Goal: Task Accomplishment & Management: Manage account settings

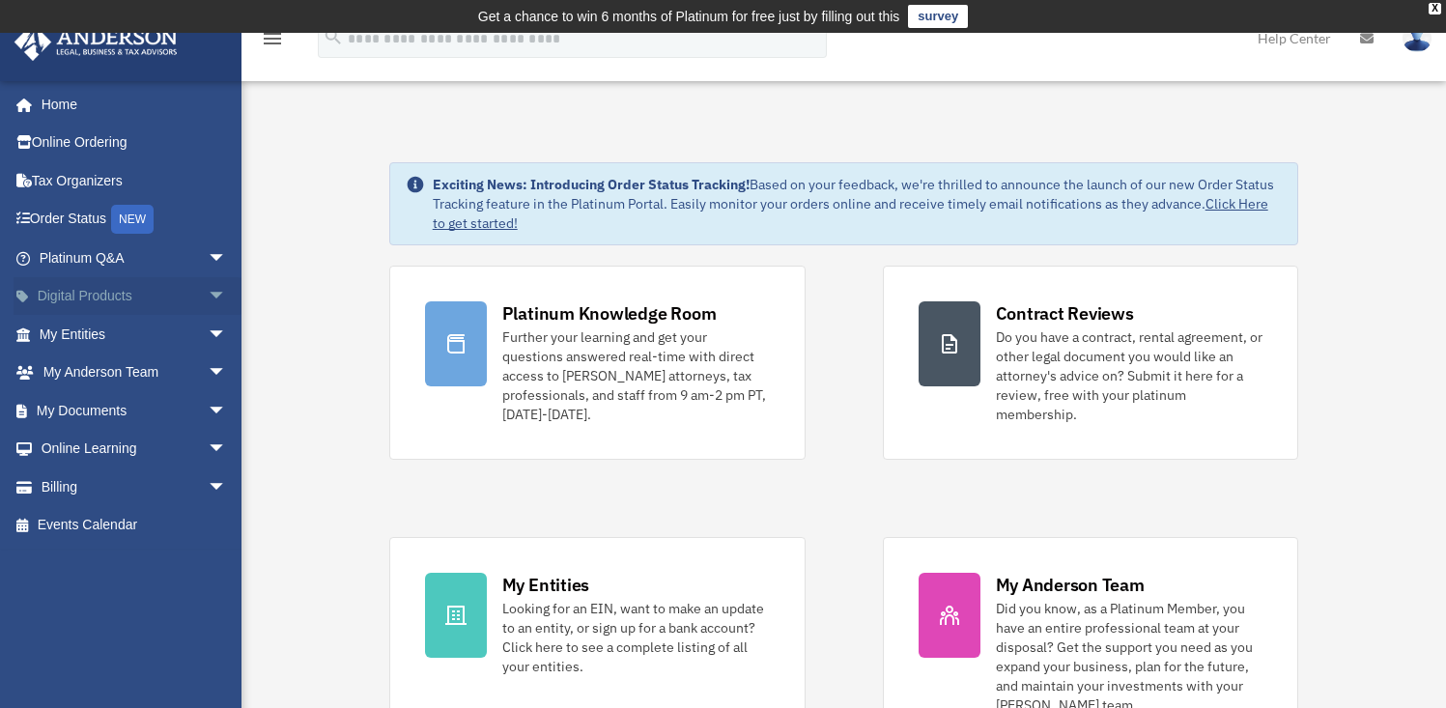
click at [112, 307] on link "Digital Products arrow_drop_down" at bounding box center [135, 296] width 242 height 39
click at [91, 418] on link "My Documents arrow_drop_down" at bounding box center [135, 410] width 242 height 39
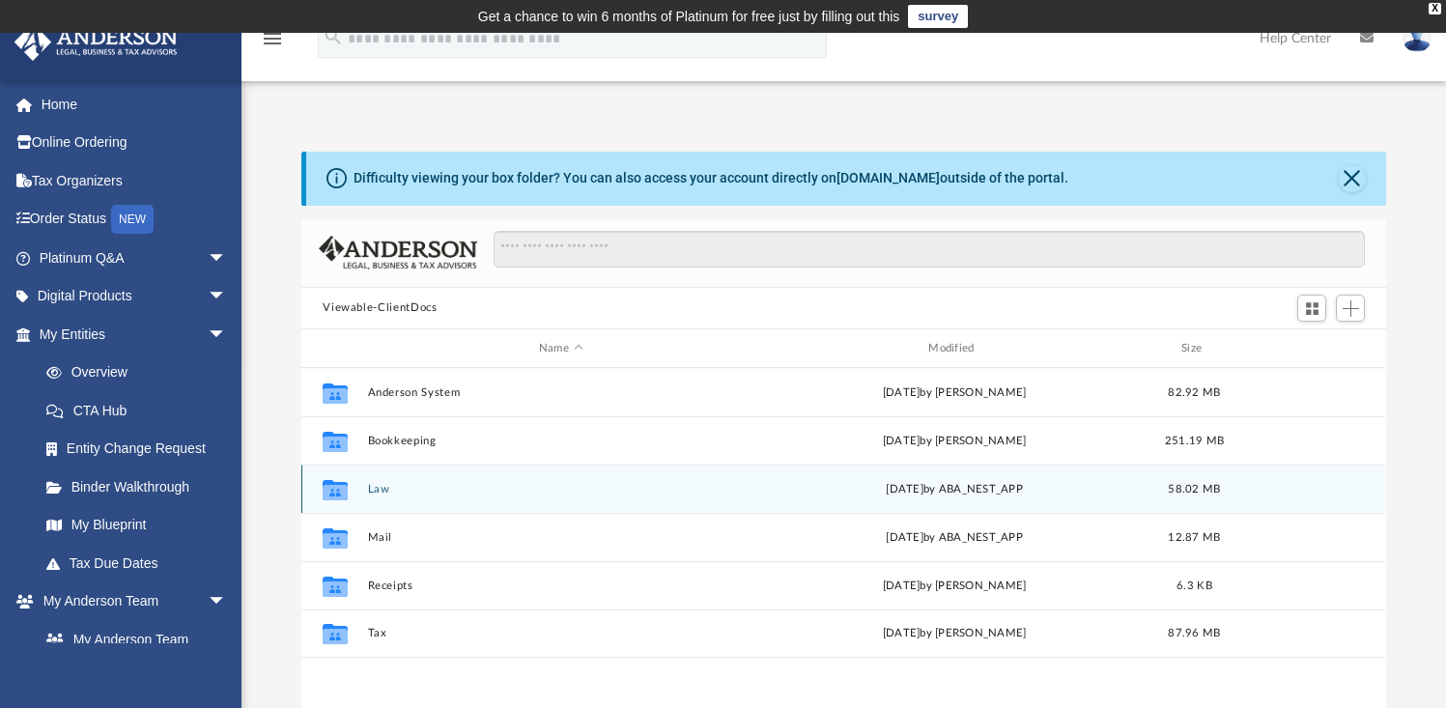
scroll to position [424, 1069]
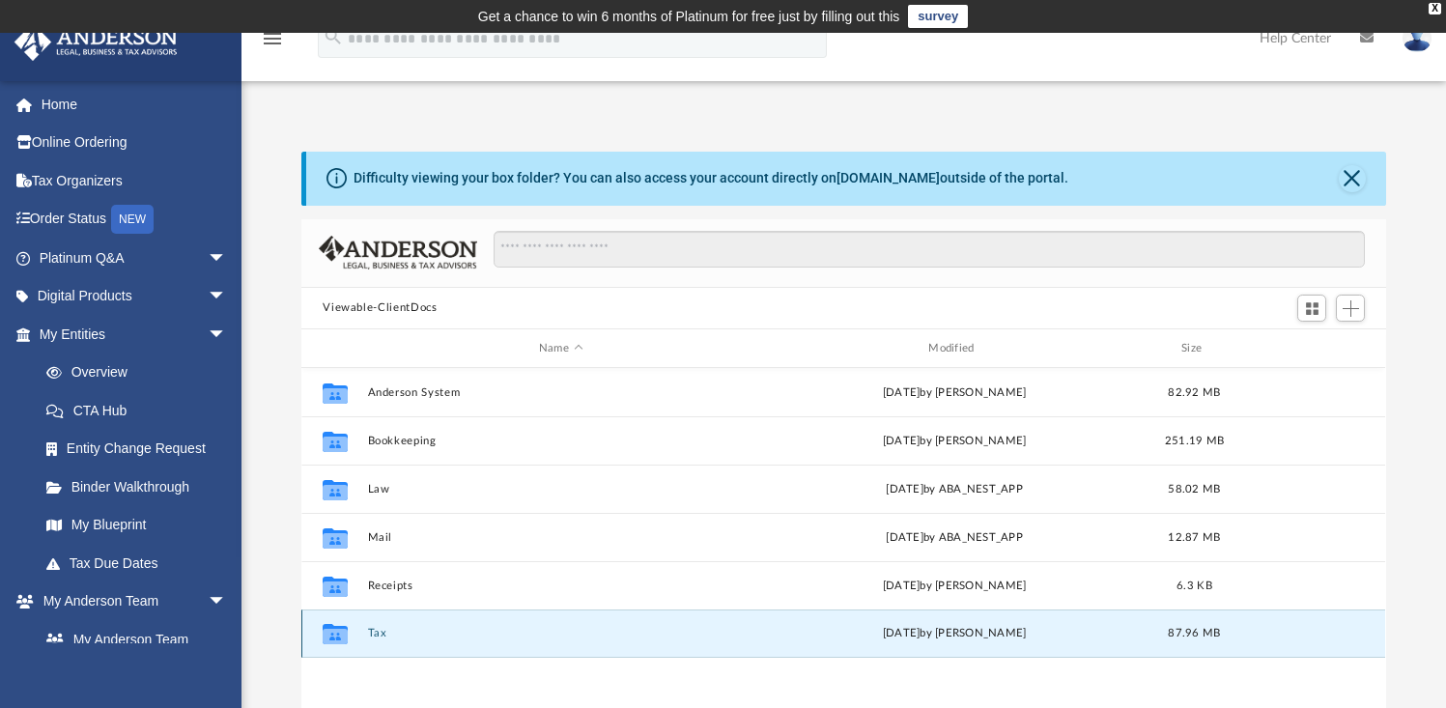
click at [408, 636] on button "Tax" at bounding box center [560, 634] width 385 height 13
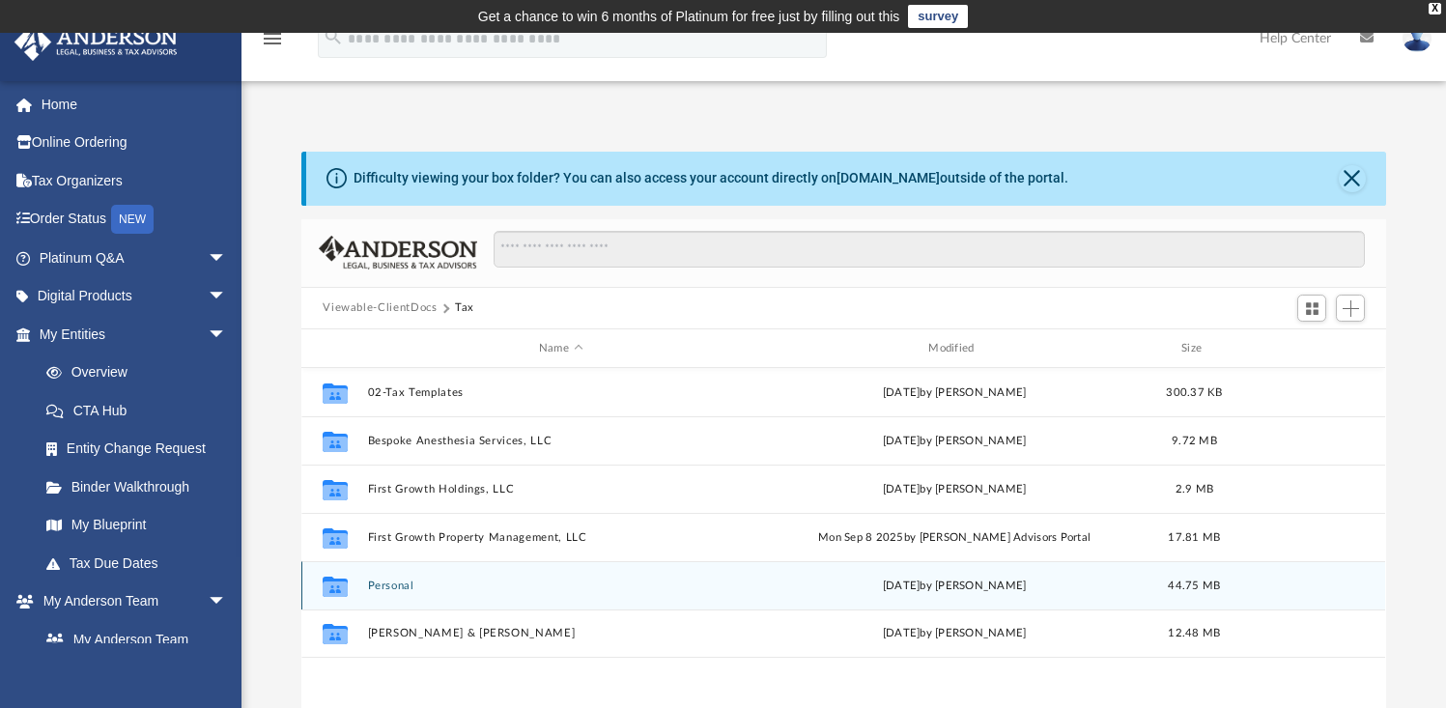
click at [425, 582] on button "Personal" at bounding box center [560, 586] width 385 height 13
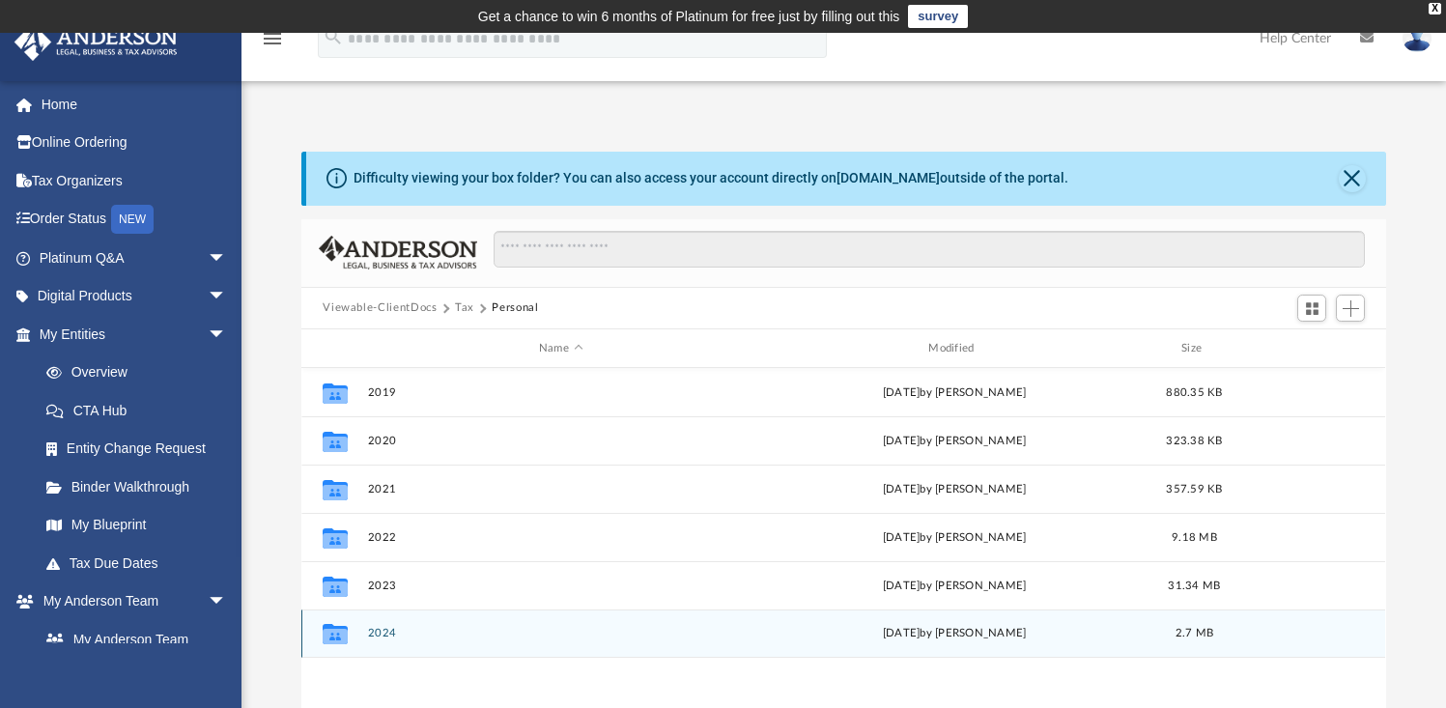
click at [410, 631] on button "2024" at bounding box center [560, 634] width 385 height 13
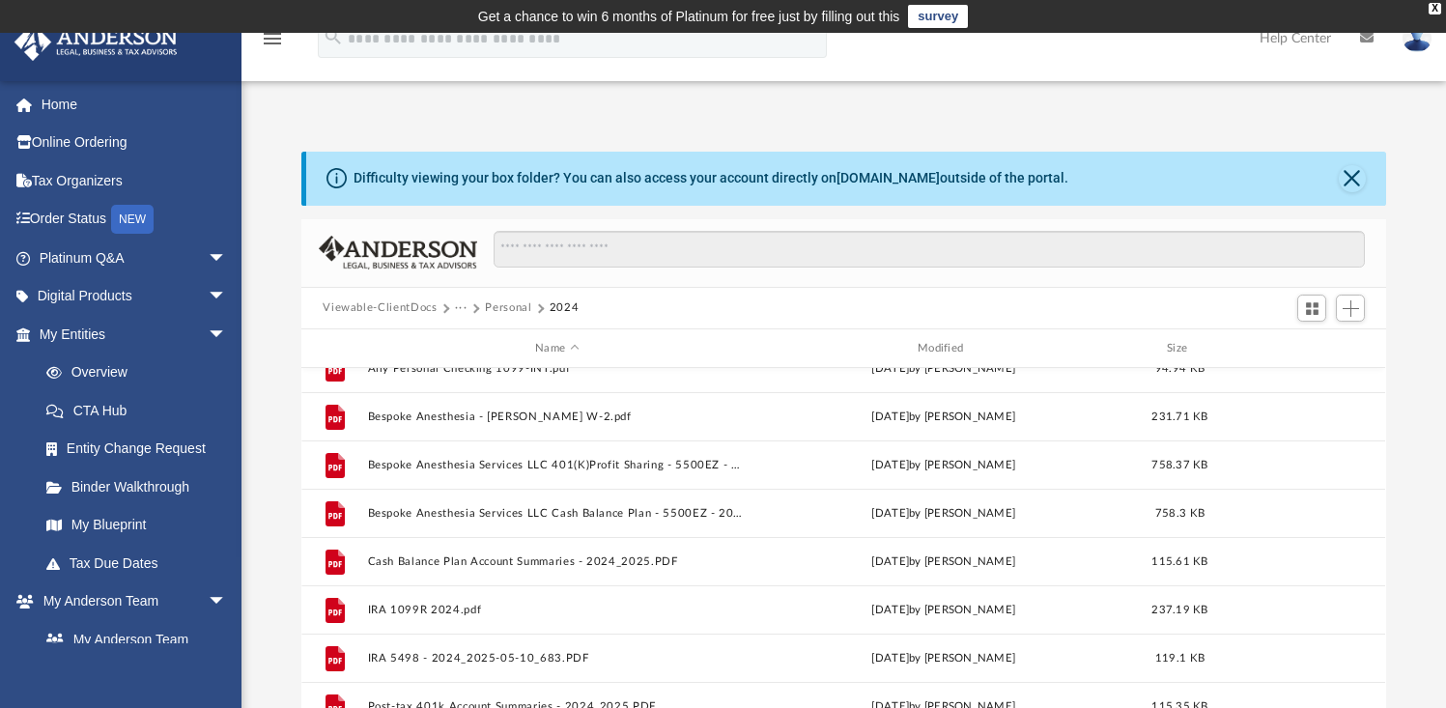
scroll to position [0, 0]
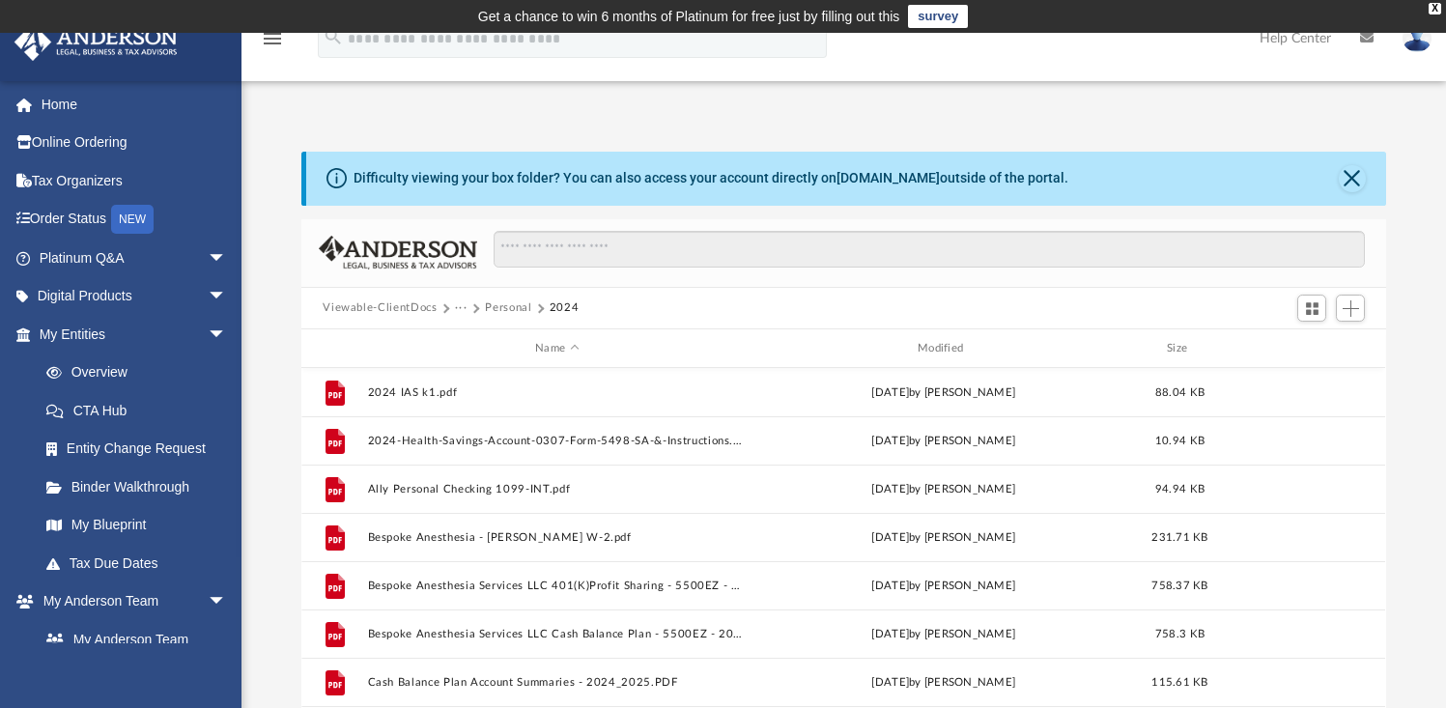
click at [524, 308] on button "Personal" at bounding box center [508, 307] width 46 height 17
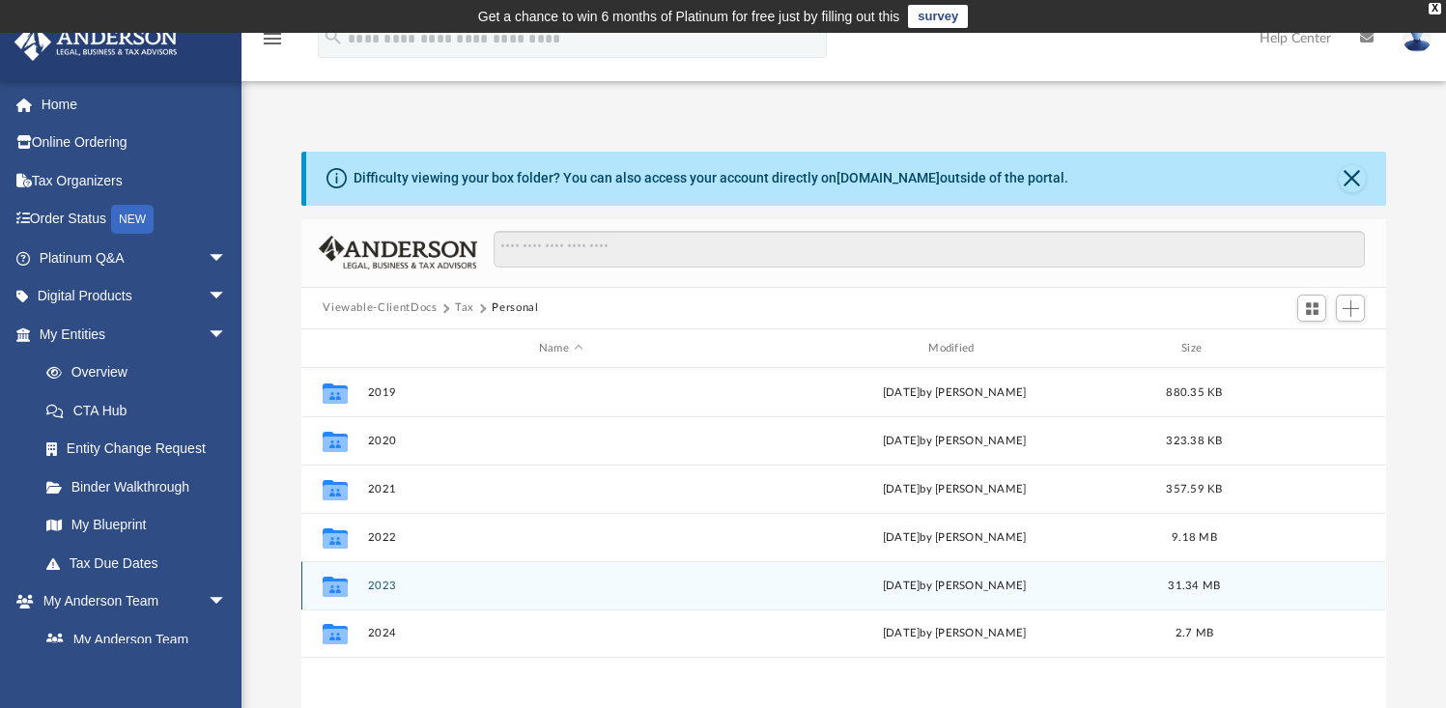
click at [432, 603] on div "Collaborated Folder 2023 Wed Oct 16 2024 by Linda Almanza 31.34 MB" at bounding box center [843, 585] width 1084 height 48
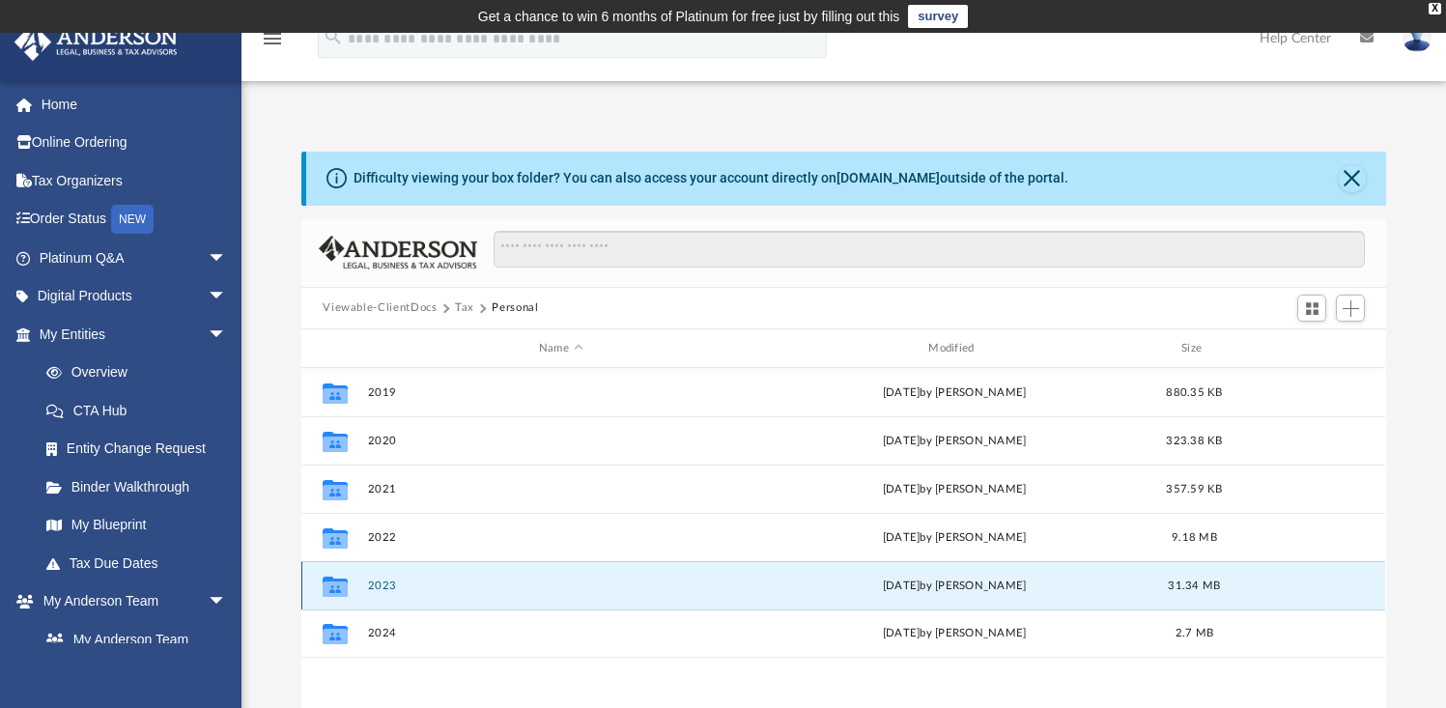
click at [432, 603] on div "Collaborated Folder 2023 Wed Oct 16 2024 by Linda Almanza 31.34 MB" at bounding box center [843, 585] width 1084 height 48
click at [426, 586] on button "2023" at bounding box center [560, 586] width 385 height 13
click at [425, 586] on button "2023" at bounding box center [560, 586] width 385 height 13
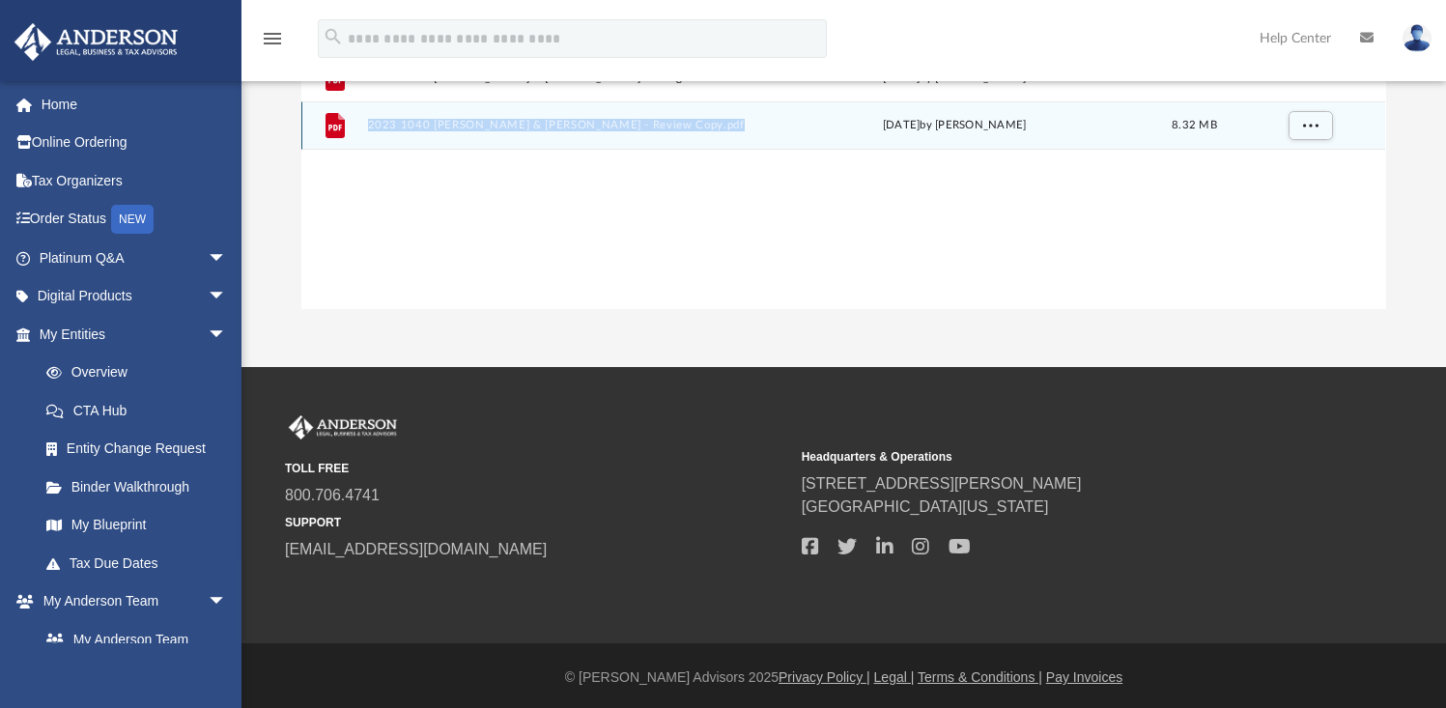
scroll to position [118, 0]
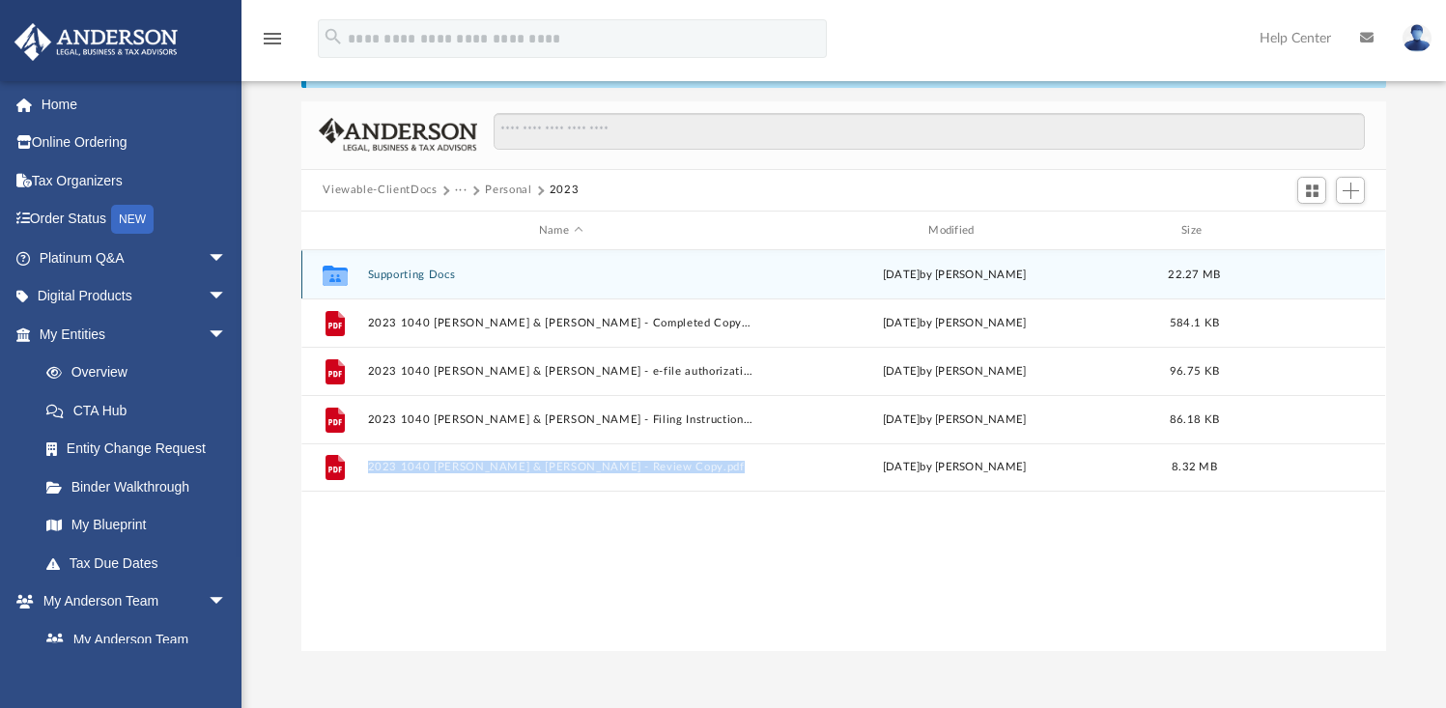
click at [457, 269] on button "Supporting Docs" at bounding box center [560, 275] width 385 height 13
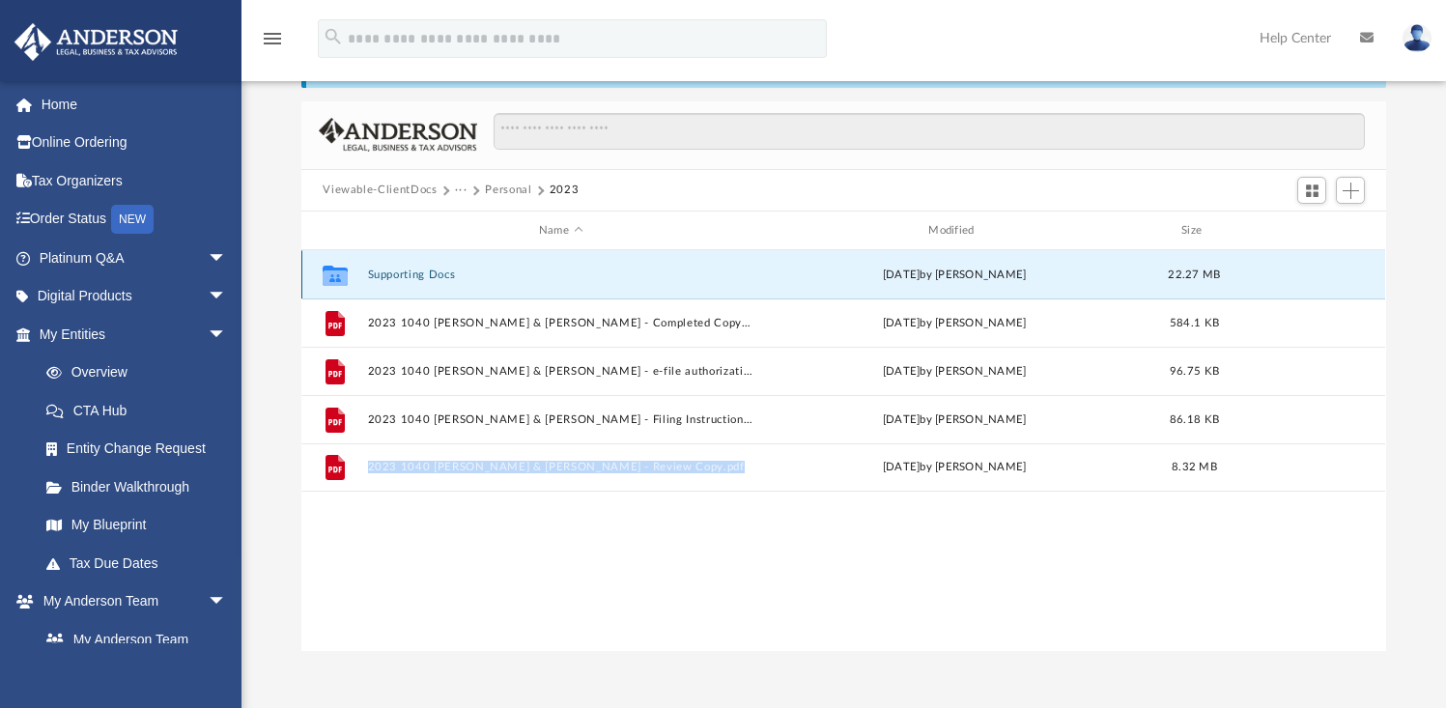
click at [457, 269] on button "Supporting Docs" at bounding box center [560, 275] width 385 height 13
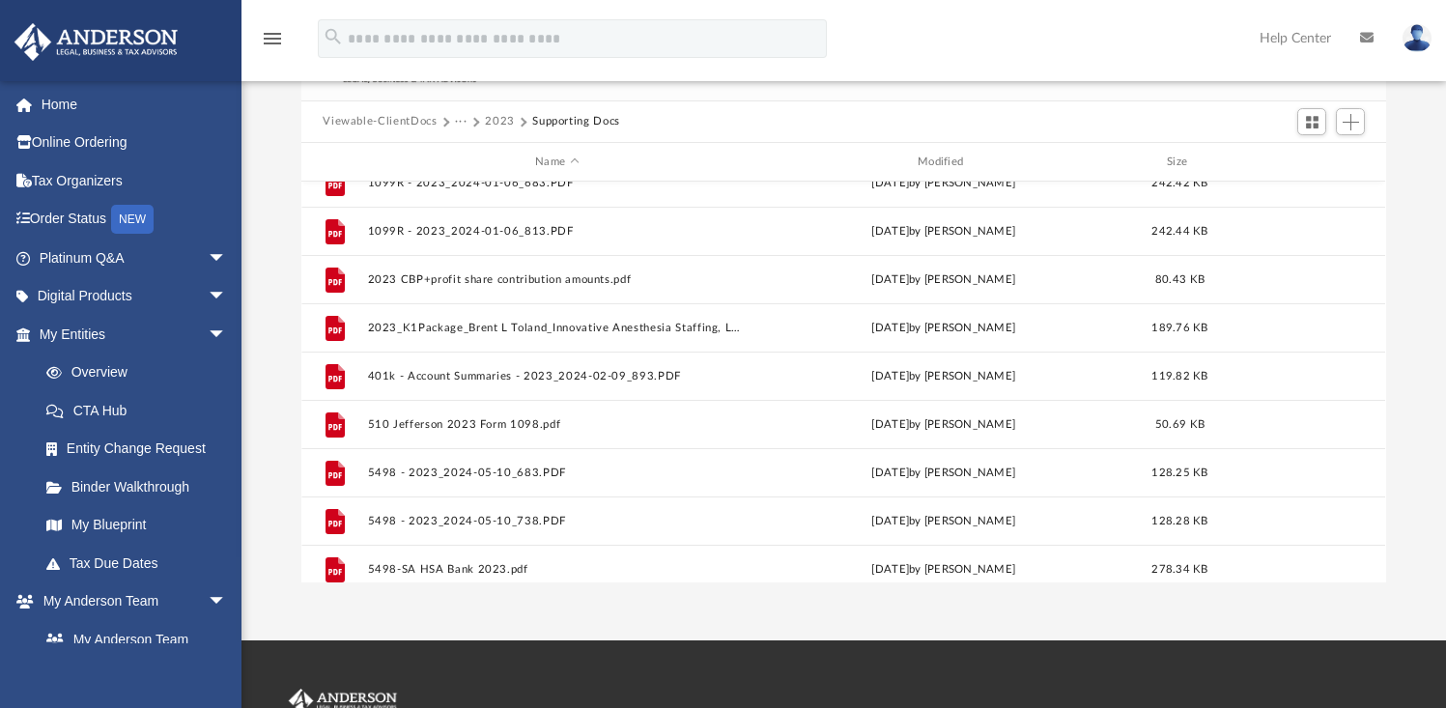
scroll to position [0, 0]
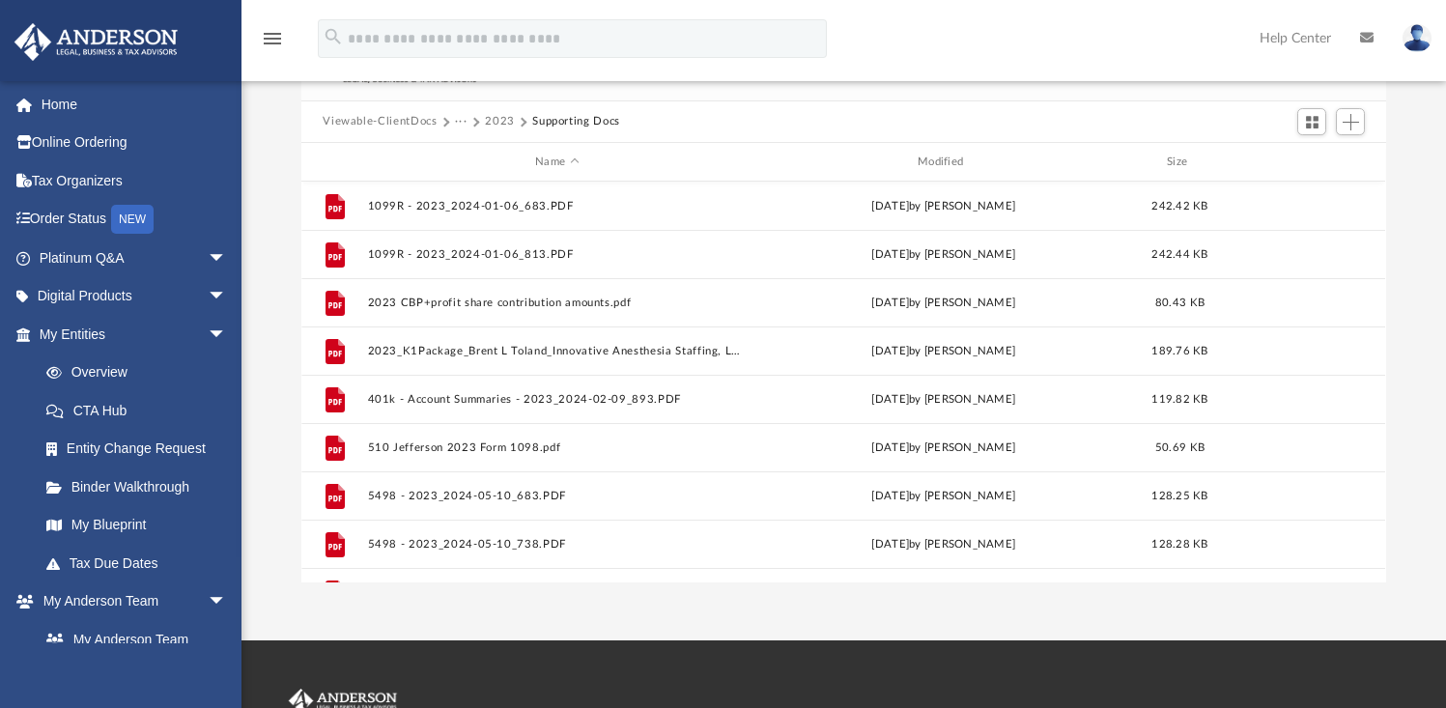
click at [498, 127] on button "2023" at bounding box center [500, 121] width 30 height 17
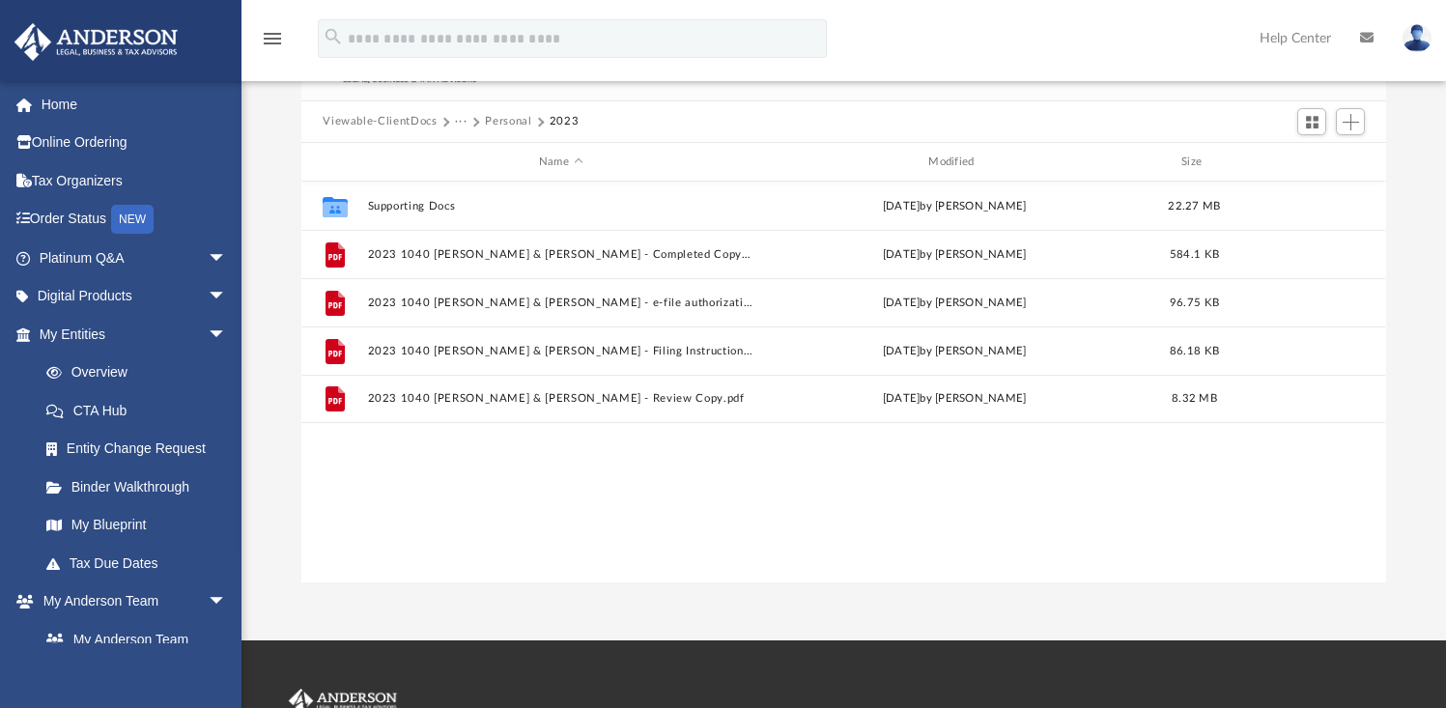
click at [509, 123] on button "Personal" at bounding box center [508, 121] width 46 height 17
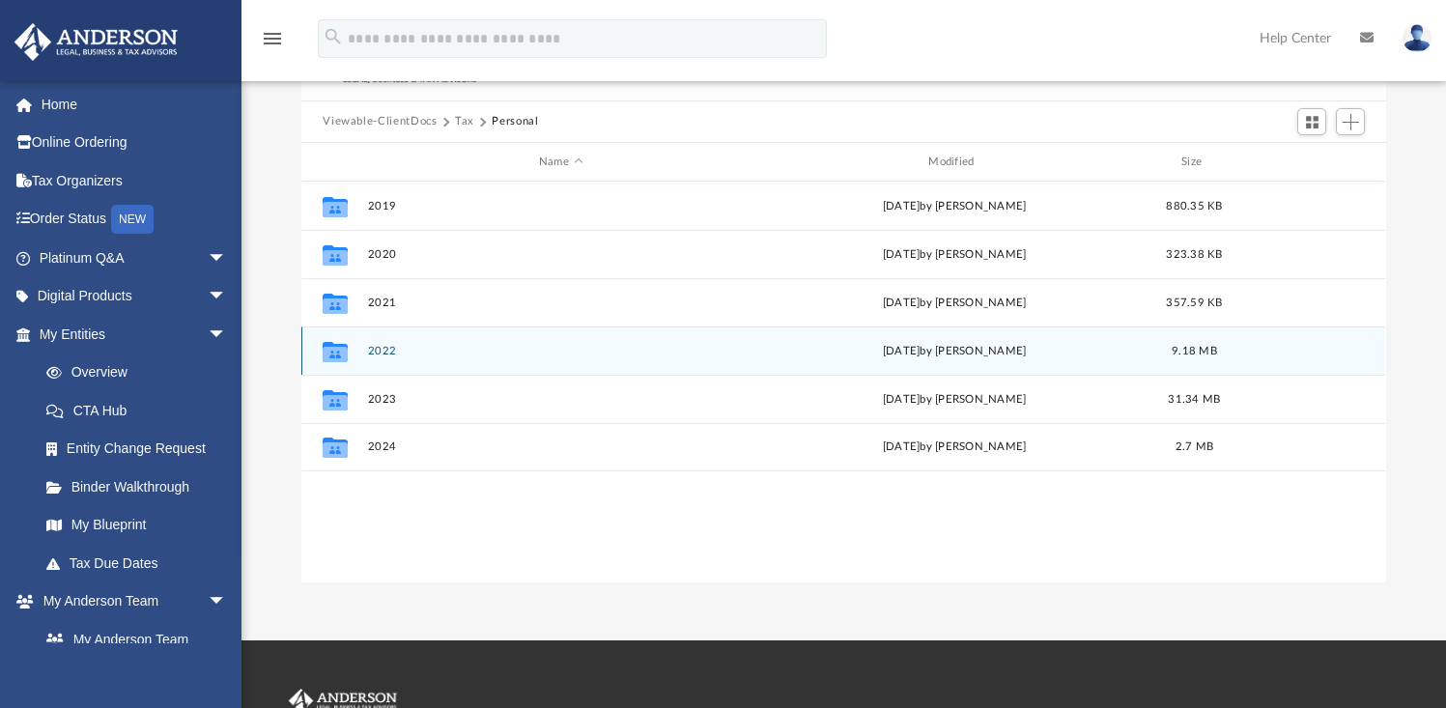
click at [434, 348] on button "2022" at bounding box center [560, 351] width 385 height 13
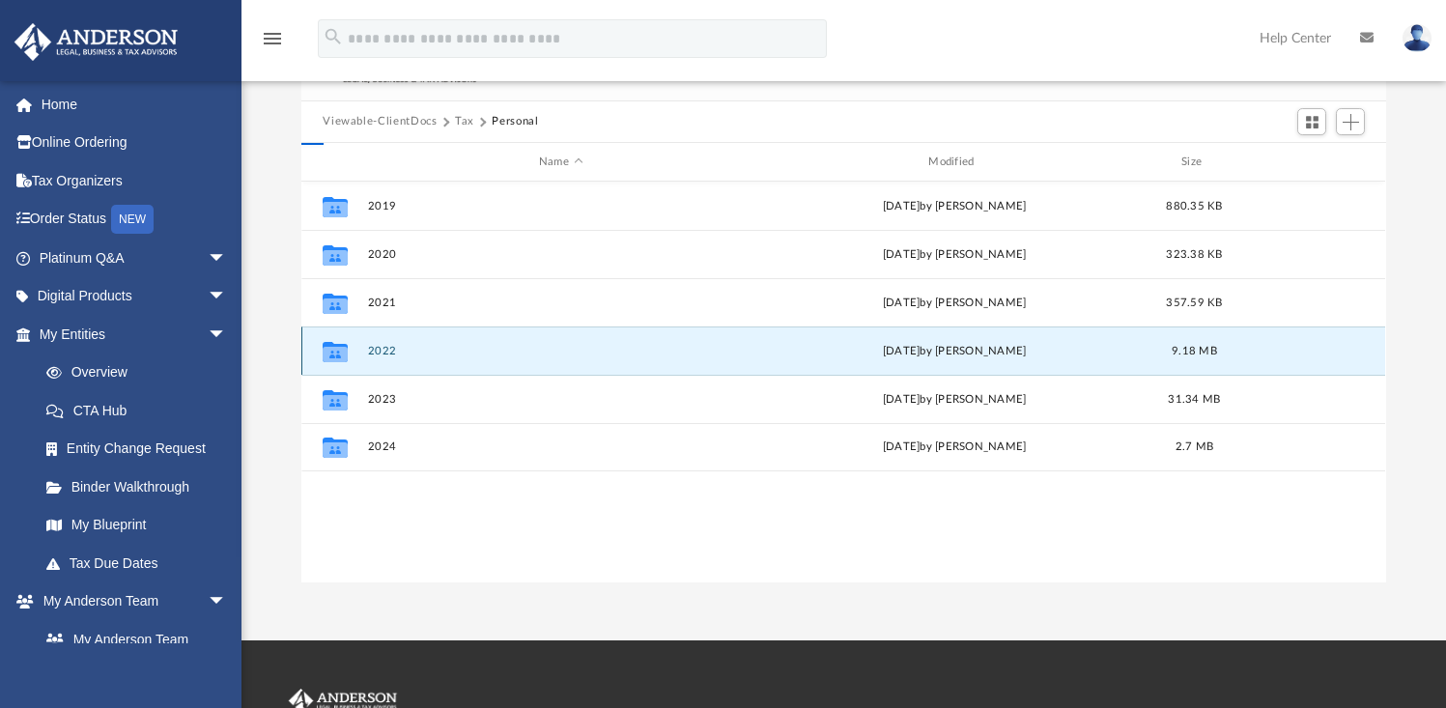
click at [434, 348] on button "2022" at bounding box center [560, 351] width 385 height 13
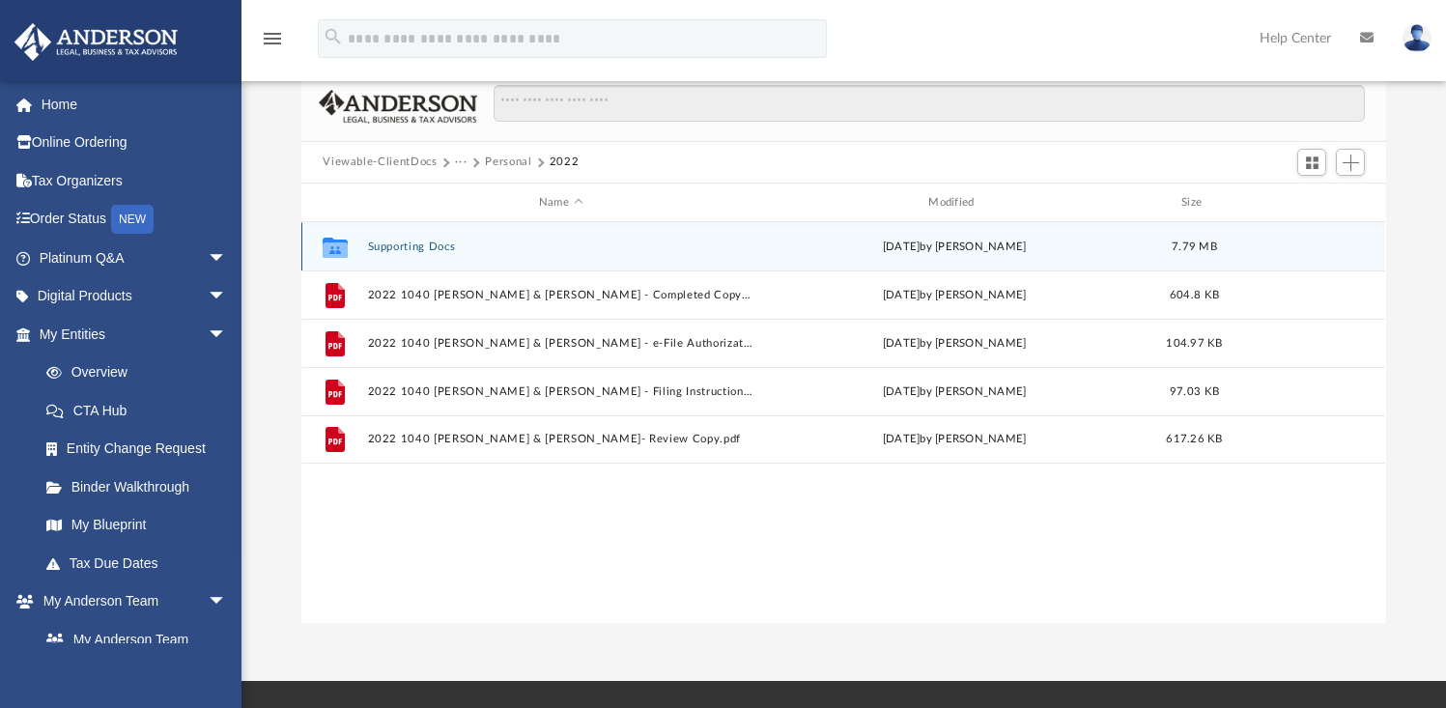
scroll to position [145, 0]
click at [426, 247] on button "Supporting Docs" at bounding box center [560, 248] width 385 height 13
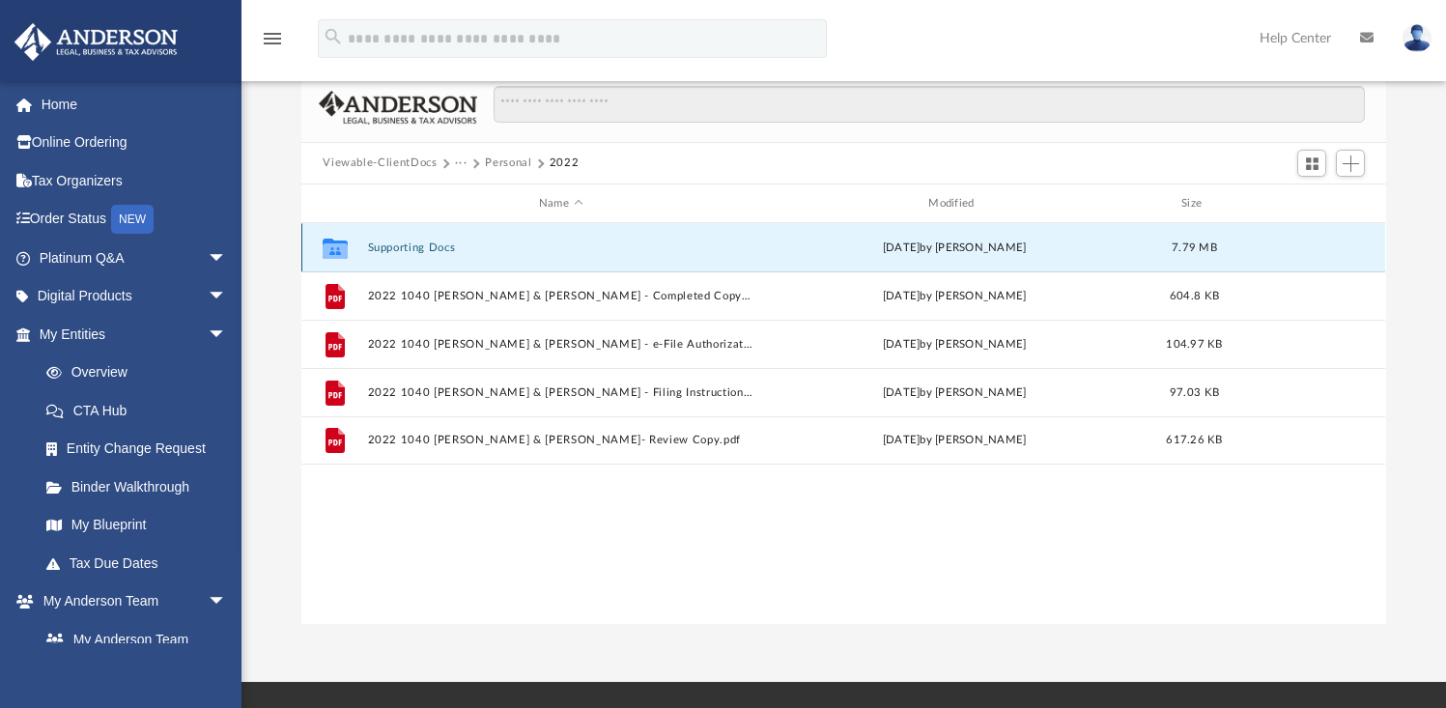
click at [426, 247] on button "Supporting Docs" at bounding box center [560, 248] width 385 height 13
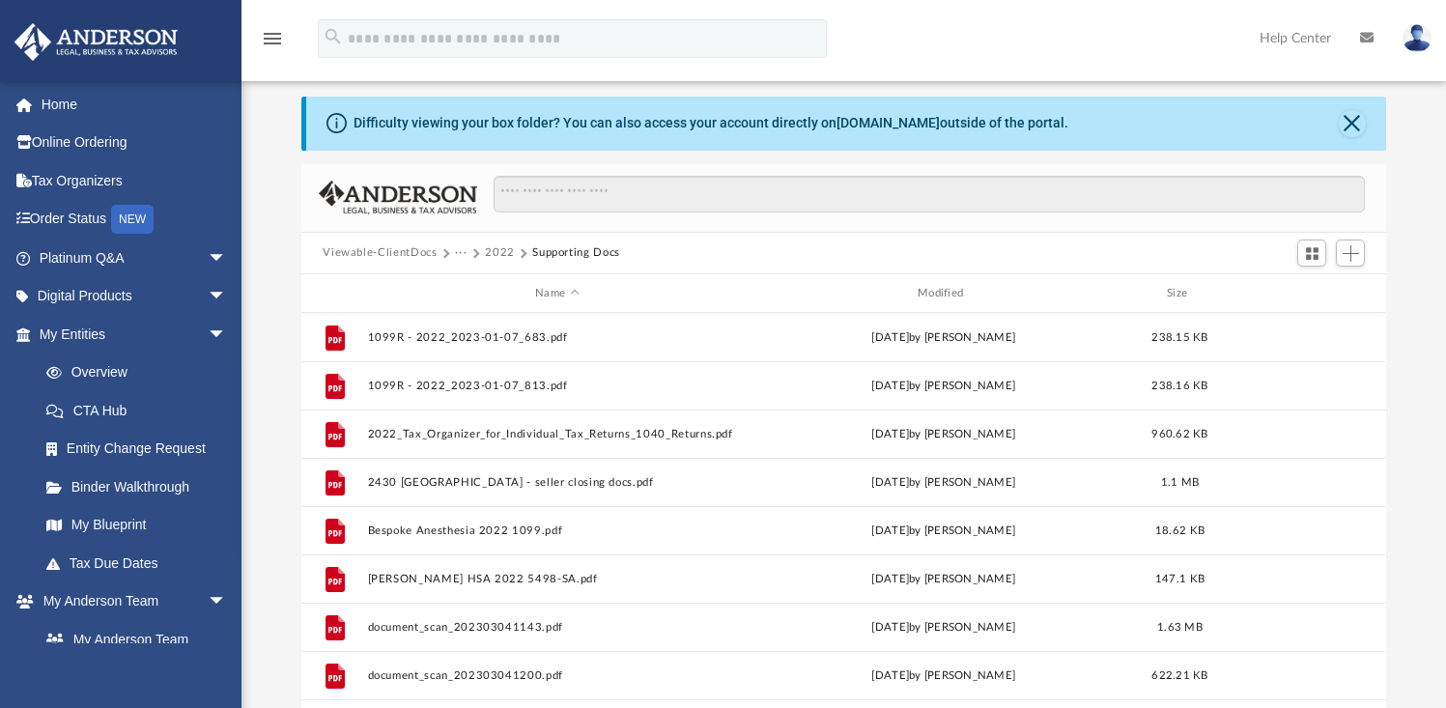
scroll to position [0, 0]
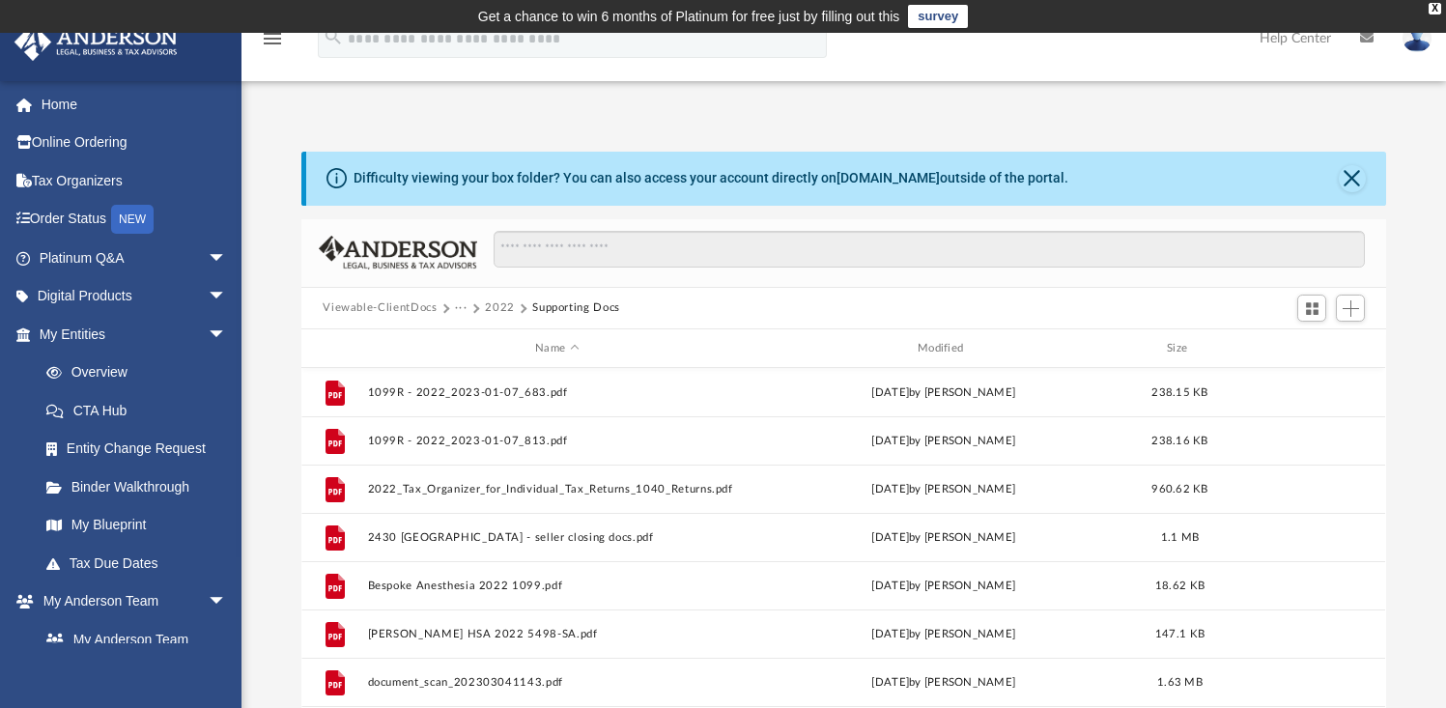
click at [498, 312] on button "2022" at bounding box center [500, 307] width 30 height 17
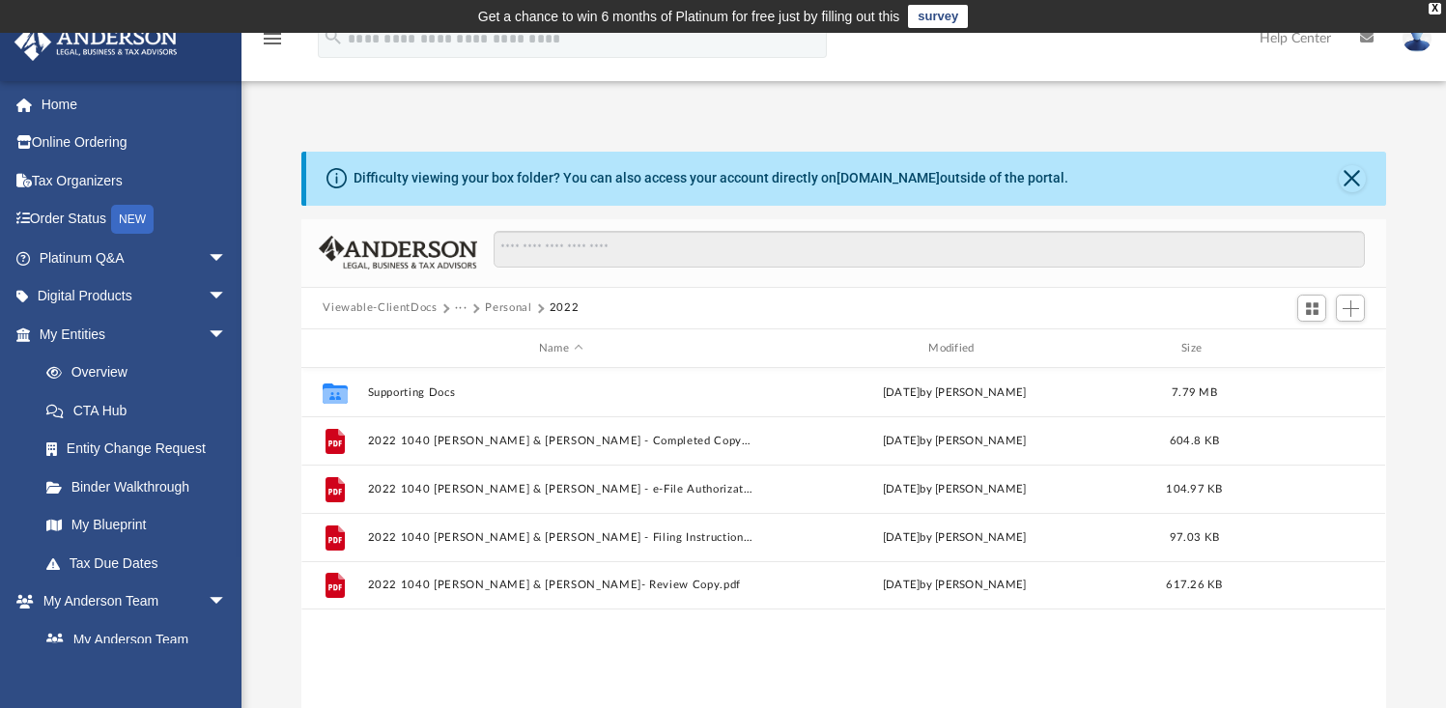
click at [497, 315] on button "Personal" at bounding box center [508, 307] width 46 height 17
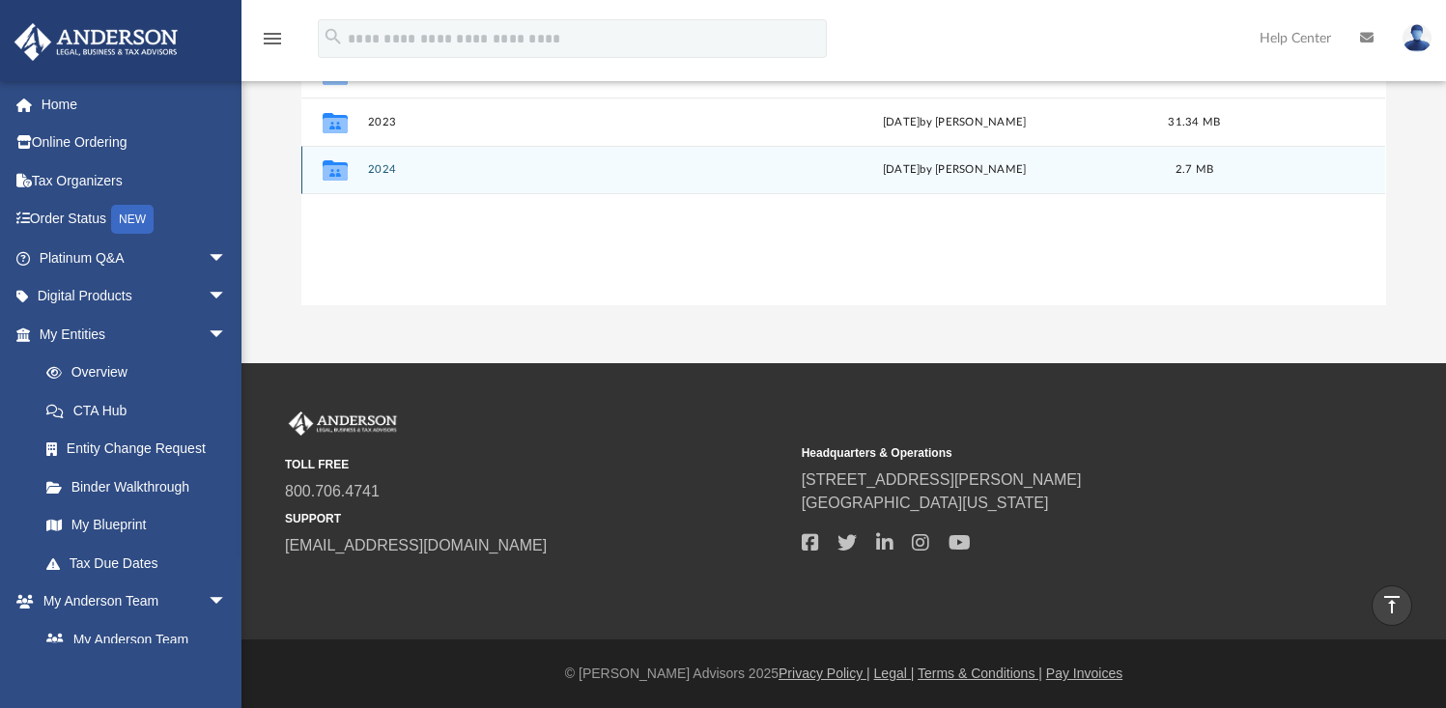
scroll to position [286, 0]
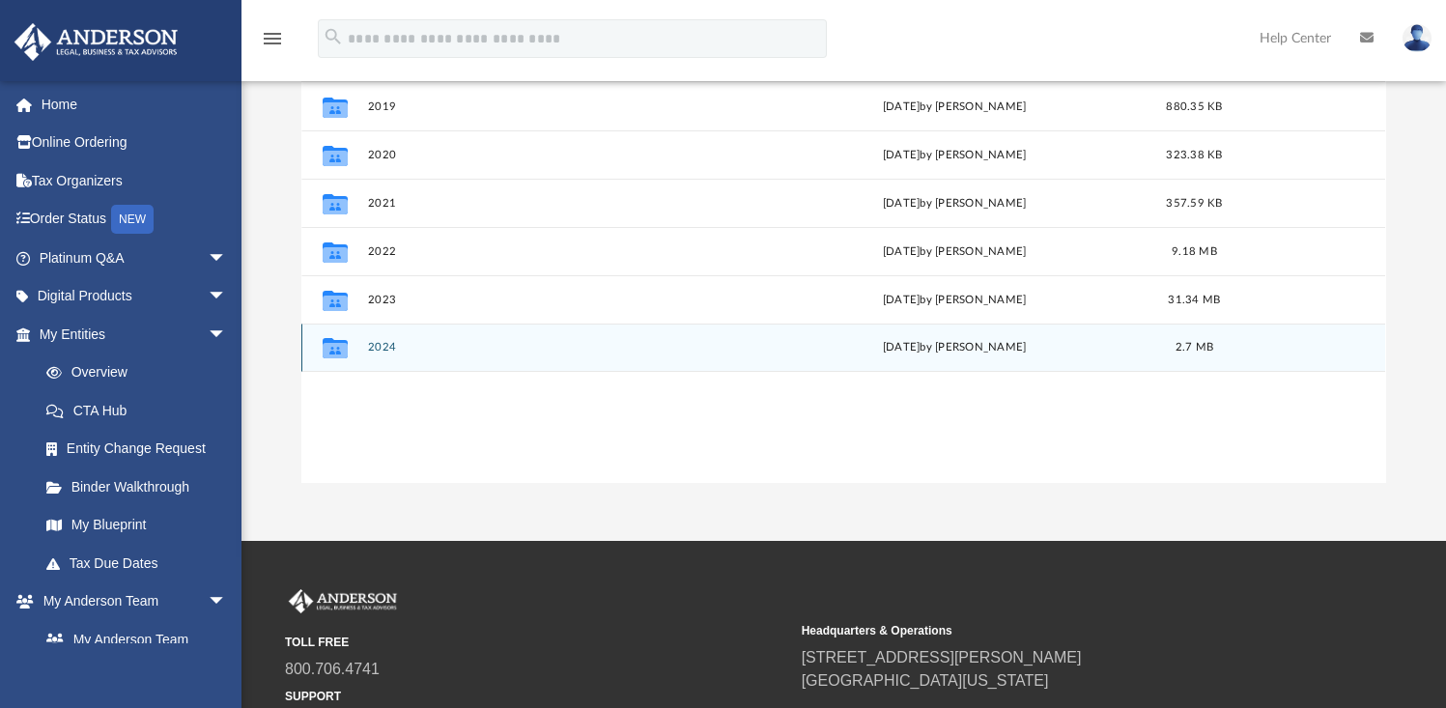
click at [508, 363] on div "Collaborated Folder 2024 Fri Aug 1 2025 by Brent Toland 2.7 MB" at bounding box center [843, 348] width 1084 height 48
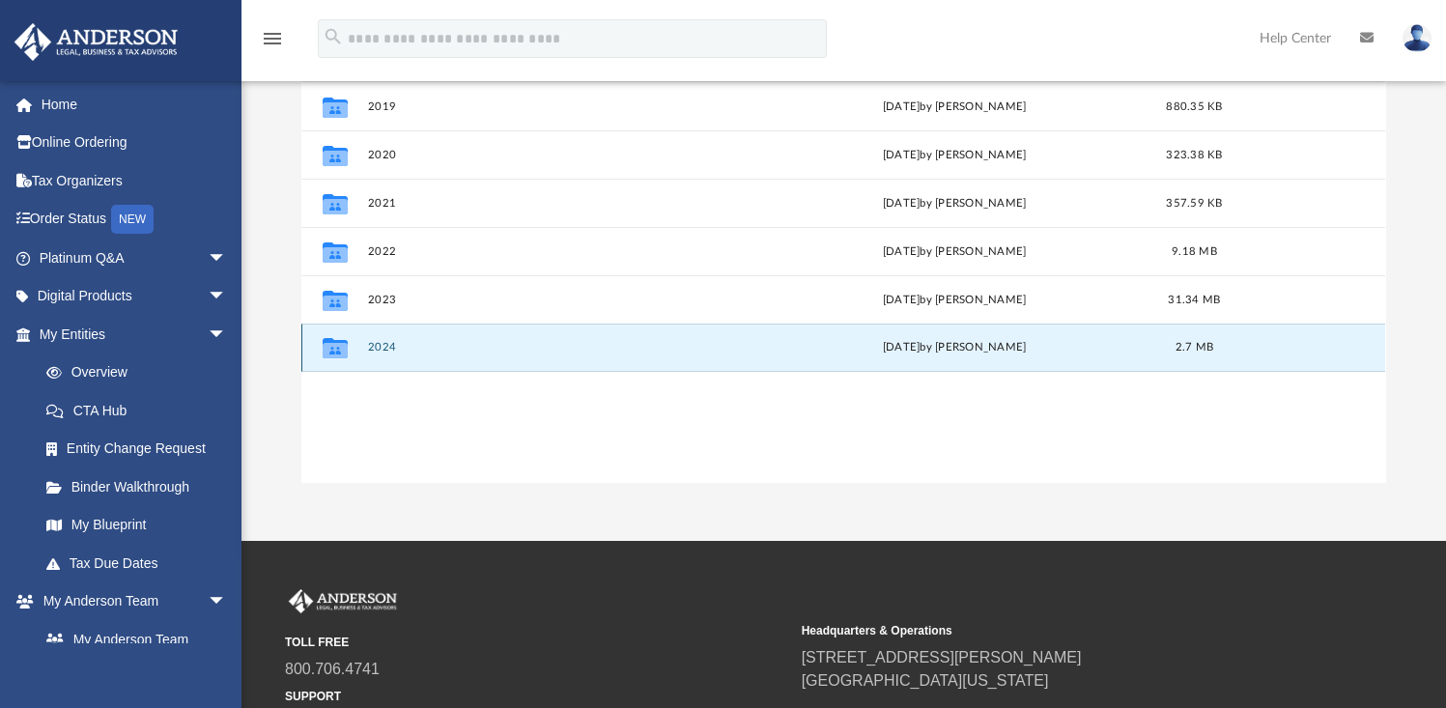
click at [508, 363] on div "Collaborated Folder 2024 Fri Aug 1 2025 by Brent Toland 2.7 MB" at bounding box center [843, 348] width 1084 height 48
click at [499, 348] on button "2024" at bounding box center [560, 348] width 385 height 13
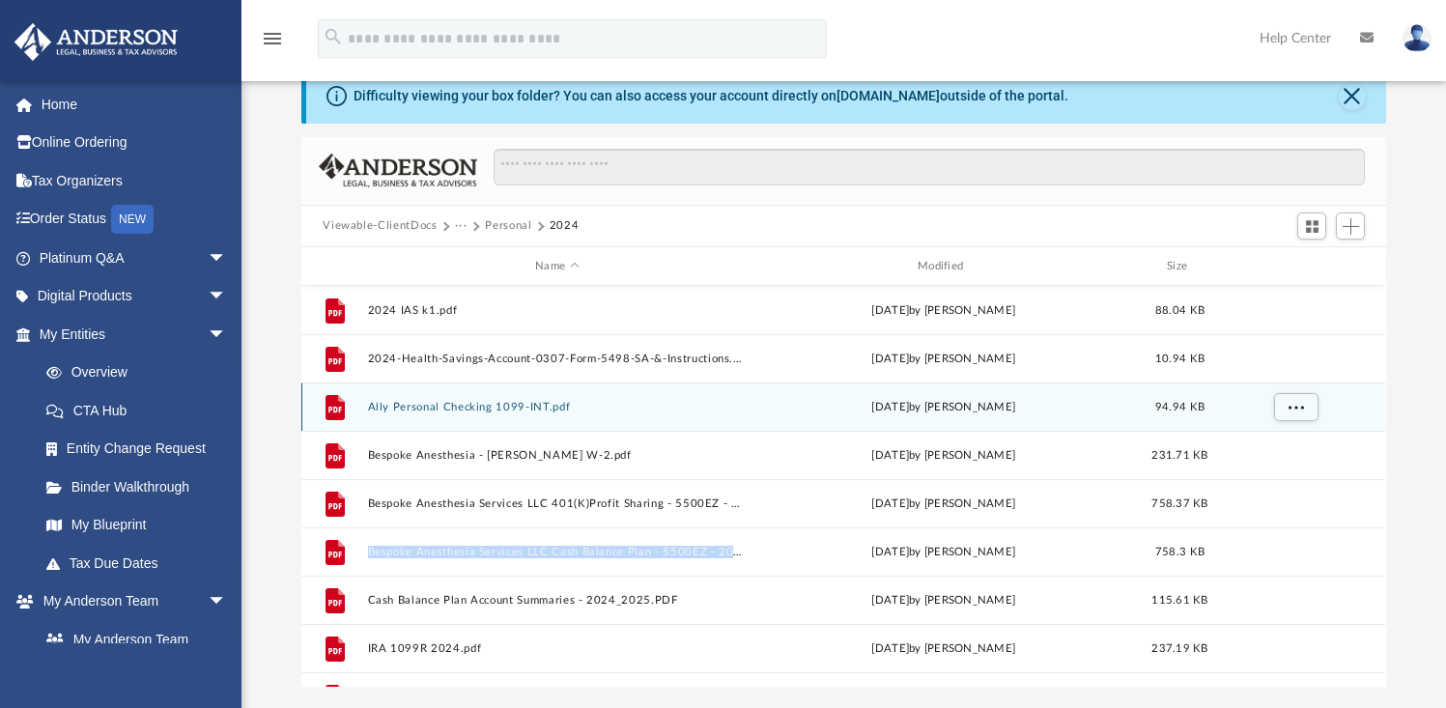
scroll to position [0, 0]
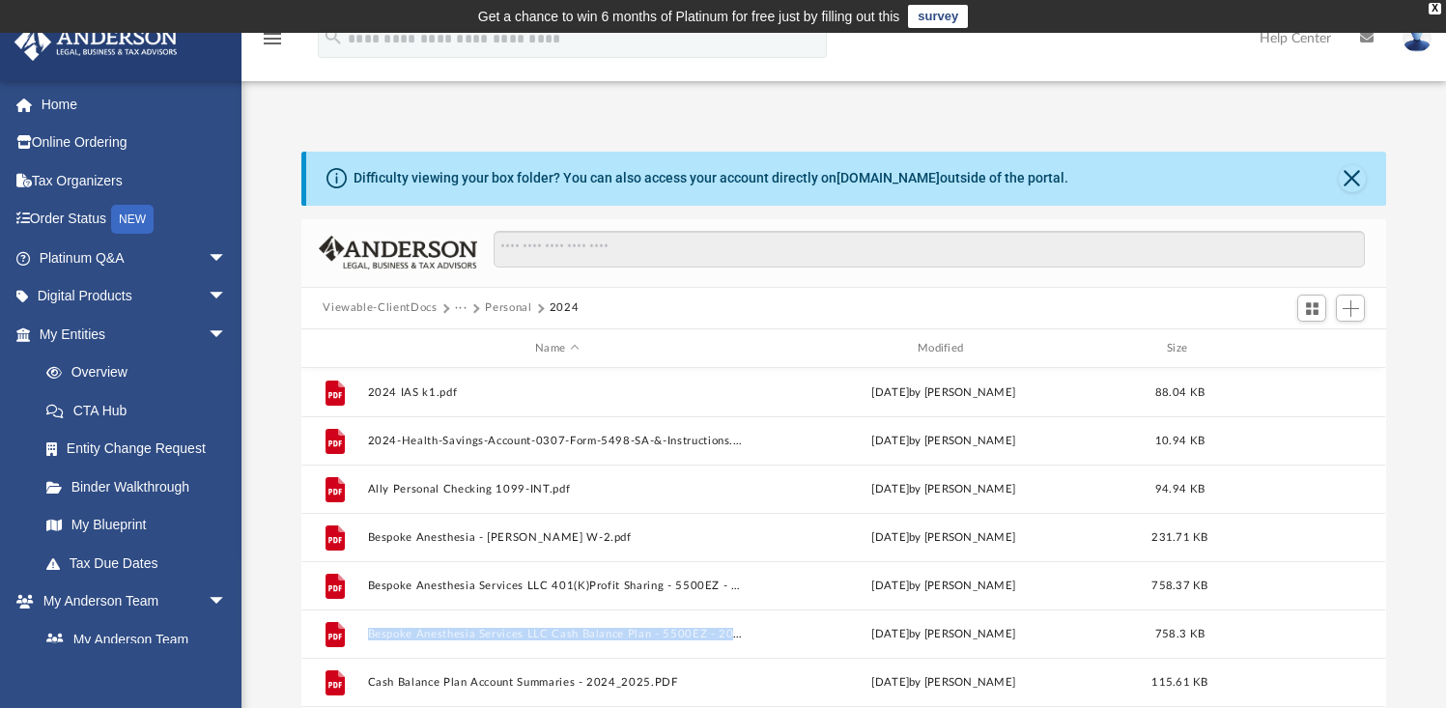
click at [520, 305] on button "Personal" at bounding box center [508, 307] width 46 height 17
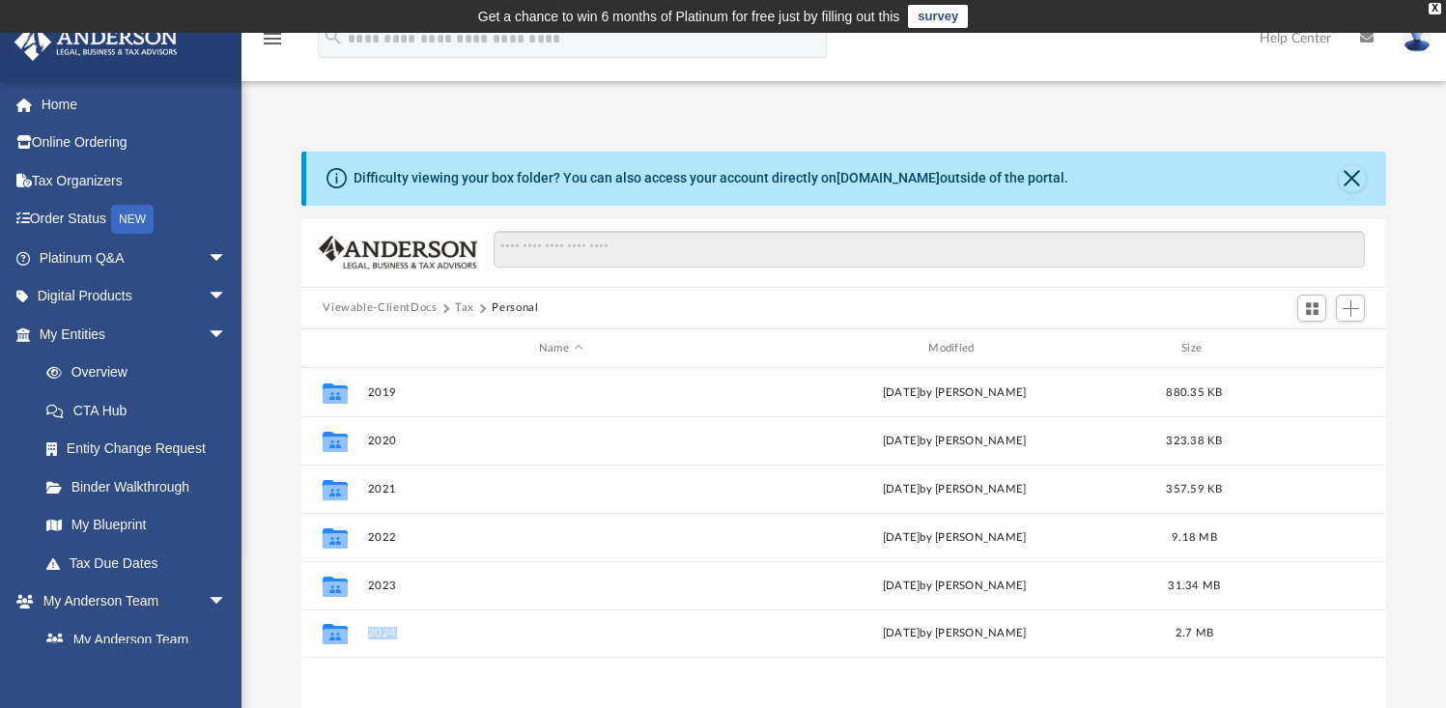
click at [461, 311] on button "Tax" at bounding box center [464, 307] width 19 height 17
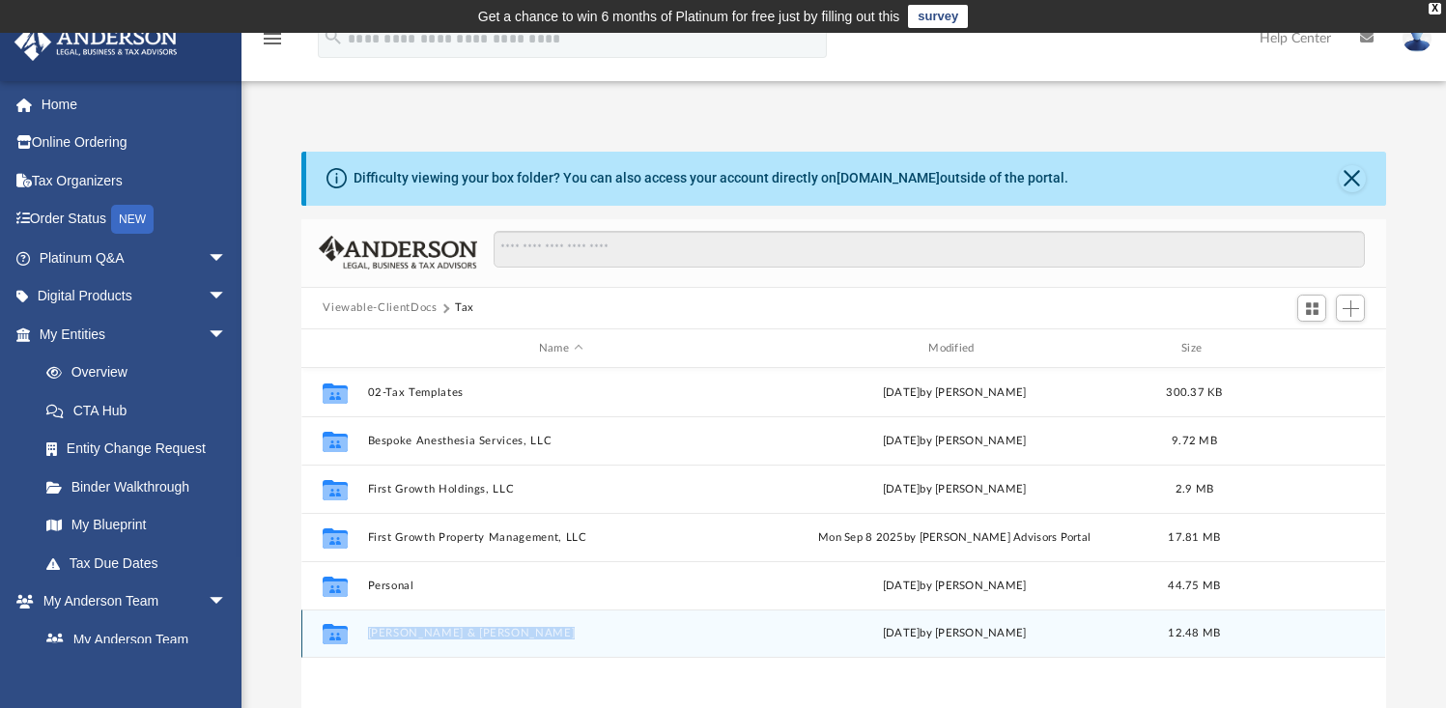
click at [493, 638] on button "Toland, Brent L. & Cummings, Melanie" at bounding box center [560, 634] width 385 height 13
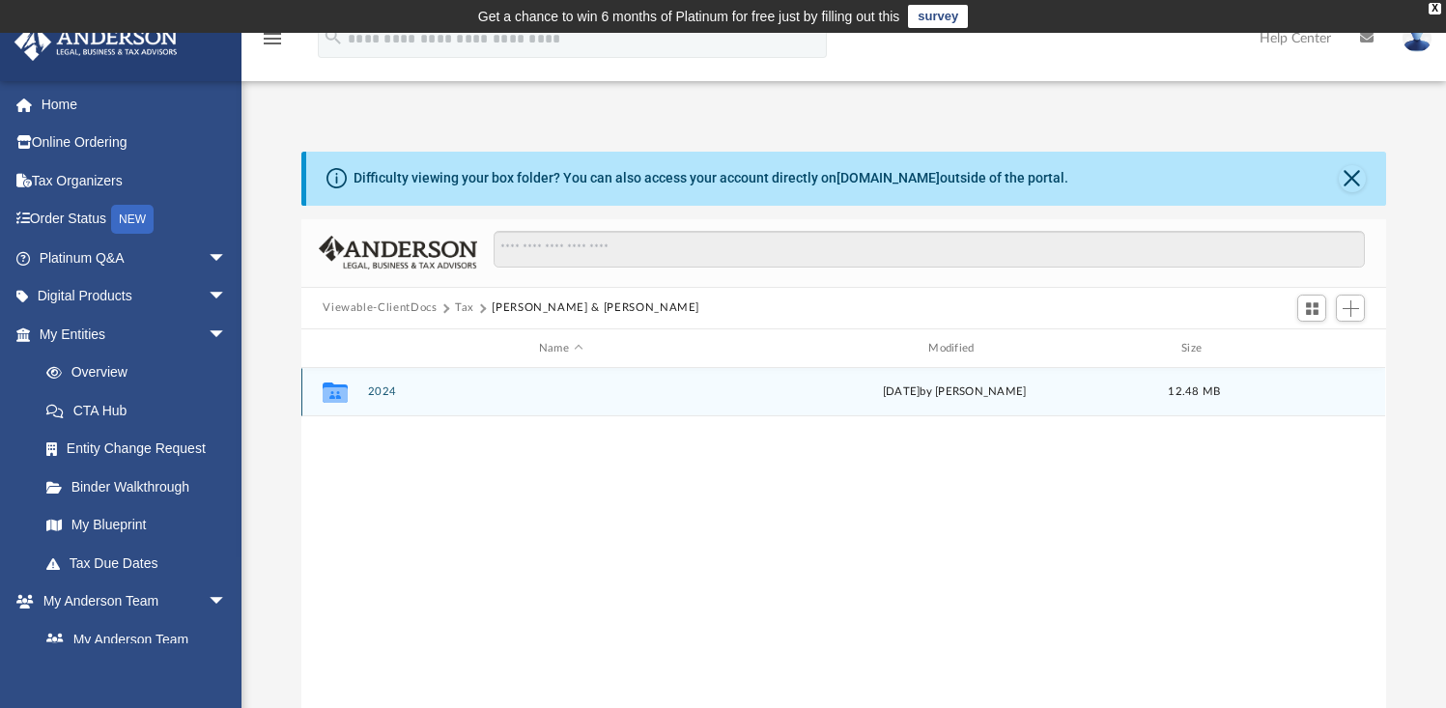
click at [509, 402] on div "Collaborated Folder 2024 Wed Oct 1 2025 by Brent Toland 12.48 MB" at bounding box center [843, 392] width 1084 height 48
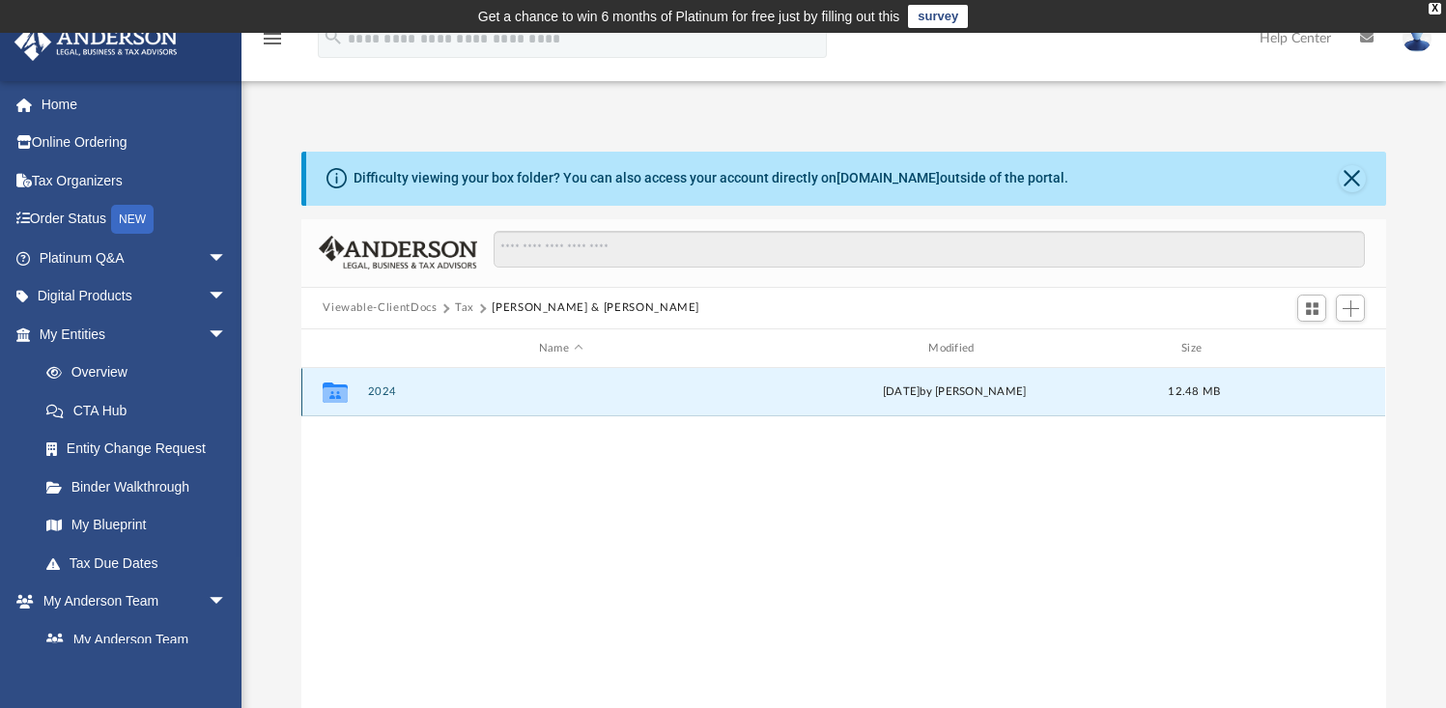
click at [509, 402] on div "Collaborated Folder 2024 Wed Oct 1 2025 by Brent Toland 12.48 MB" at bounding box center [843, 392] width 1084 height 48
click at [506, 402] on div "Collaborated Folder 2024 Wed Oct 1 2025 by Brent Toland 12.48 MB" at bounding box center [843, 392] width 1084 height 48
click at [397, 391] on button "2024" at bounding box center [560, 392] width 385 height 13
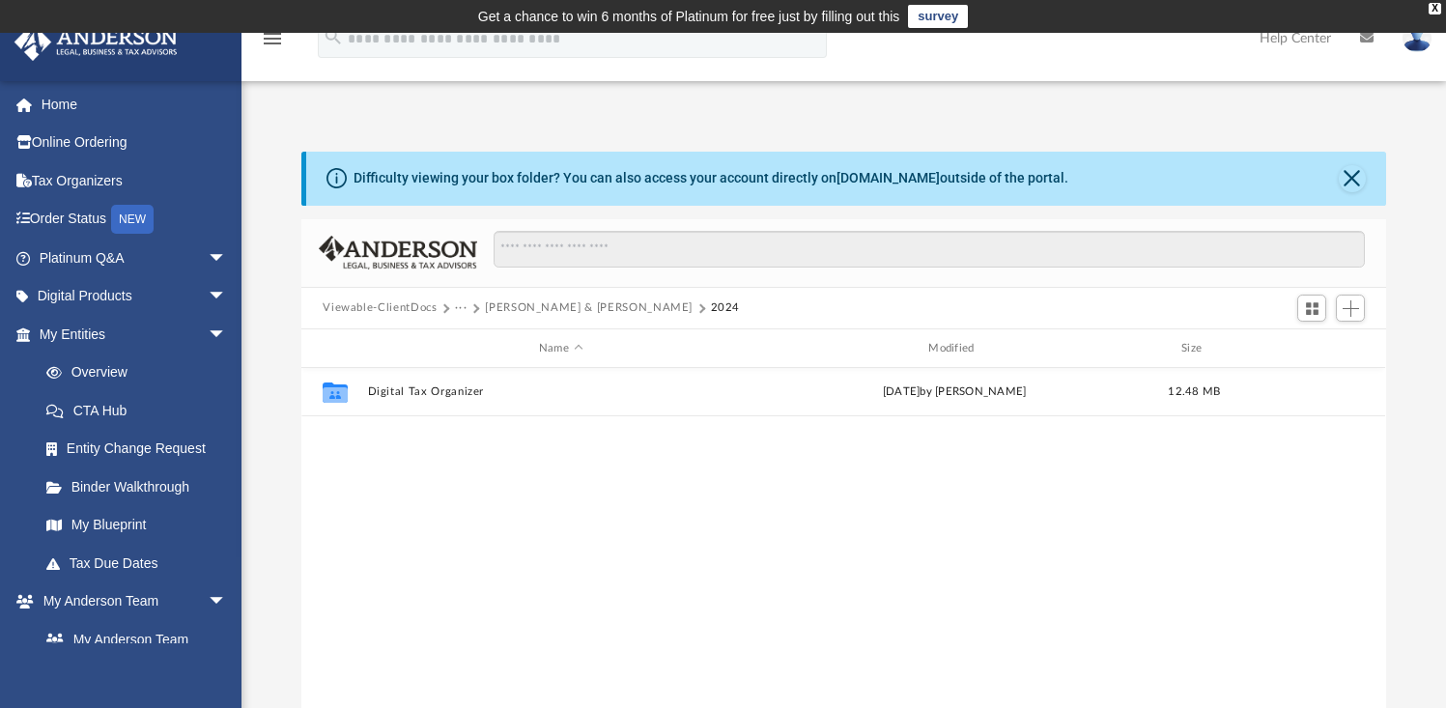
click at [565, 469] on div "Collaborated Folder Digital Tax Organizer Wed Oct 1 2025 by Brent Toland 12.48 …" at bounding box center [843, 568] width 1084 height 401
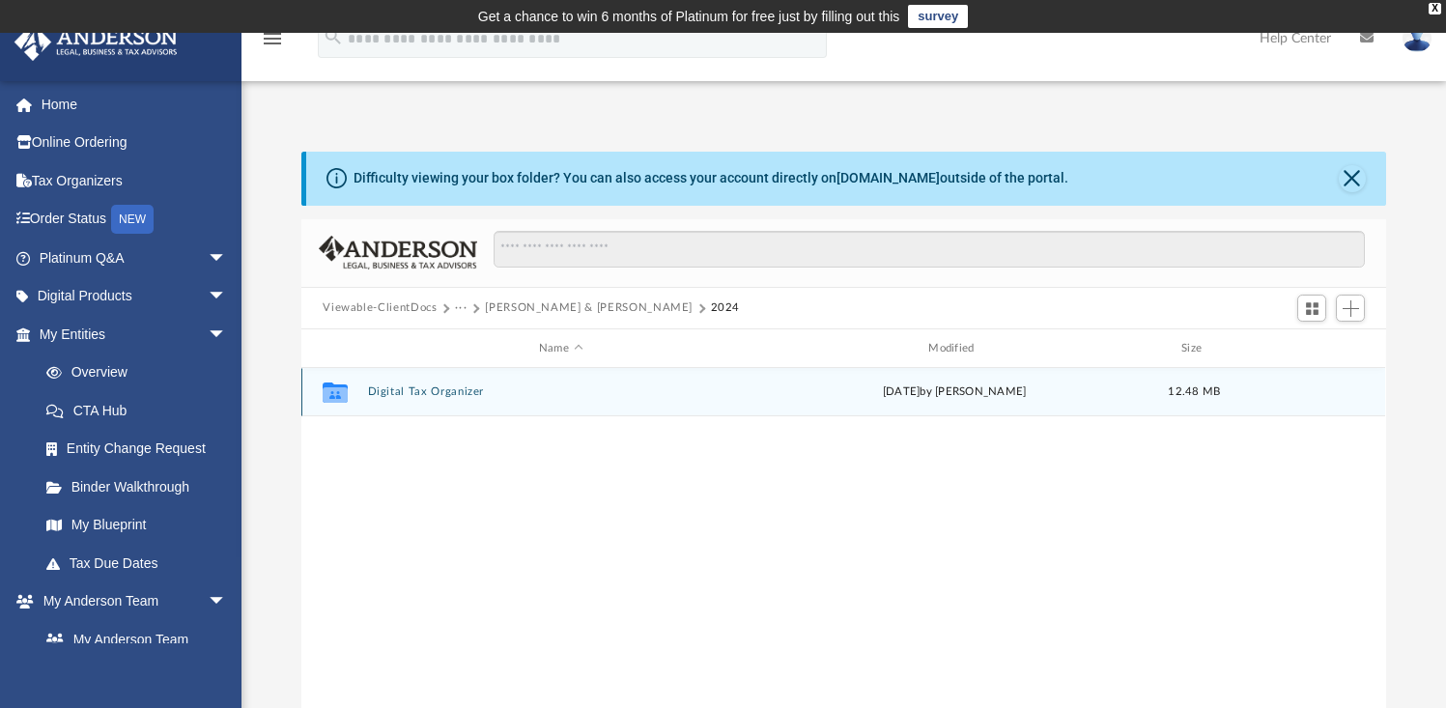
click at [467, 394] on button "Digital Tax Organizer" at bounding box center [560, 392] width 385 height 13
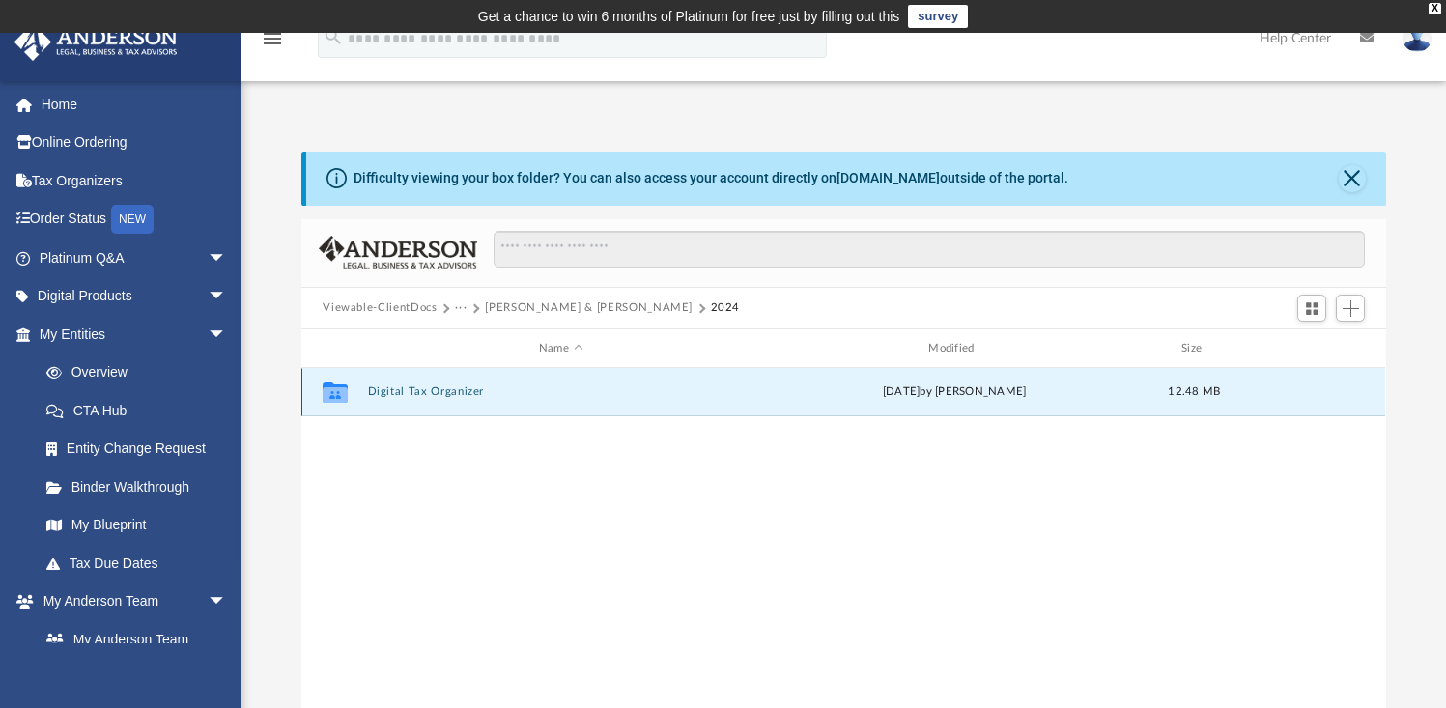
click at [467, 394] on button "Digital Tax Organizer" at bounding box center [560, 392] width 385 height 13
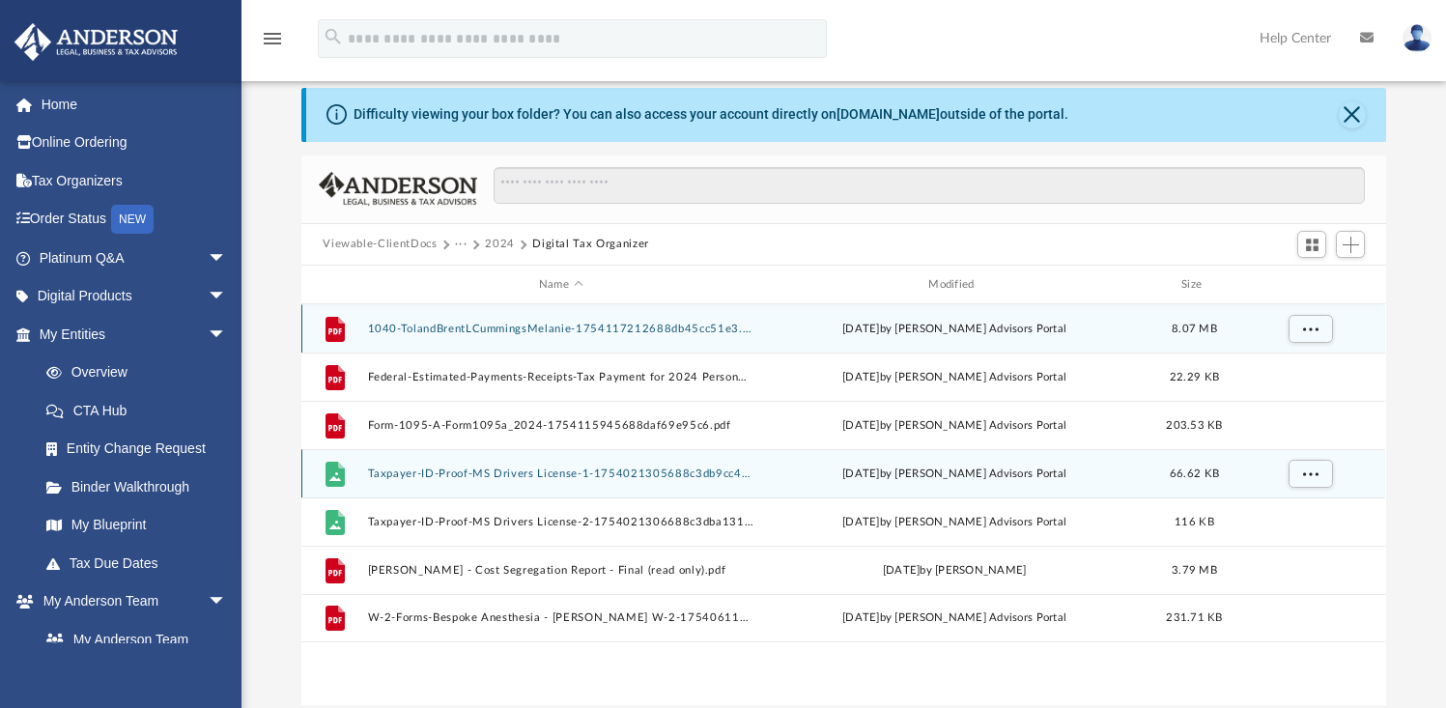
scroll to position [65, 0]
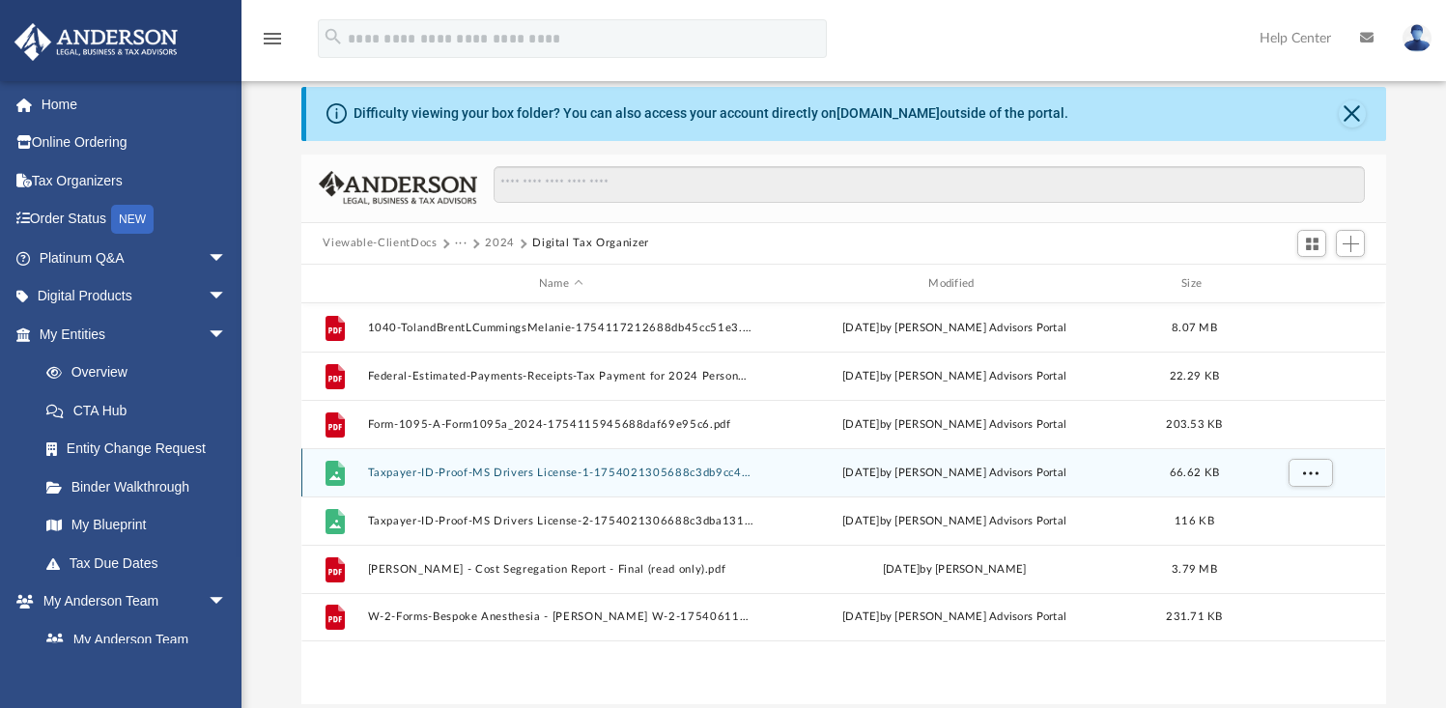
click at [501, 471] on button "Taxpayer-ID-Proof-MS Drivers License-1-1754021305688c3db9cc416.jpg" at bounding box center [560, 473] width 385 height 13
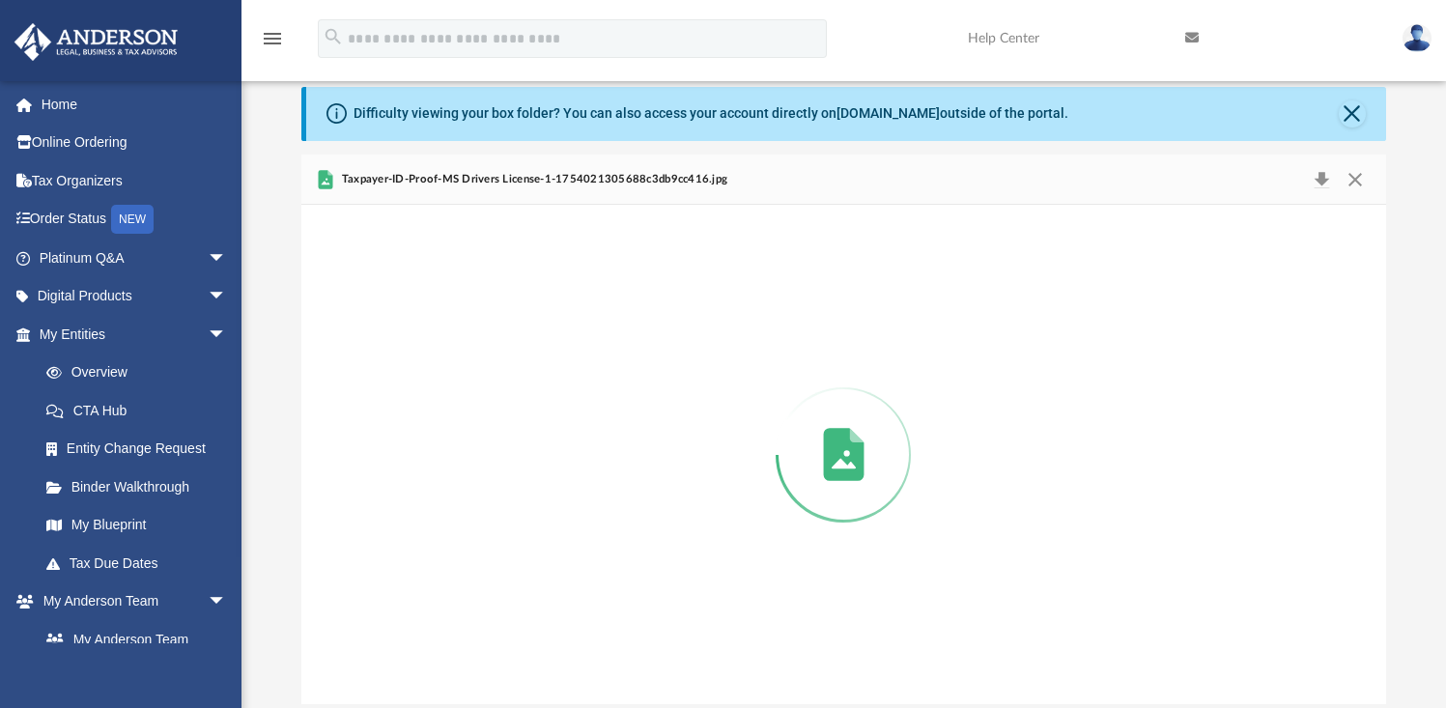
click at [501, 471] on div "Preview" at bounding box center [843, 454] width 1084 height 499
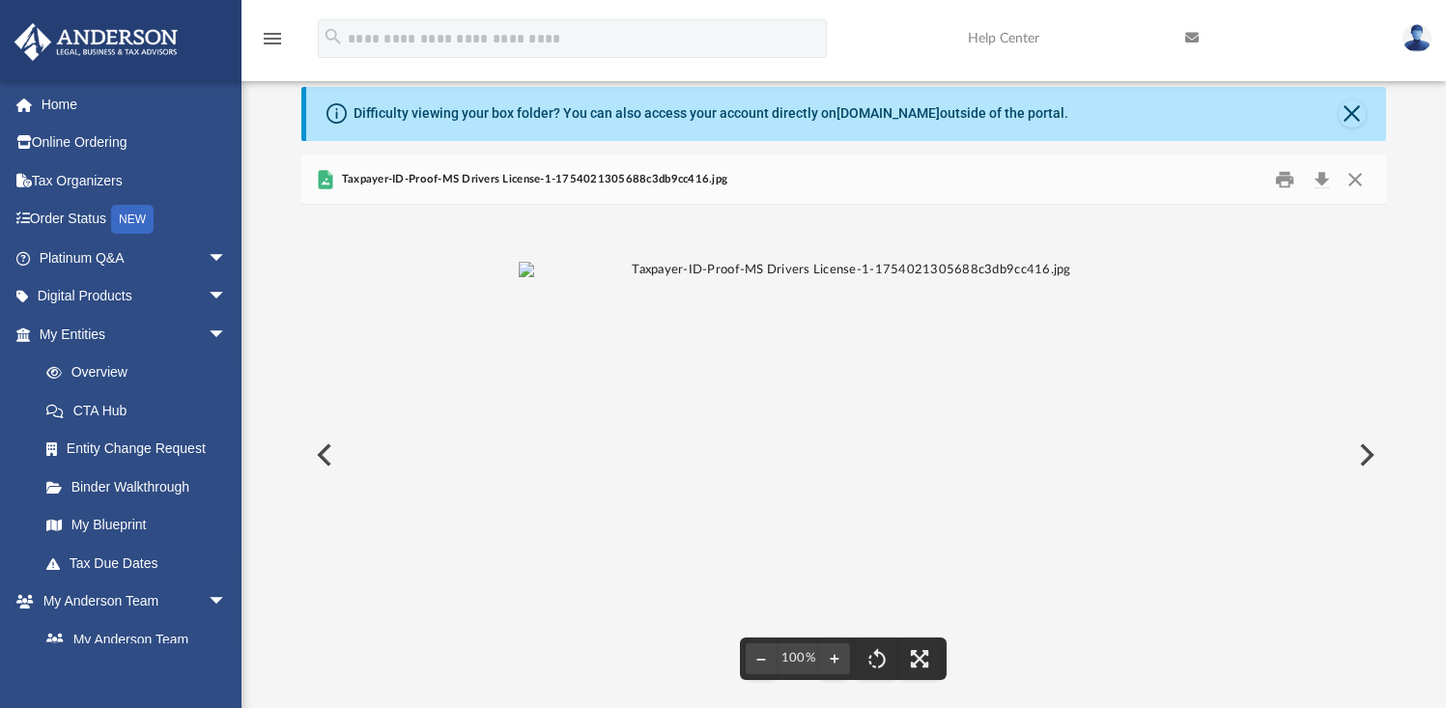
click at [330, 444] on button "Preview" at bounding box center [322, 455] width 43 height 54
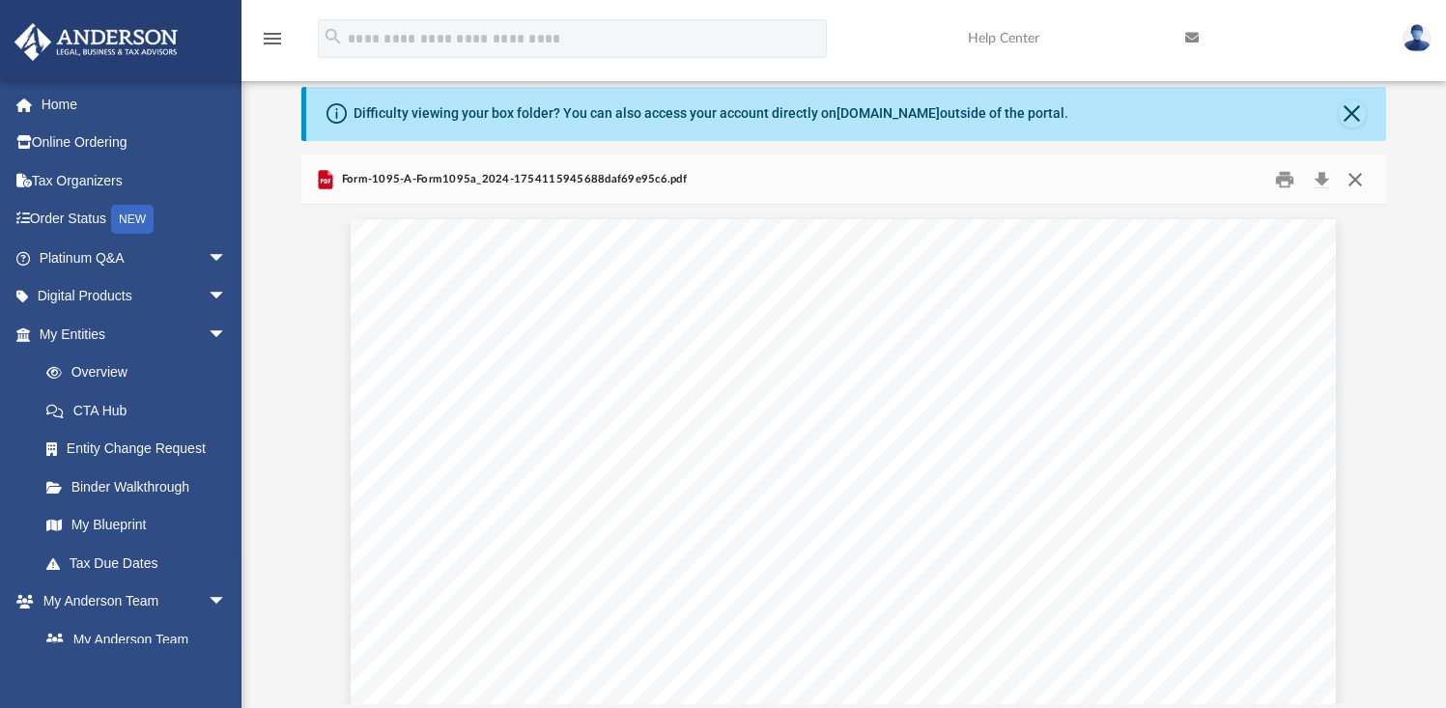
click at [1359, 177] on button "Close" at bounding box center [1355, 179] width 35 height 30
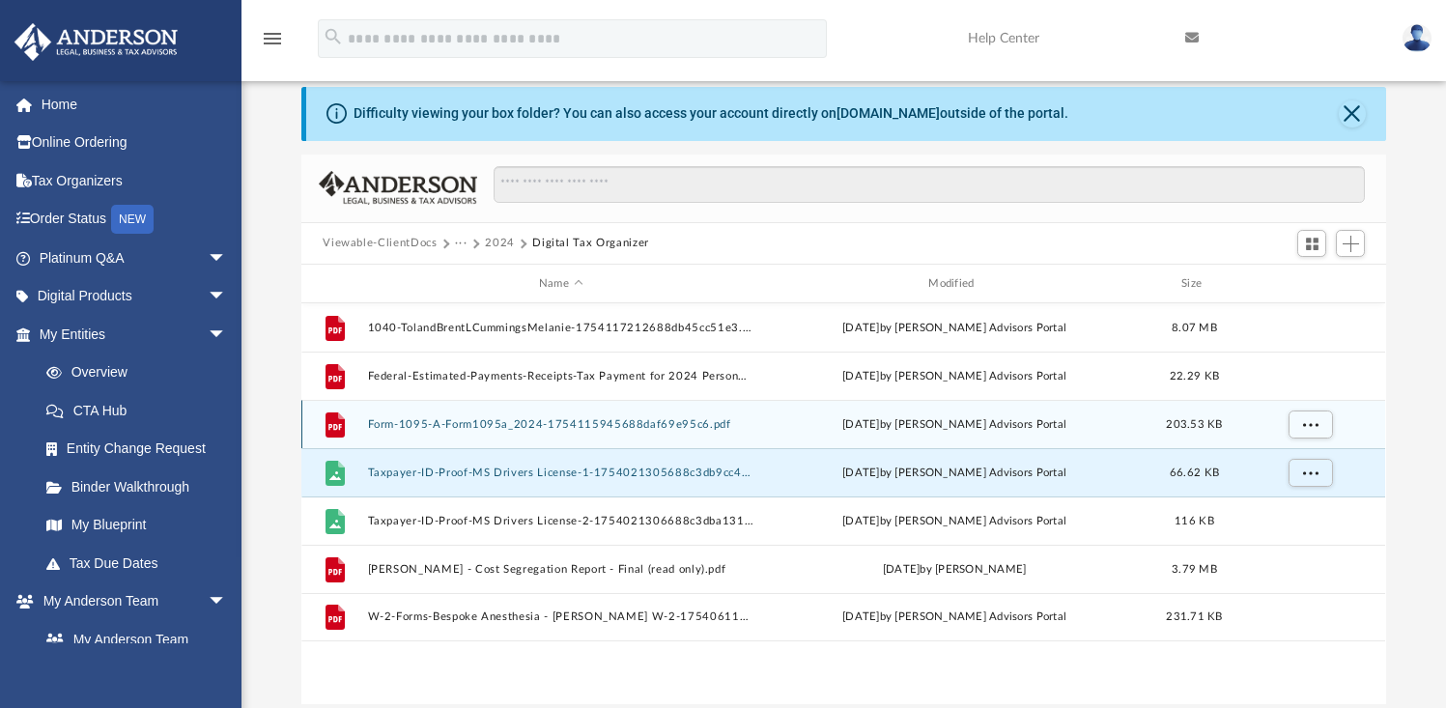
click at [577, 428] on button "Form-1095-A-Form1095a_2024-1754115945688daf69e95c6.pdf" at bounding box center [560, 424] width 385 height 13
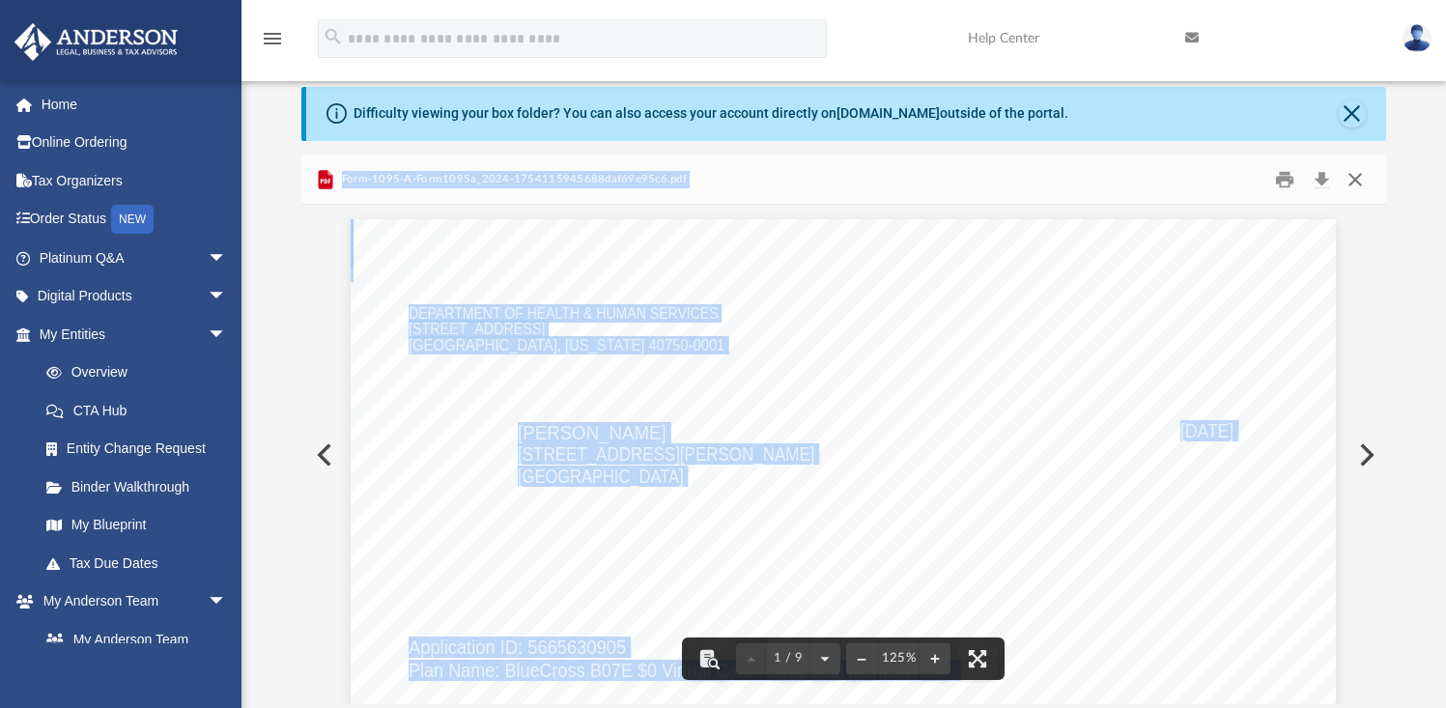
click at [1362, 182] on button "Close" at bounding box center [1355, 179] width 35 height 30
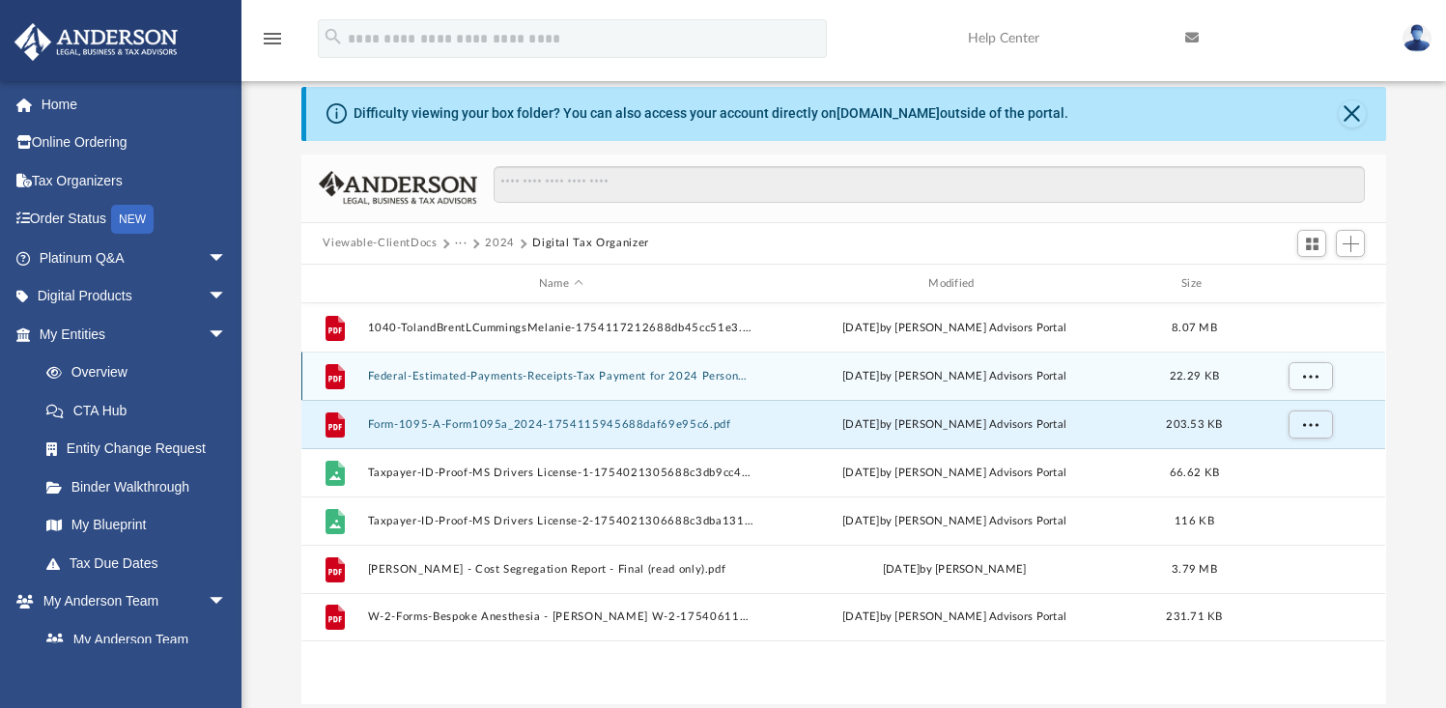
click at [694, 360] on div "File Federal-Estimated-Payments-Receipts-Tax Payment for 2024 Personal Taxes-17…" at bounding box center [843, 376] width 1084 height 48
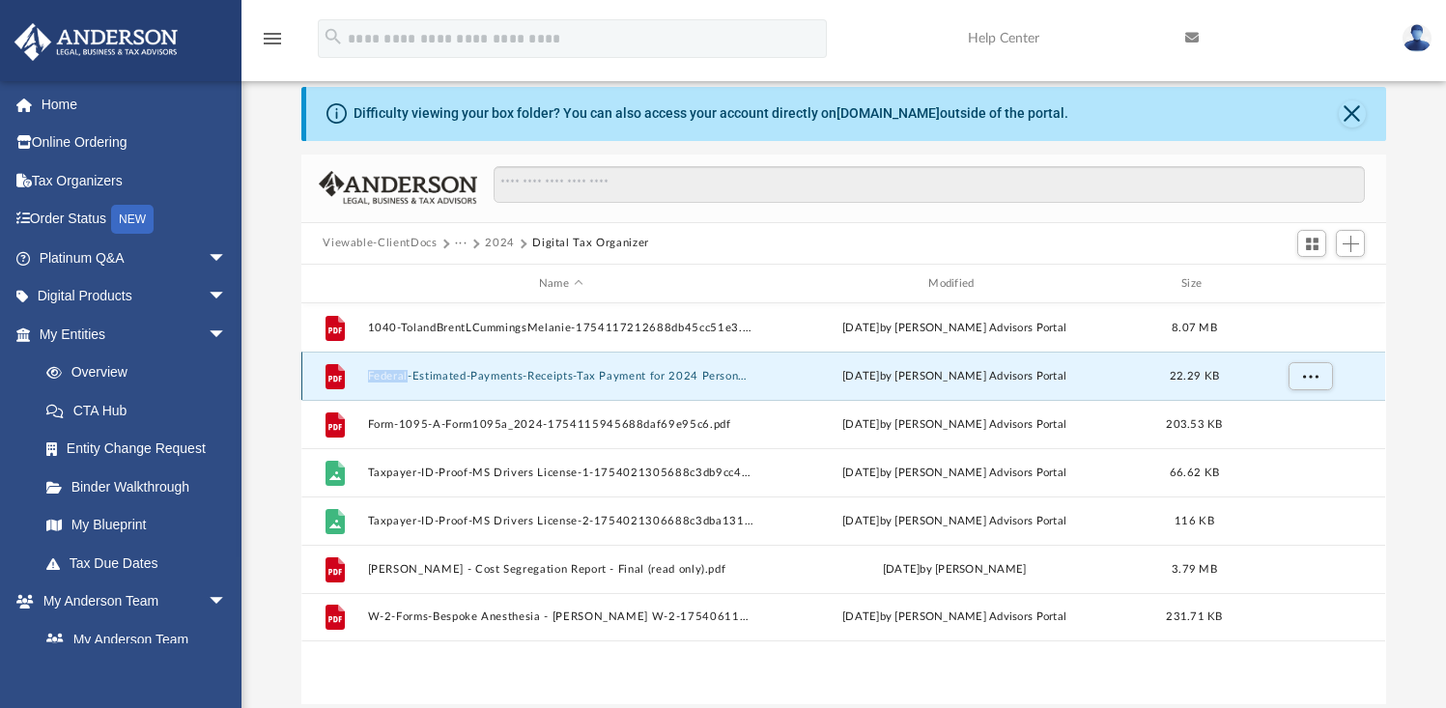
click at [715, 370] on button "Federal-Estimated-Payments-Receipts-Tax Payment for 2024 Personal Taxes-1754117…" at bounding box center [560, 376] width 385 height 13
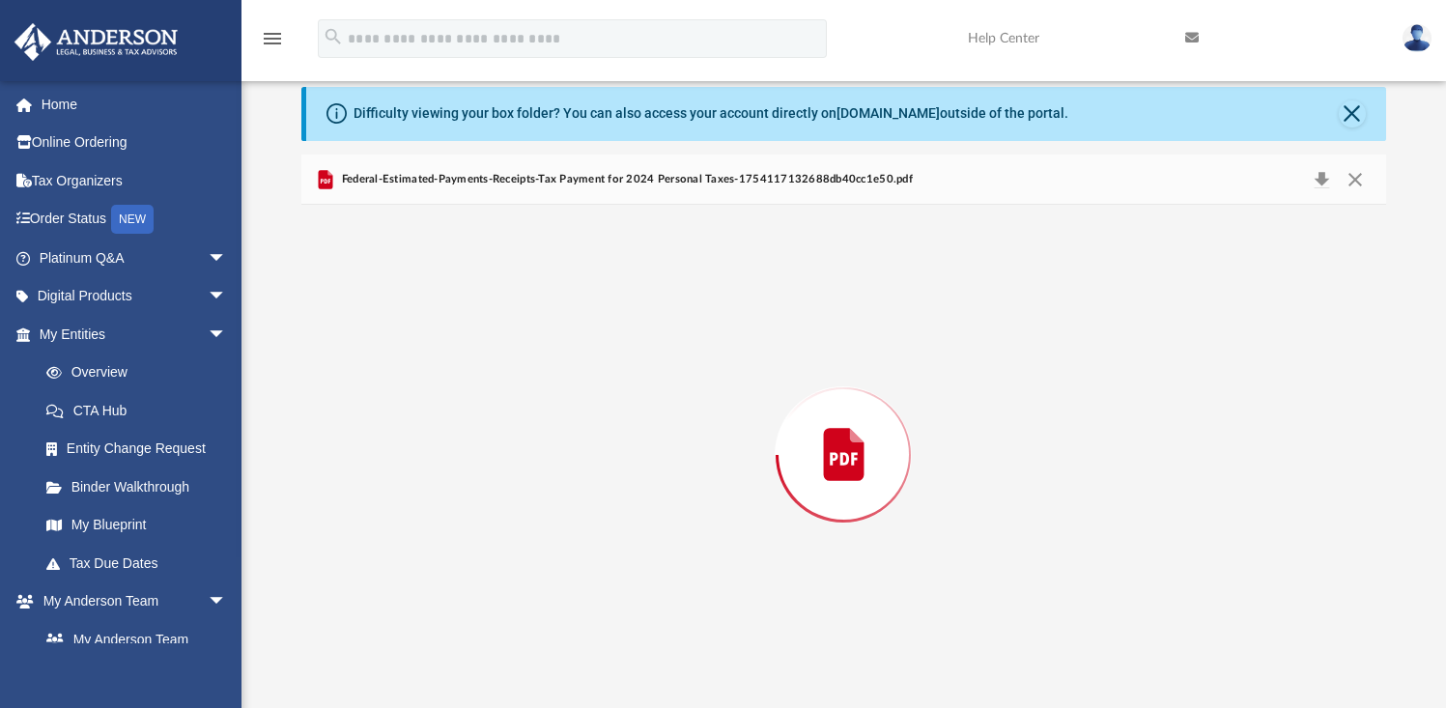
click at [715, 370] on div "Preview" at bounding box center [843, 454] width 1084 height 499
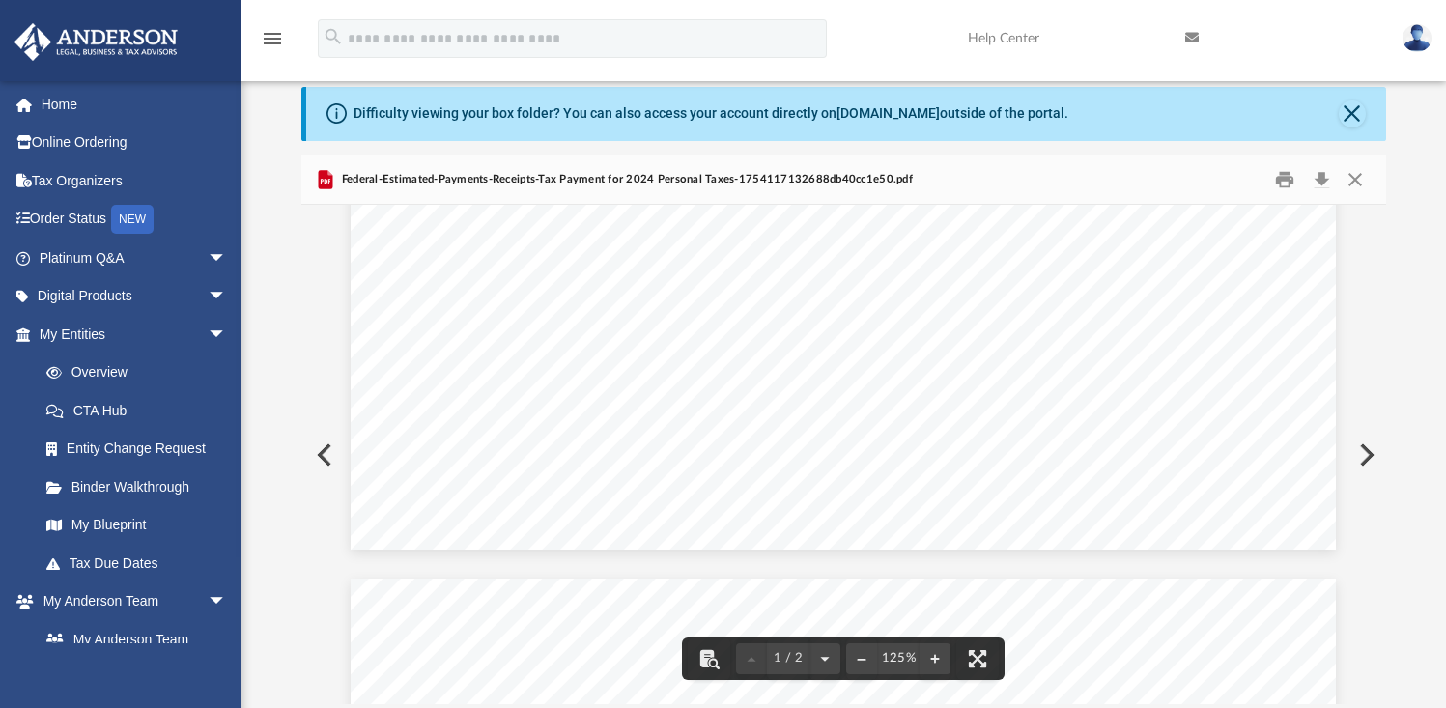
scroll to position [34, 0]
click at [1363, 184] on button "Close" at bounding box center [1355, 179] width 35 height 30
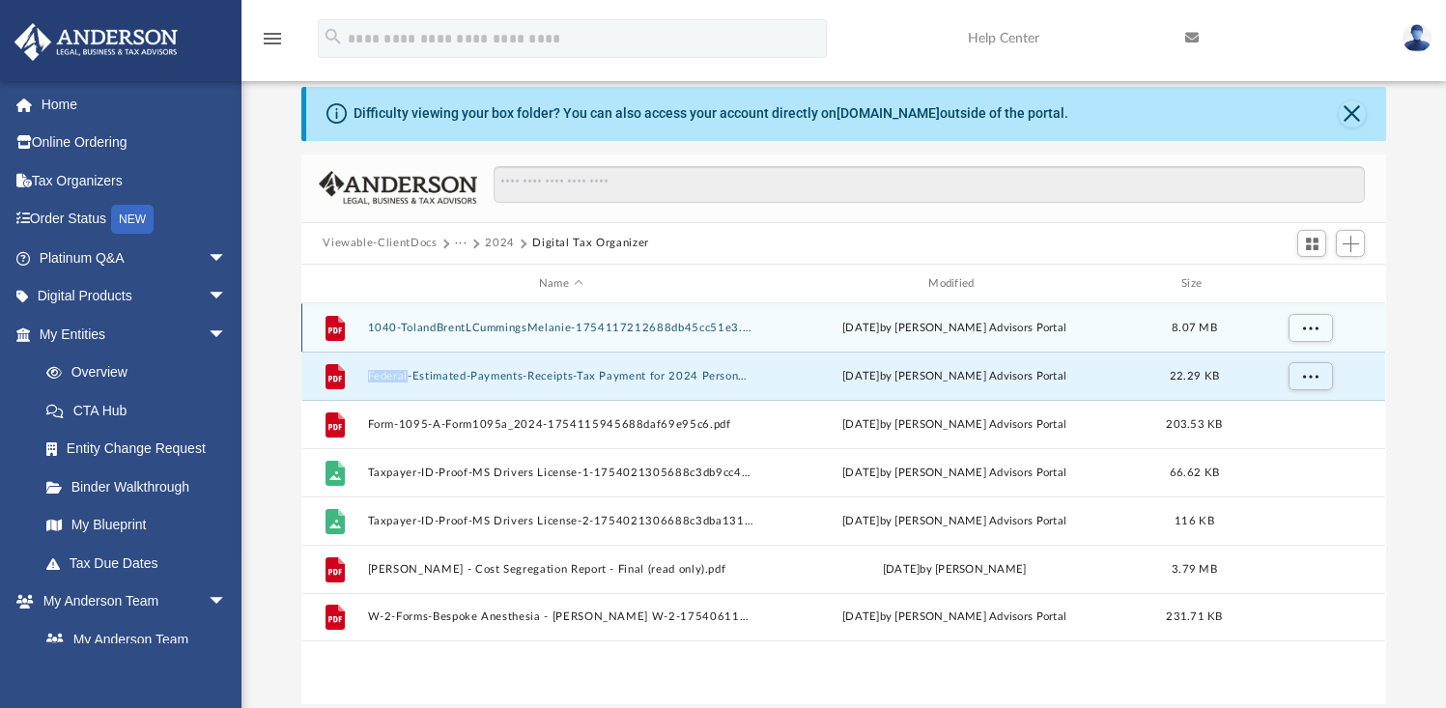
click at [677, 322] on button "1040-TolandBrentLCummingsMelanie-1754117212688db45cc51e3.pdf" at bounding box center [560, 328] width 385 height 13
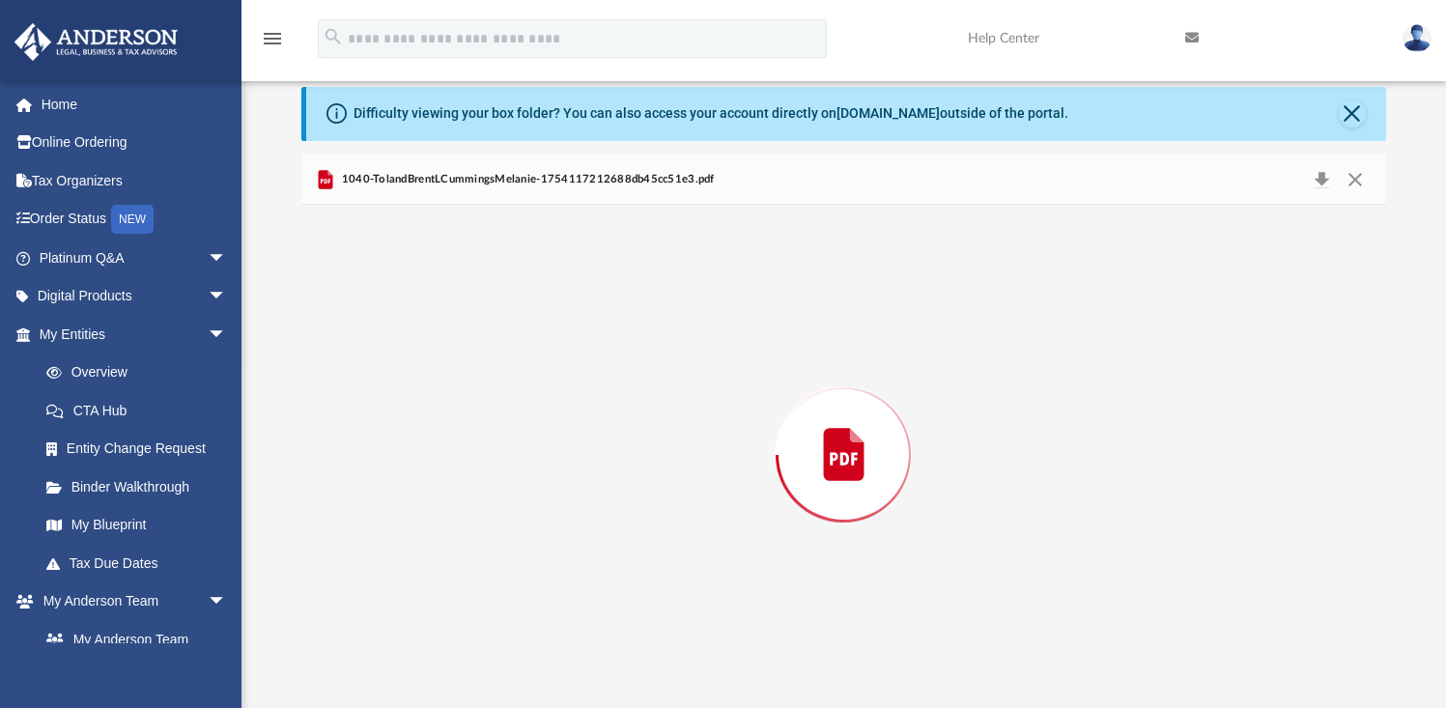
click at [677, 321] on div "Preview" at bounding box center [843, 454] width 1084 height 499
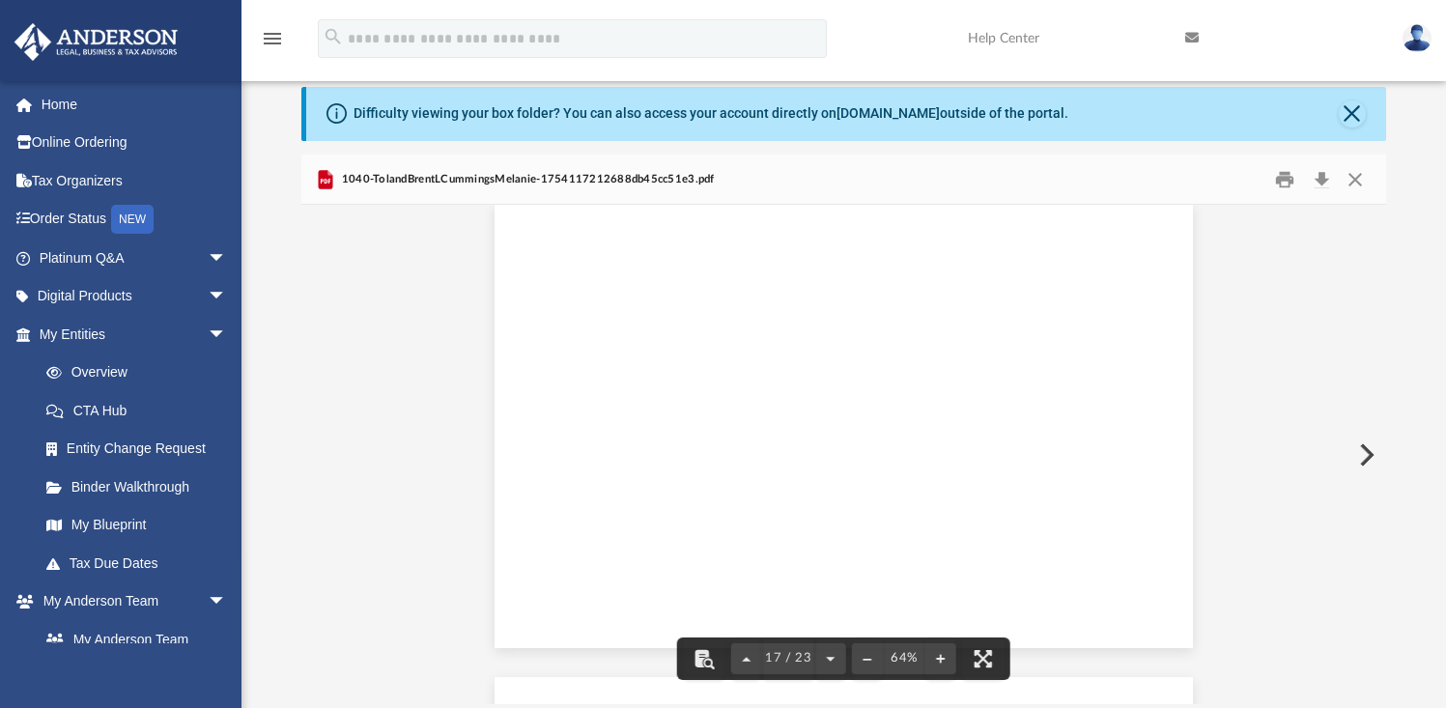
scroll to position [9119, 0]
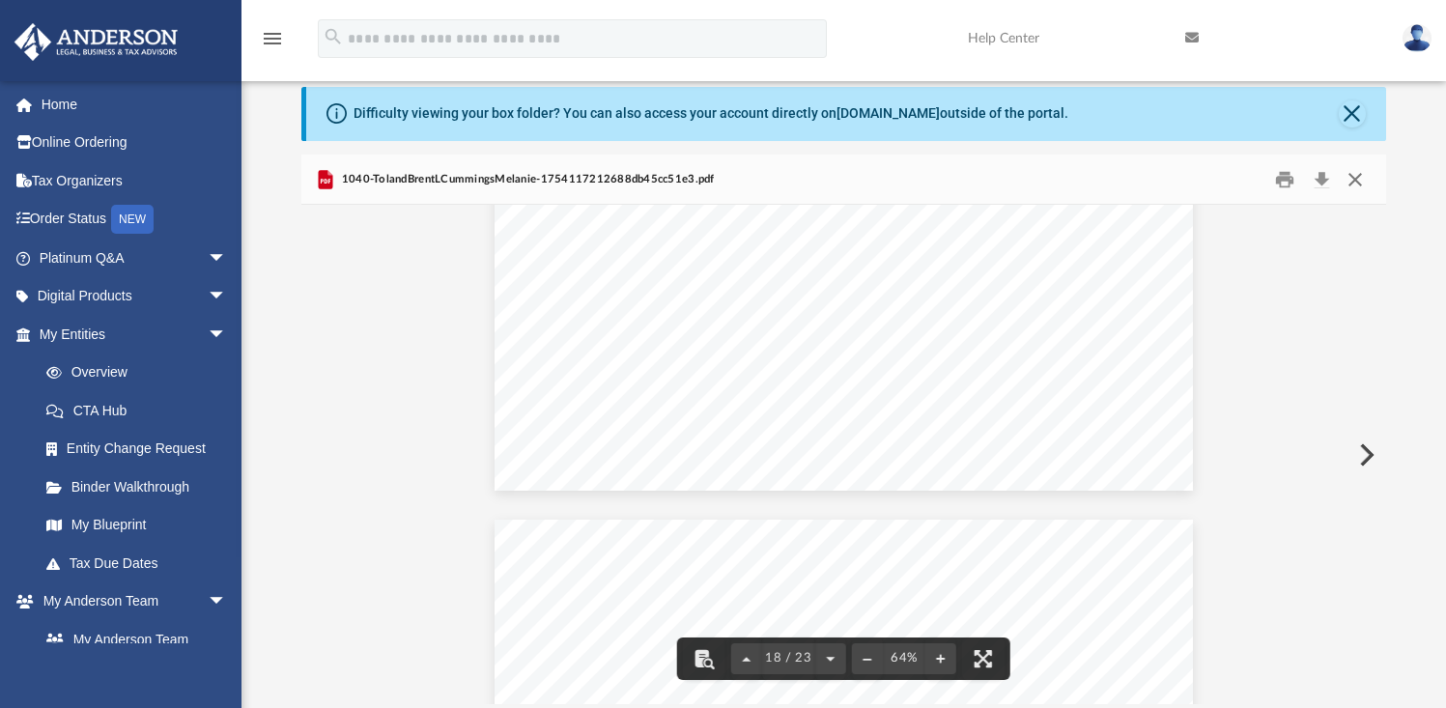
click at [1354, 178] on button "Close" at bounding box center [1355, 179] width 35 height 30
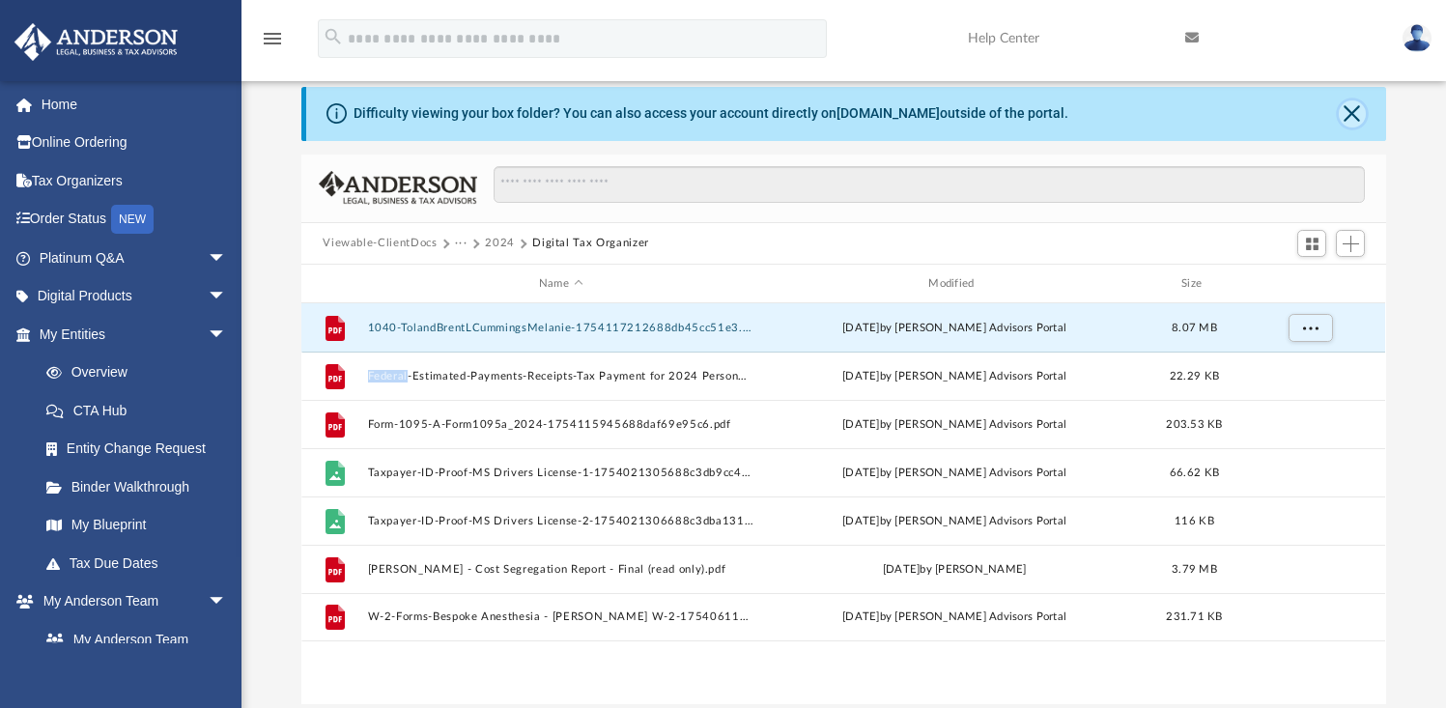
click at [1358, 116] on button "Close" at bounding box center [1352, 113] width 27 height 27
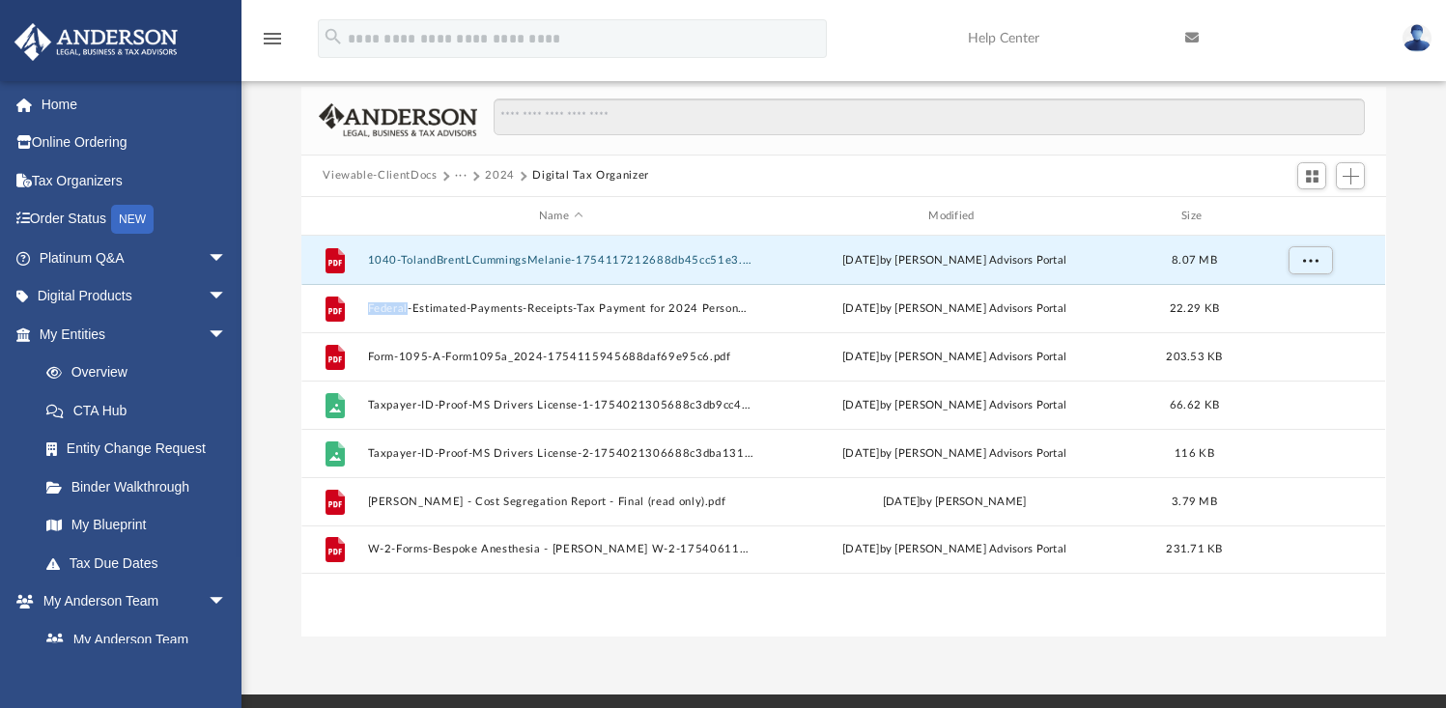
click at [494, 173] on button "2024" at bounding box center [500, 175] width 30 height 17
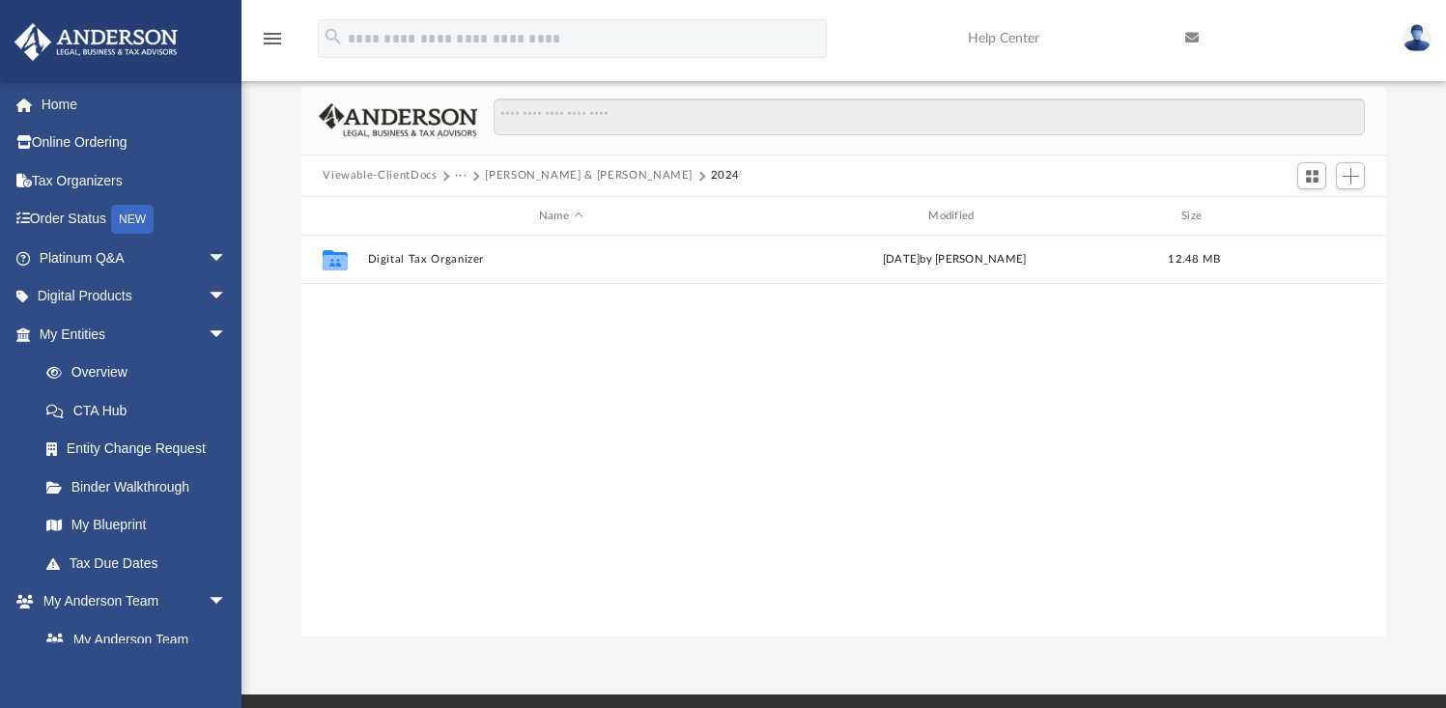
click at [556, 177] on button "Toland, Brent L. & Cummings, Melanie" at bounding box center [589, 175] width 208 height 17
click at [468, 177] on button "Tax" at bounding box center [464, 175] width 19 height 17
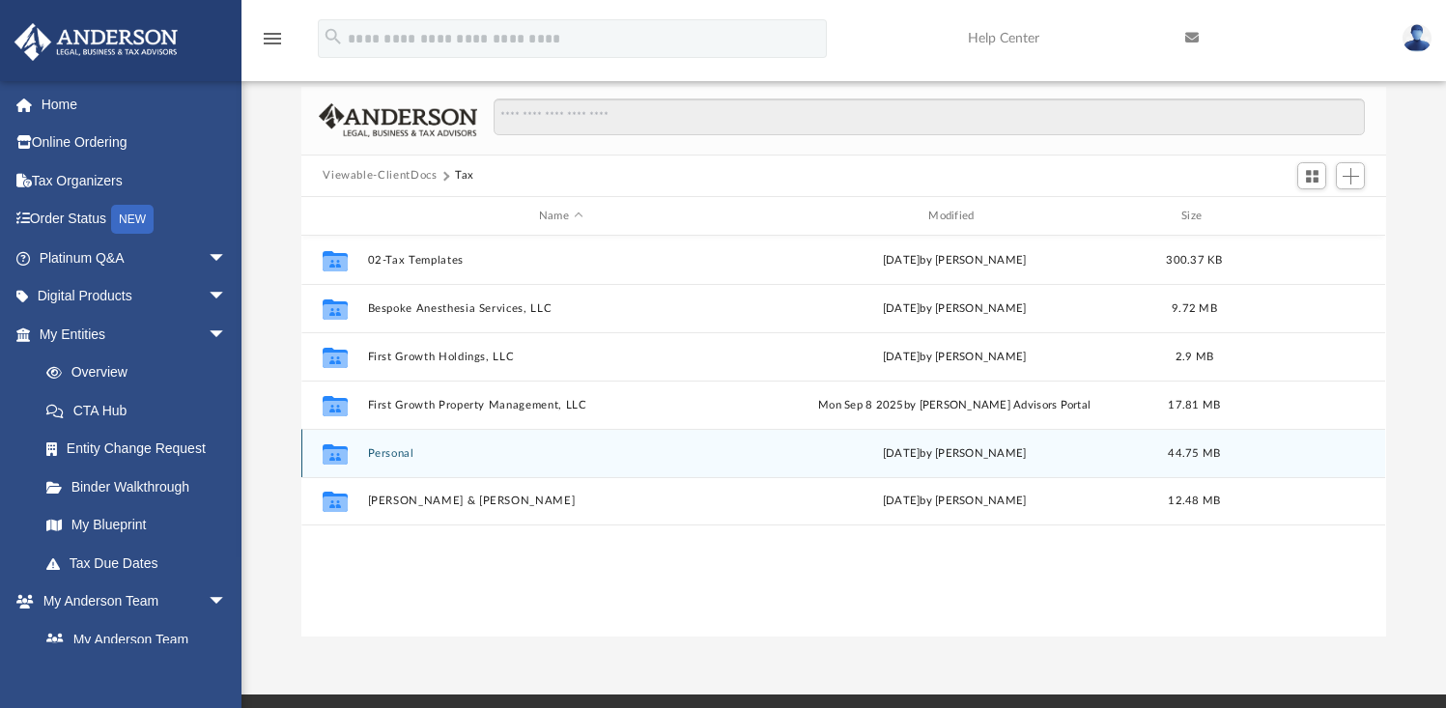
click at [400, 456] on button "Personal" at bounding box center [560, 453] width 385 height 13
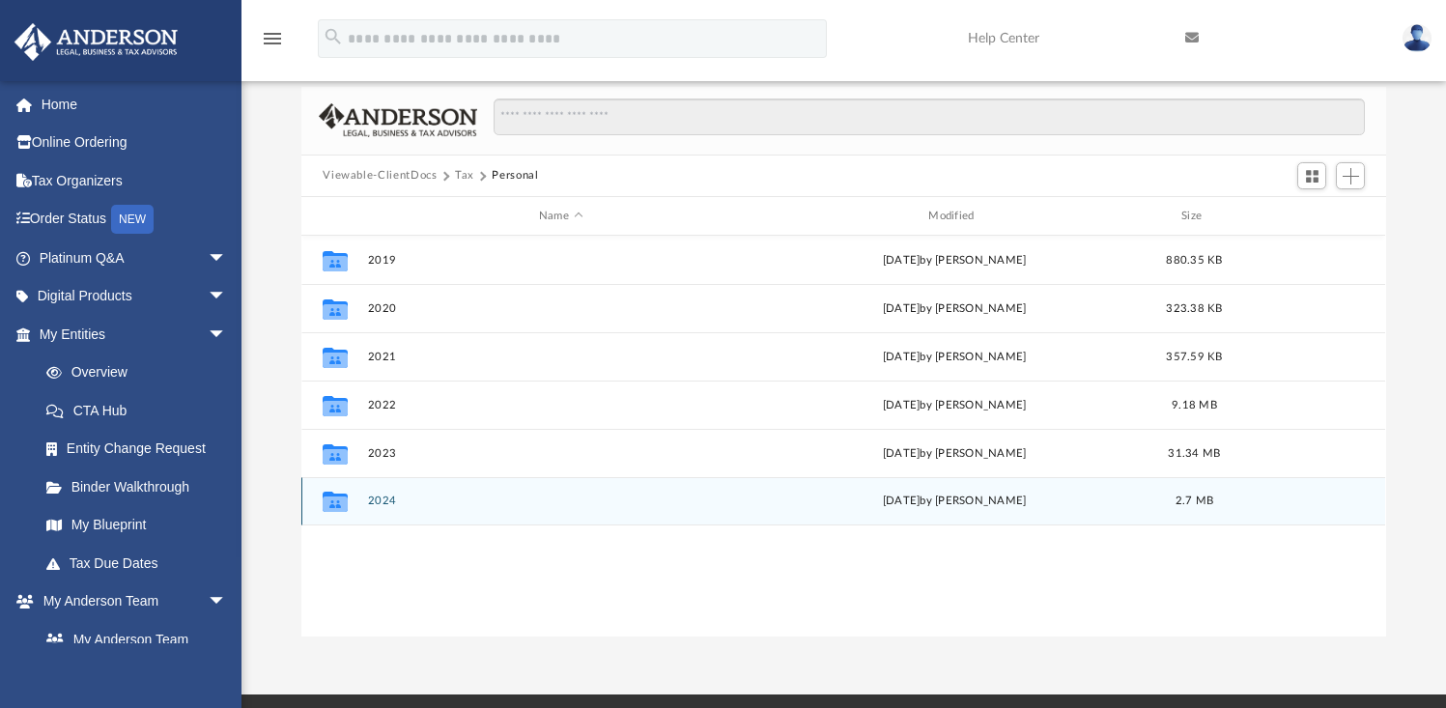
click at [391, 497] on button "2024" at bounding box center [560, 502] width 385 height 13
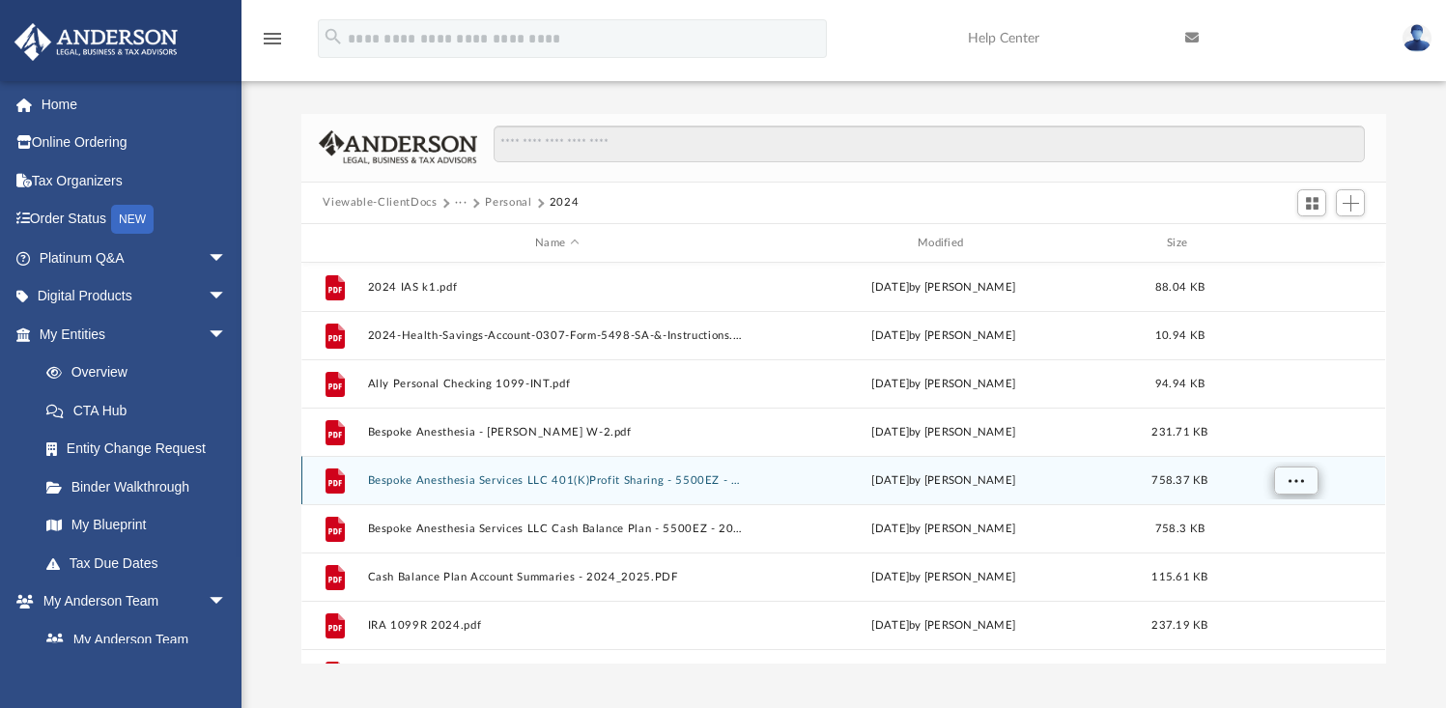
scroll to position [0, 0]
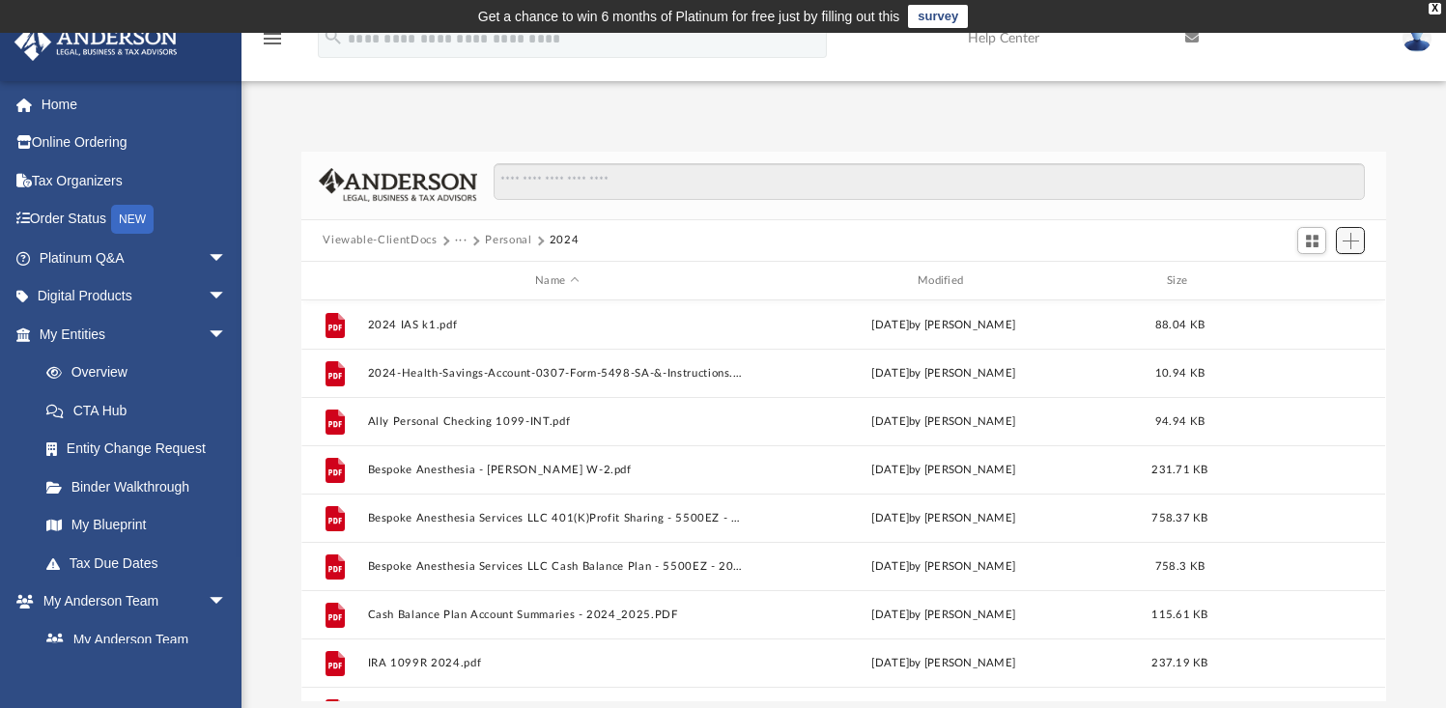
click at [1345, 240] on span "Add" at bounding box center [1351, 241] width 16 height 16
click at [1317, 280] on li "Upload" at bounding box center [1324, 279] width 62 height 20
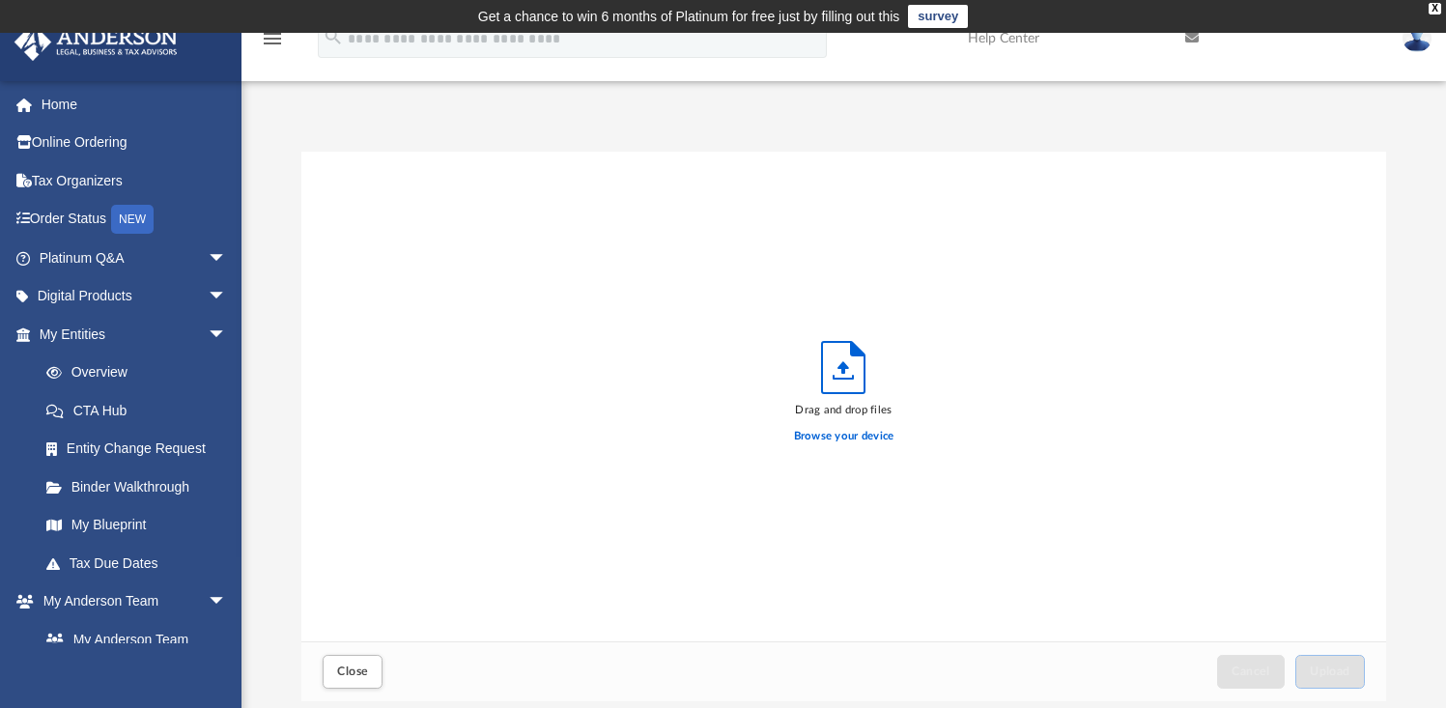
scroll to position [475, 1069]
click at [873, 435] on label "Browse your device" at bounding box center [844, 436] width 100 height 17
click at [0, 0] on input "Browse your device" at bounding box center [0, 0] width 0 height 0
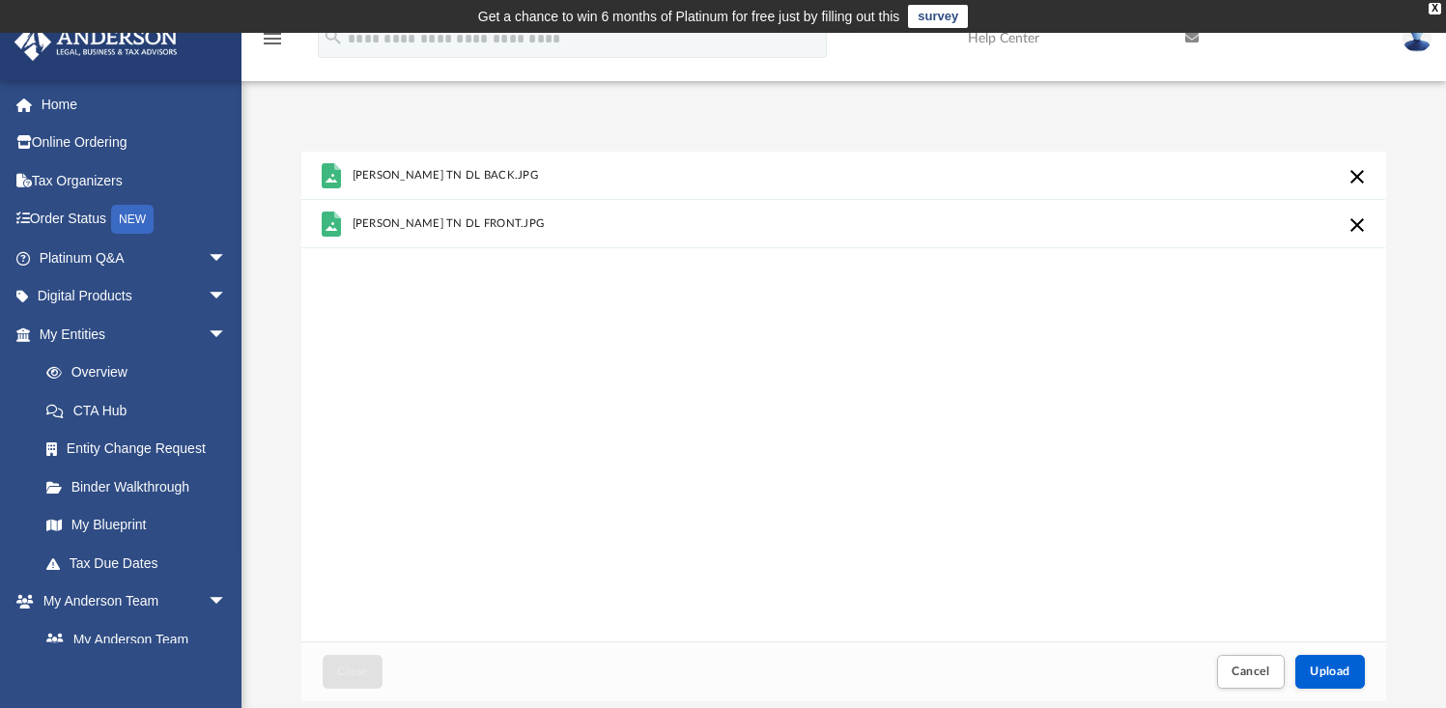
click at [1404, 590] on div "Scroll to top vertical_align_top" at bounding box center [1392, 605] width 41 height 41
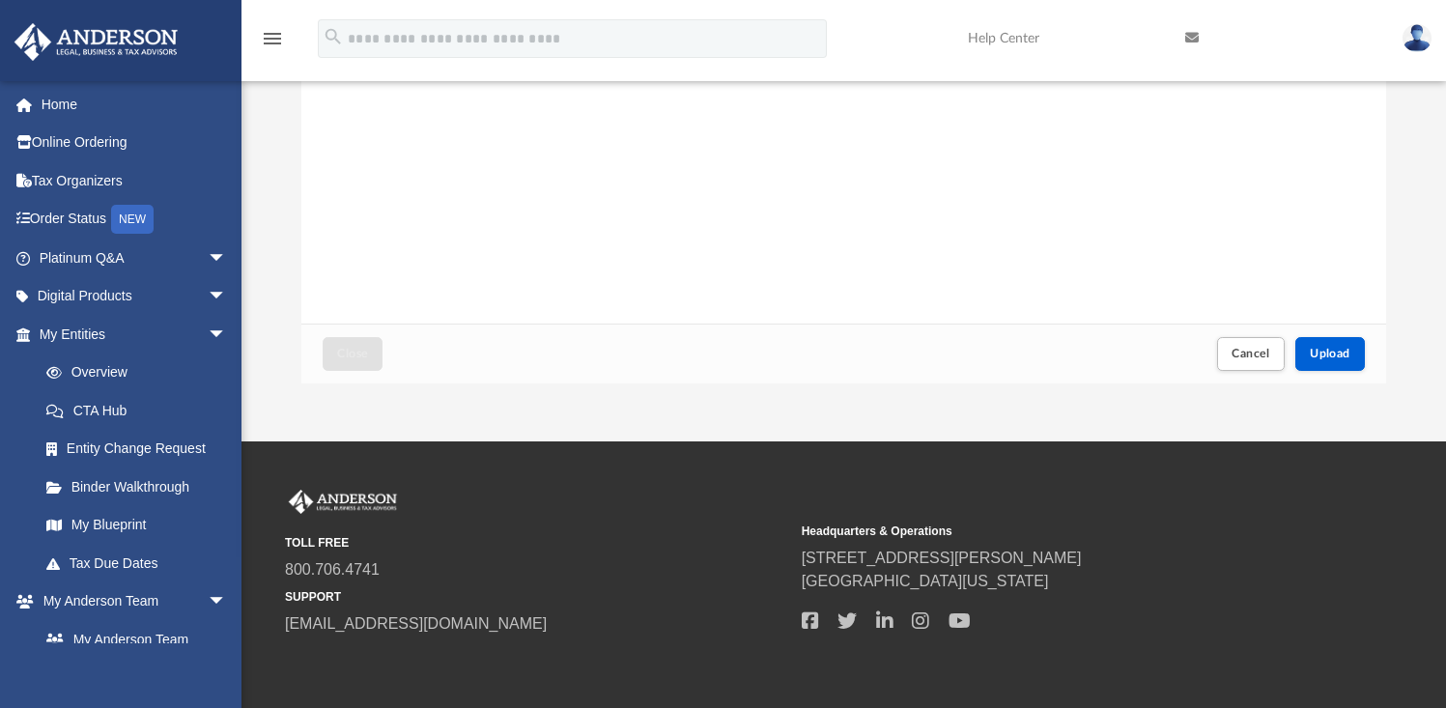
scroll to position [323, 0]
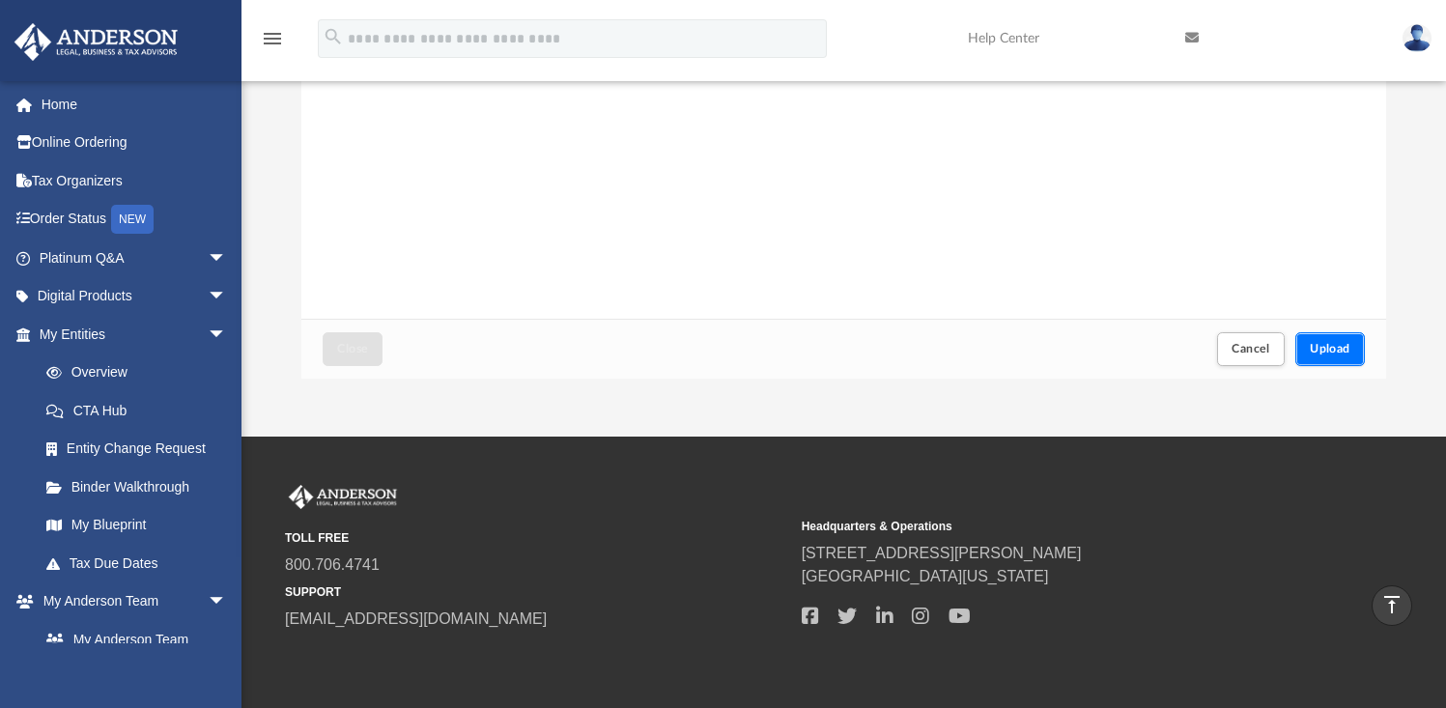
click at [1326, 354] on span "Upload" at bounding box center [1330, 349] width 41 height 12
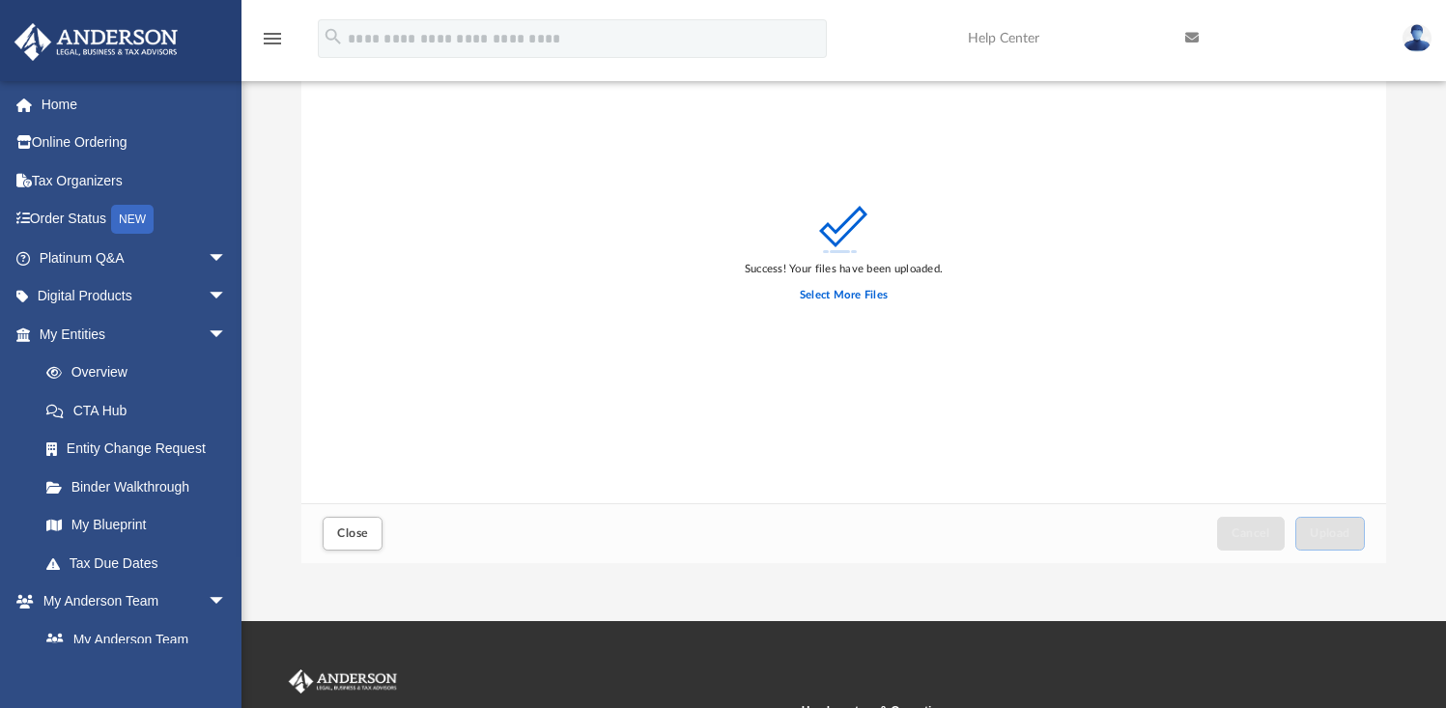
scroll to position [396, 0]
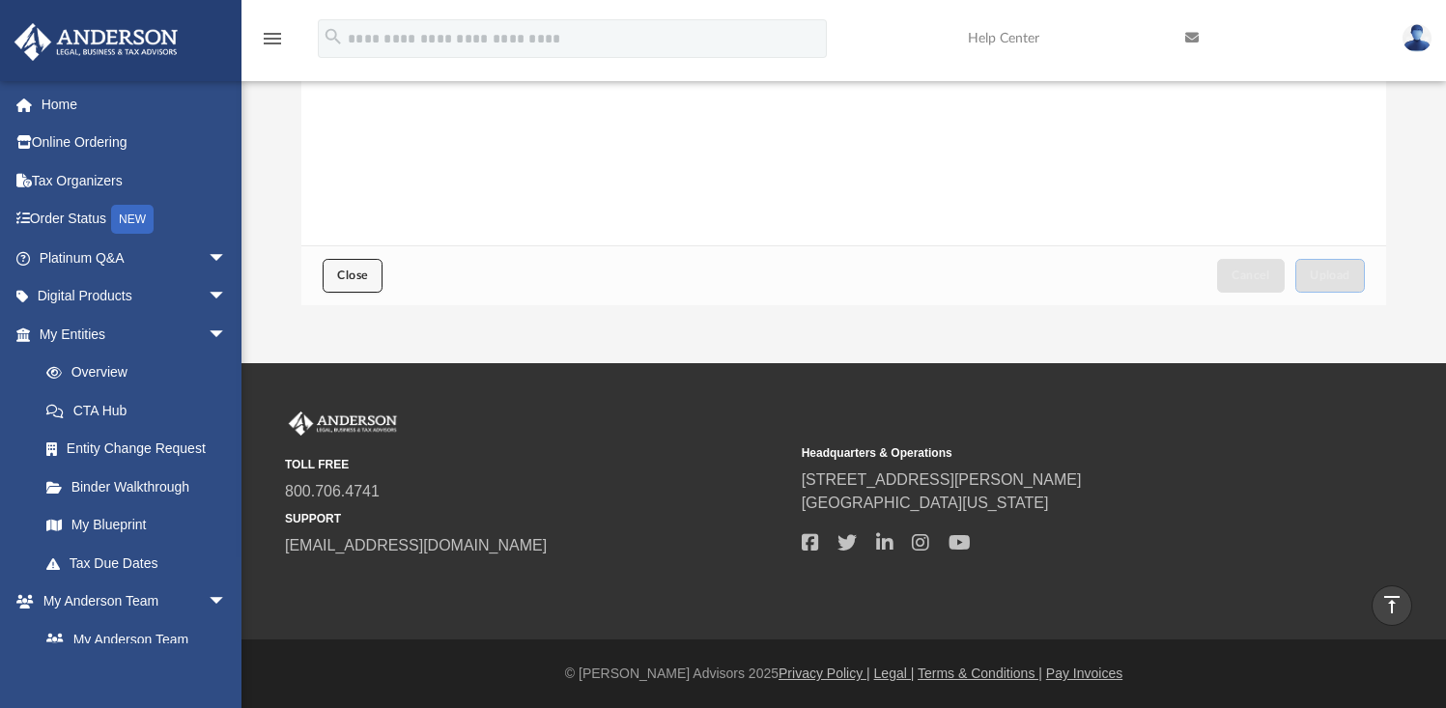
click at [349, 271] on span "Close" at bounding box center [352, 276] width 31 height 12
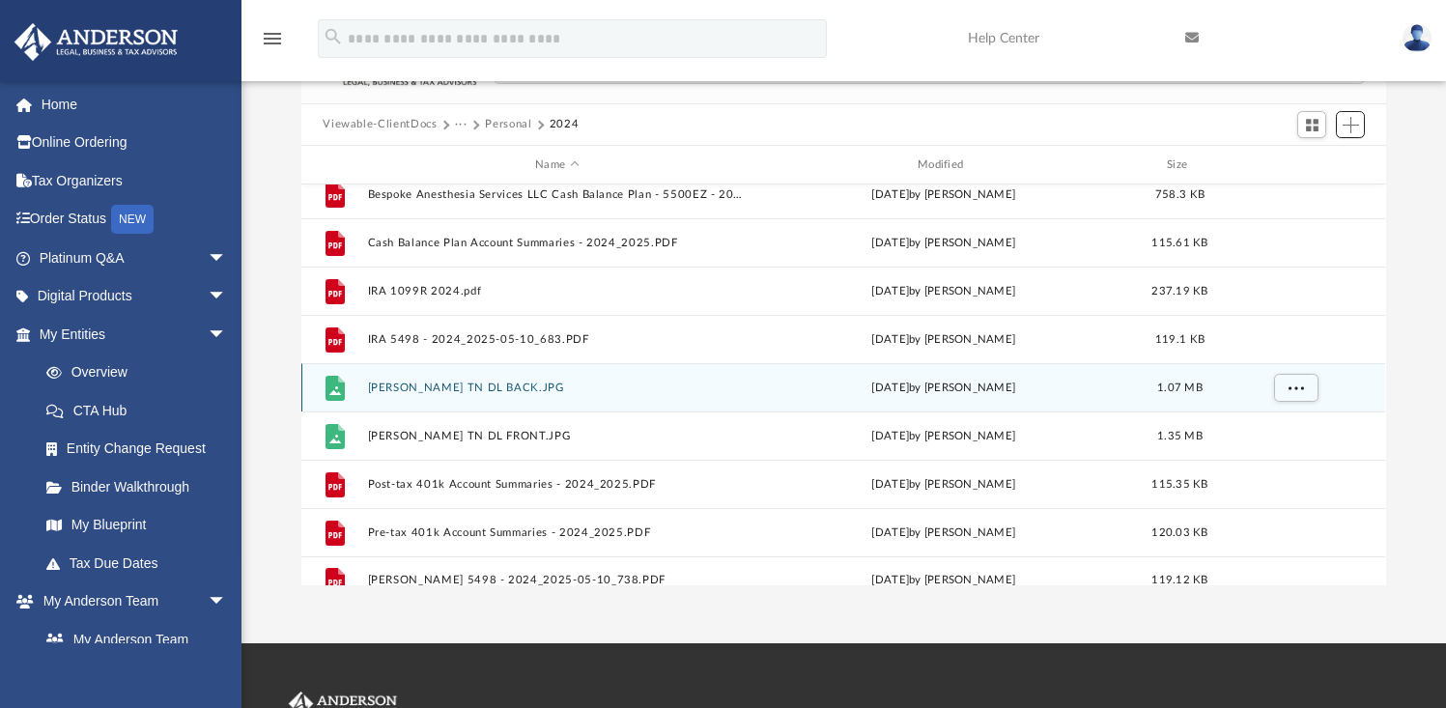
scroll to position [251, 0]
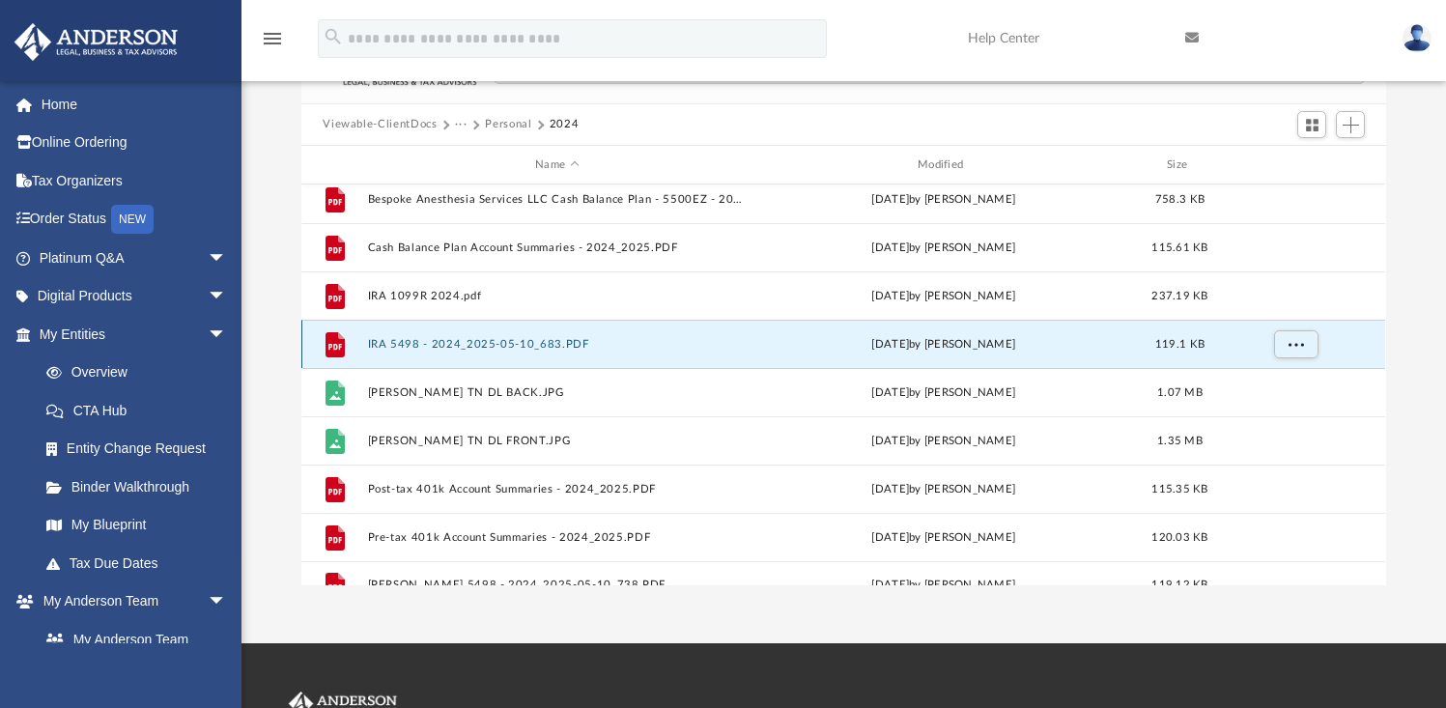
click at [583, 343] on button "IRA 5498 - 2024_2025-05-10_683.PDF" at bounding box center [557, 344] width 379 height 13
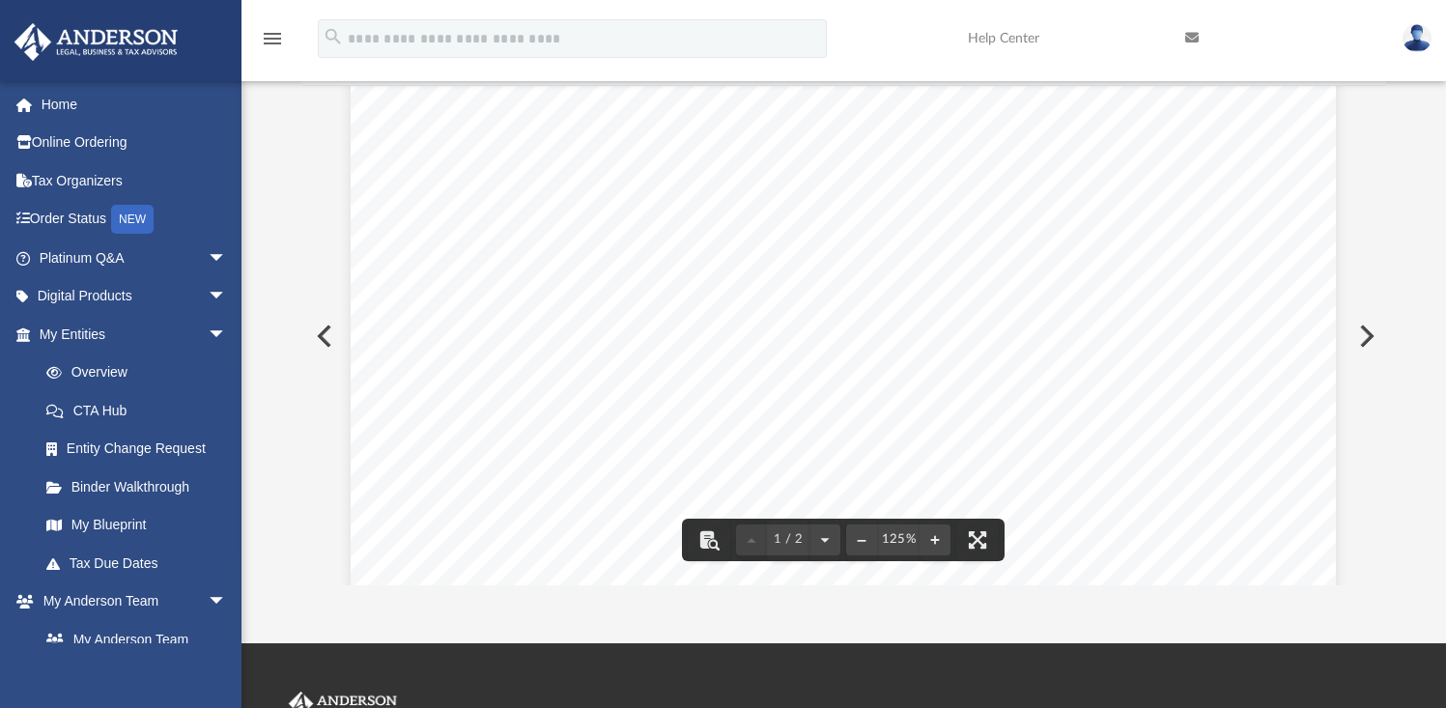
scroll to position [560, 0]
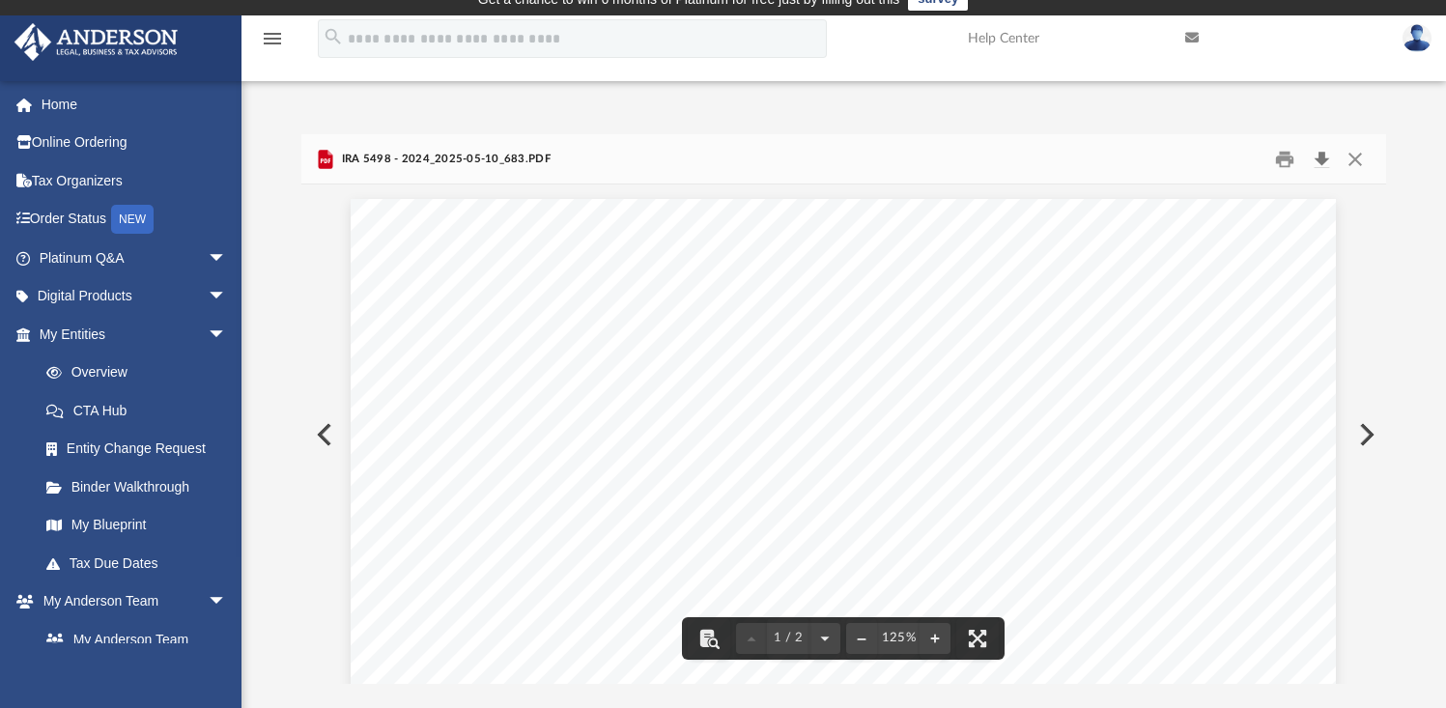
scroll to position [0, 0]
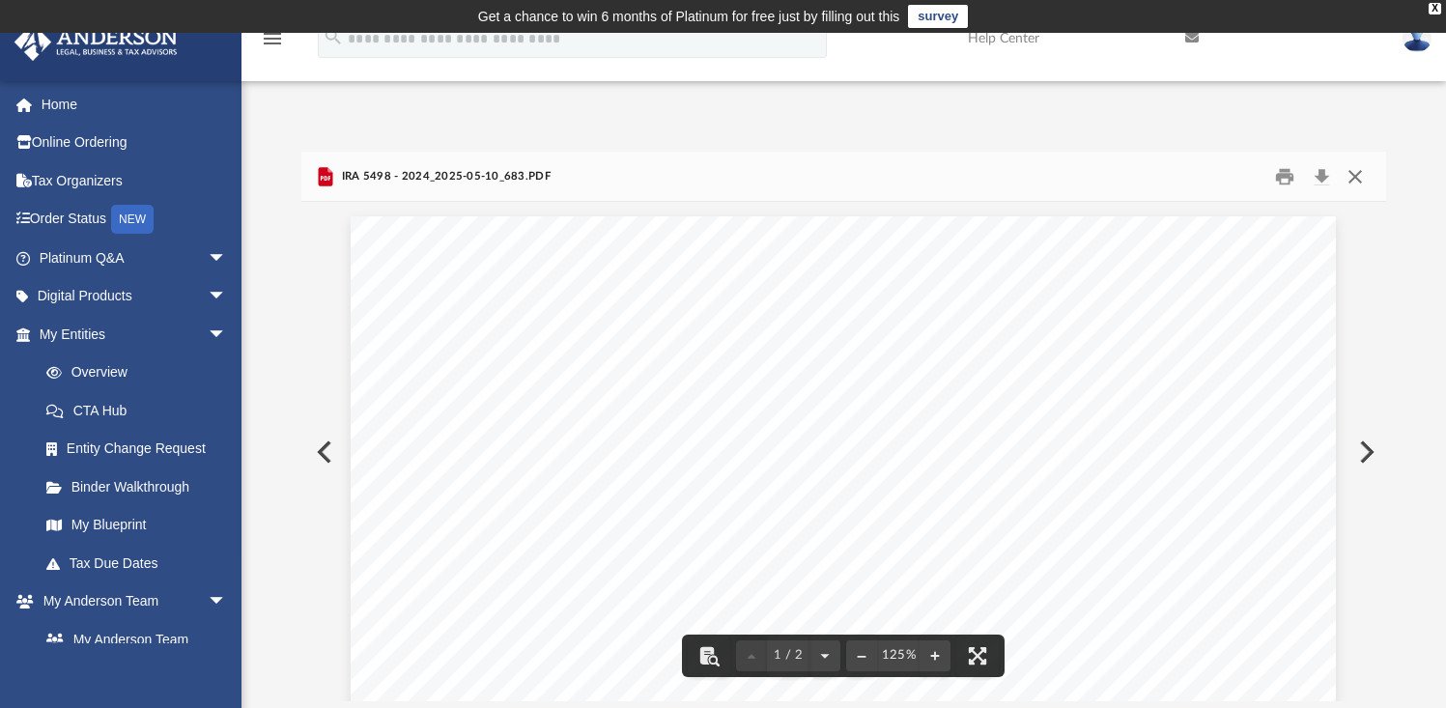
click at [1355, 168] on button "Close" at bounding box center [1355, 176] width 35 height 30
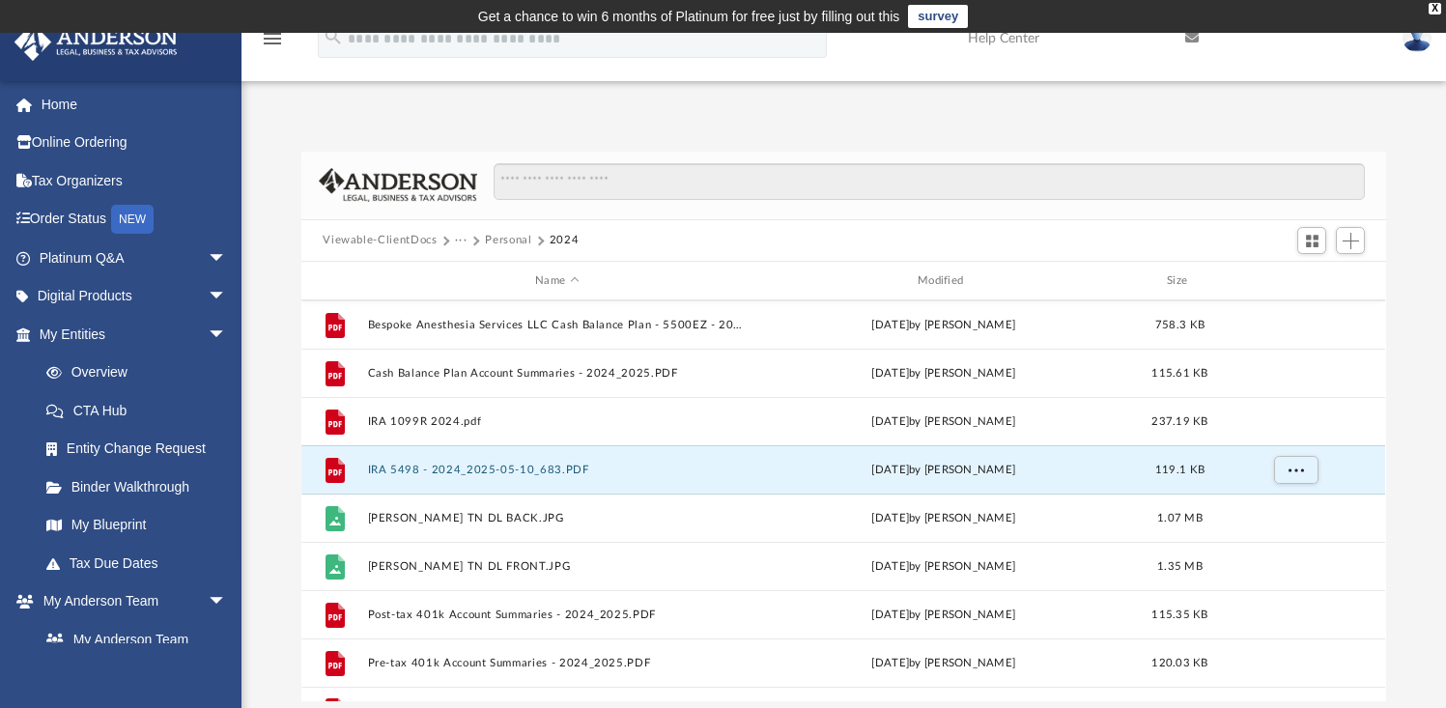
scroll to position [275, 0]
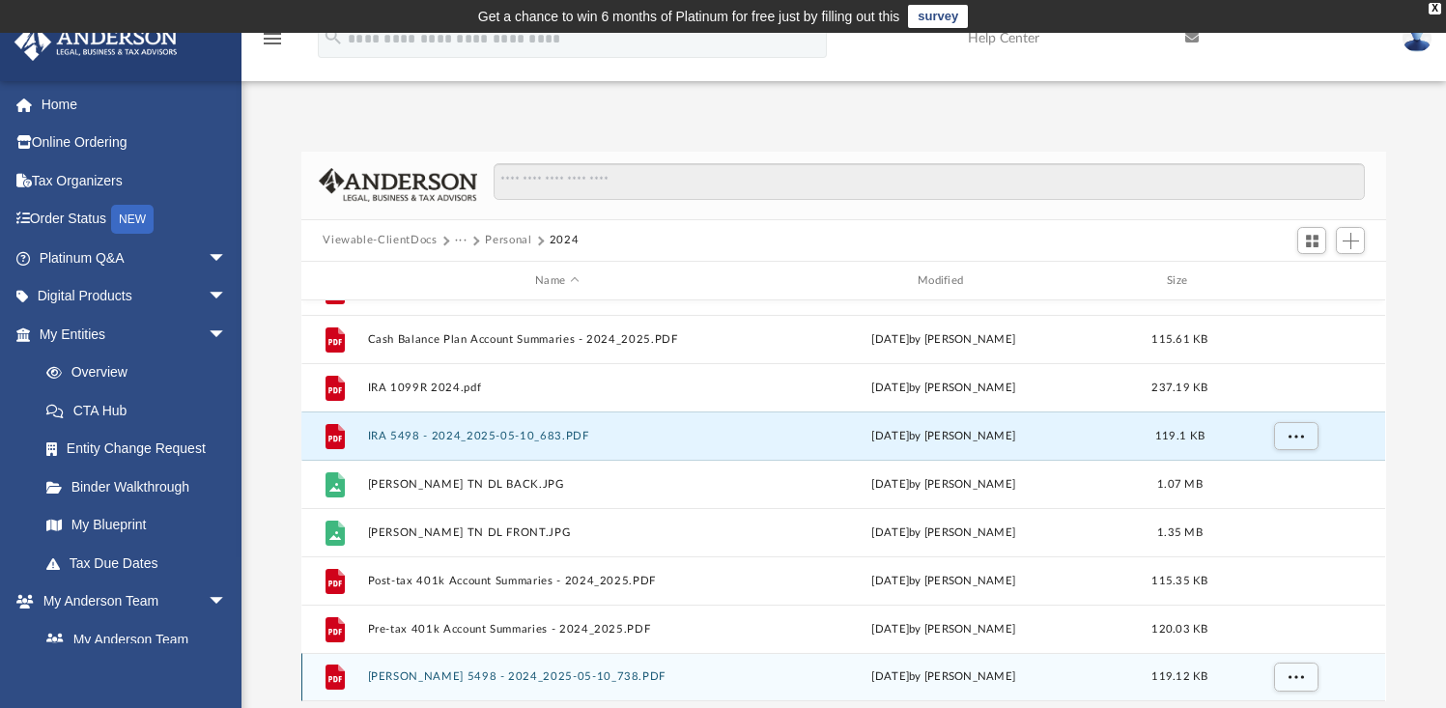
click at [606, 686] on div "File Roth IRA 5498 - 2024_2025-05-10_738.PDF Mon Jun 30 2025 by Brent Toland 11…" at bounding box center [843, 677] width 1084 height 48
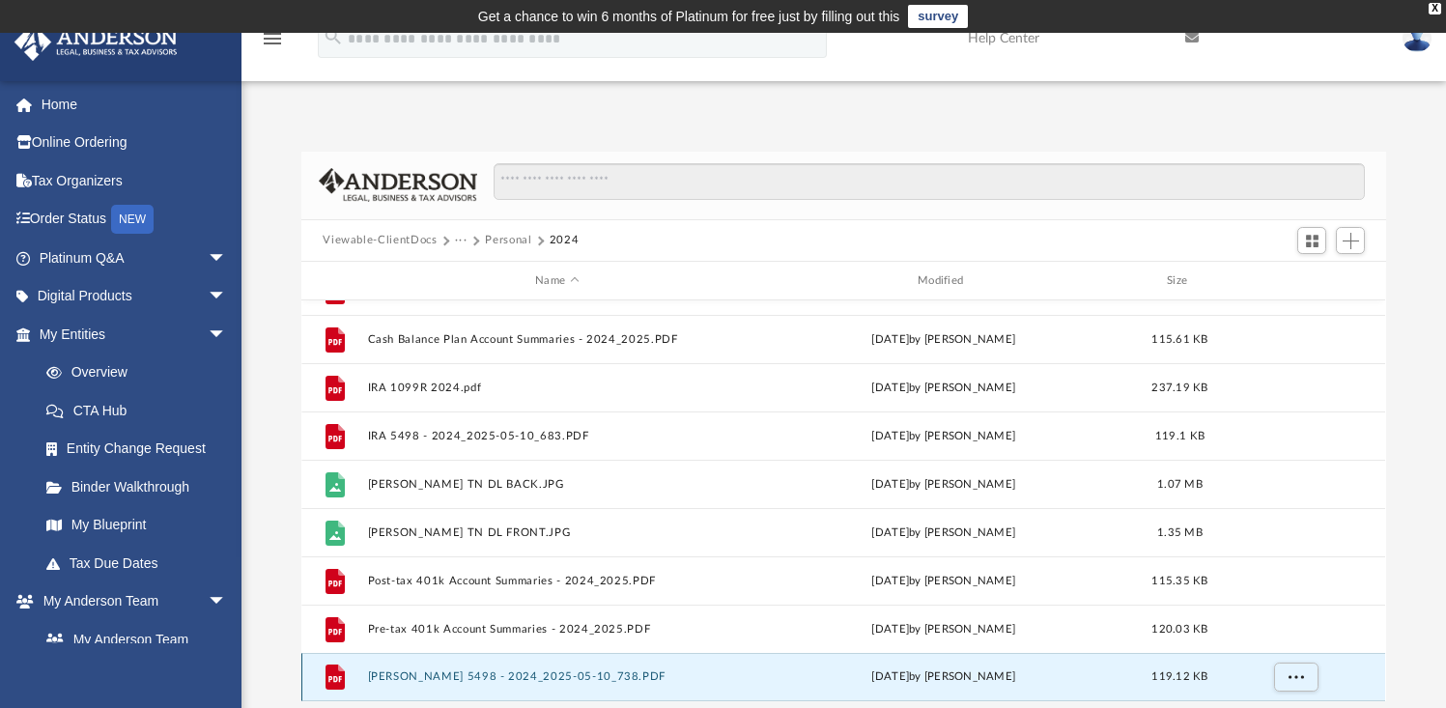
click at [604, 681] on button "Roth IRA 5498 - 2024_2025-05-10_738.PDF" at bounding box center [557, 677] width 379 height 13
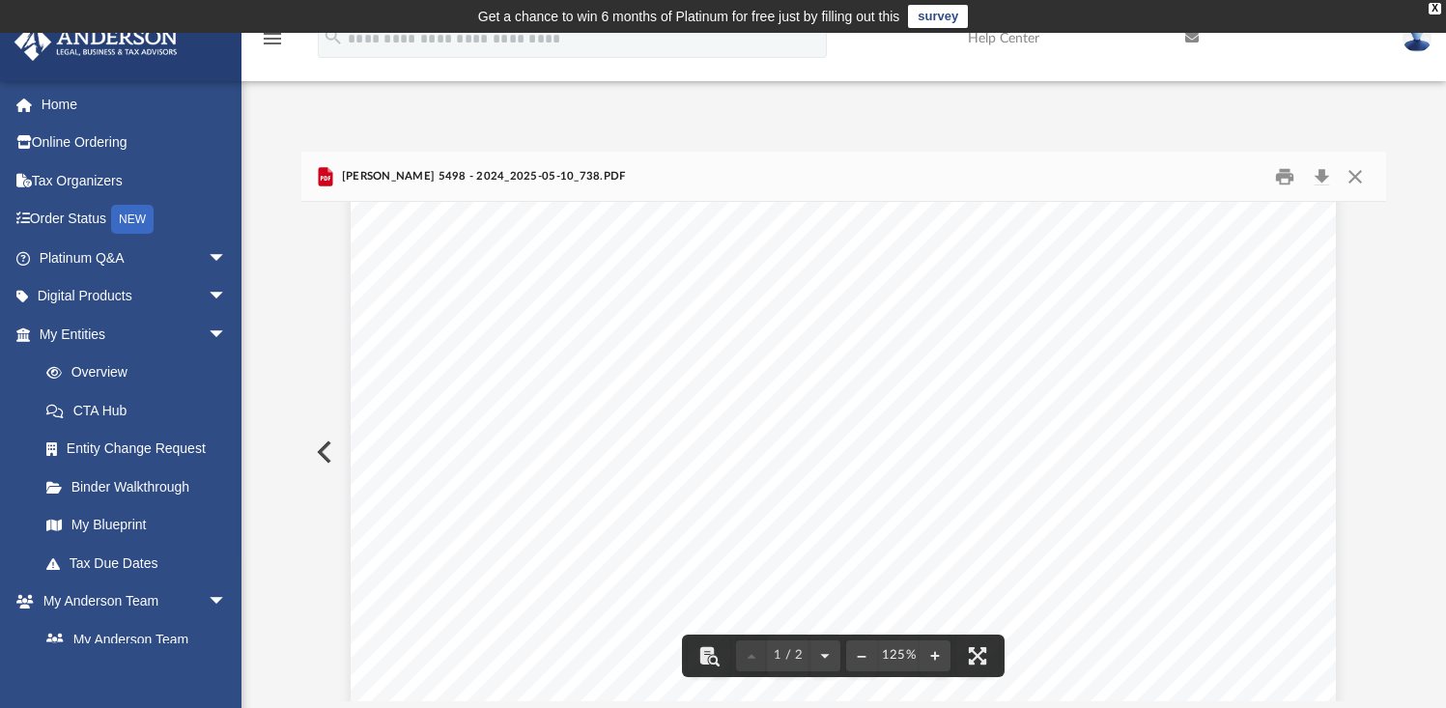
scroll to position [764, 0]
click at [1365, 177] on button "Close" at bounding box center [1355, 176] width 35 height 30
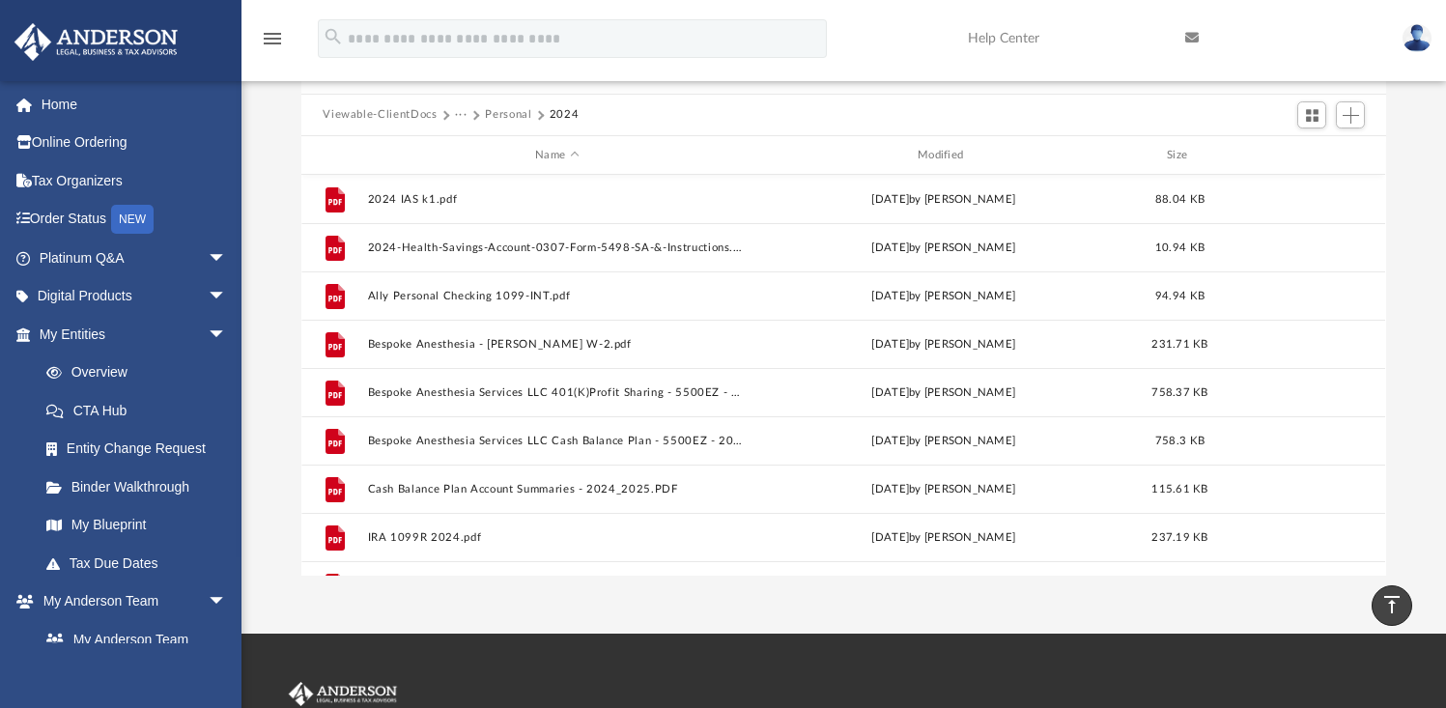
scroll to position [0, 0]
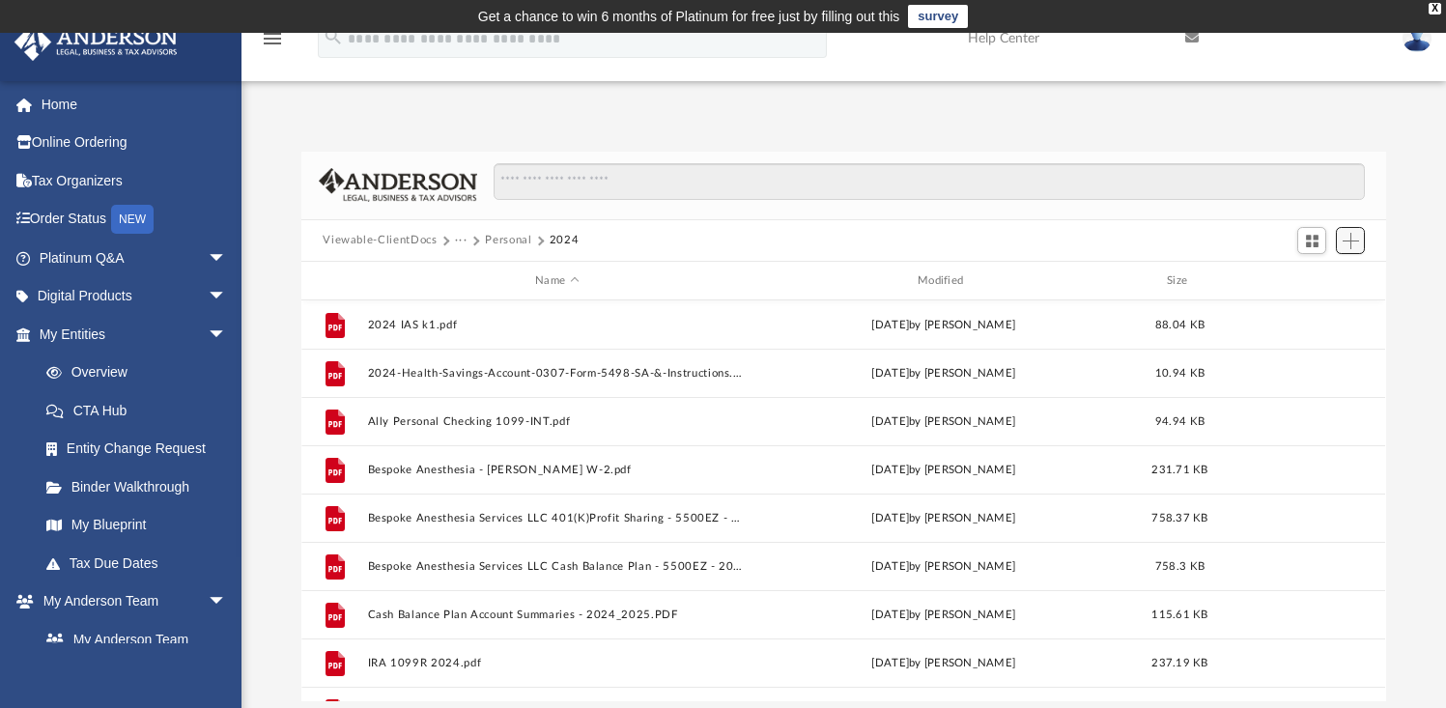
click at [1352, 249] on button "Add" at bounding box center [1350, 240] width 29 height 27
click at [1301, 277] on li "Upload" at bounding box center [1324, 279] width 62 height 20
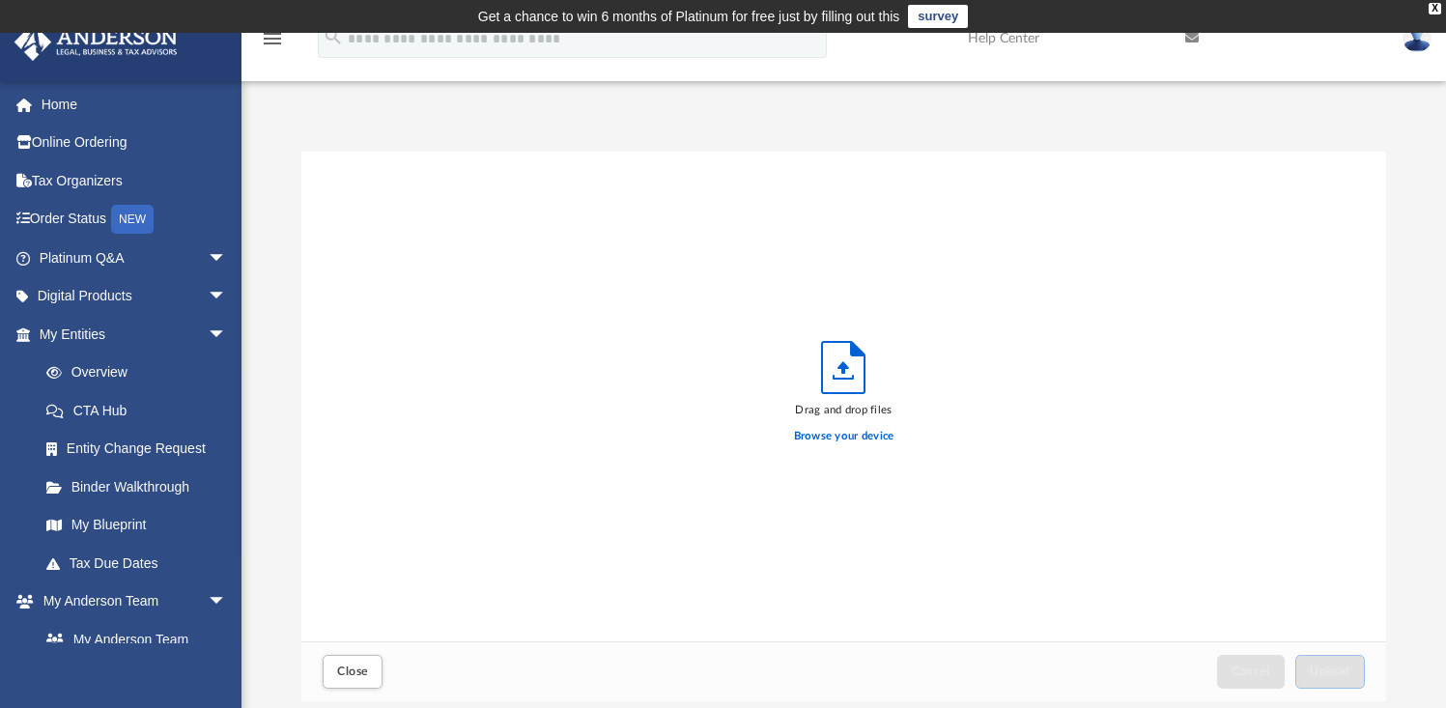
scroll to position [475, 1069]
click at [804, 429] on label "Browse your device" at bounding box center [844, 436] width 100 height 17
click at [0, 0] on input "Browse your device" at bounding box center [0, 0] width 0 height 0
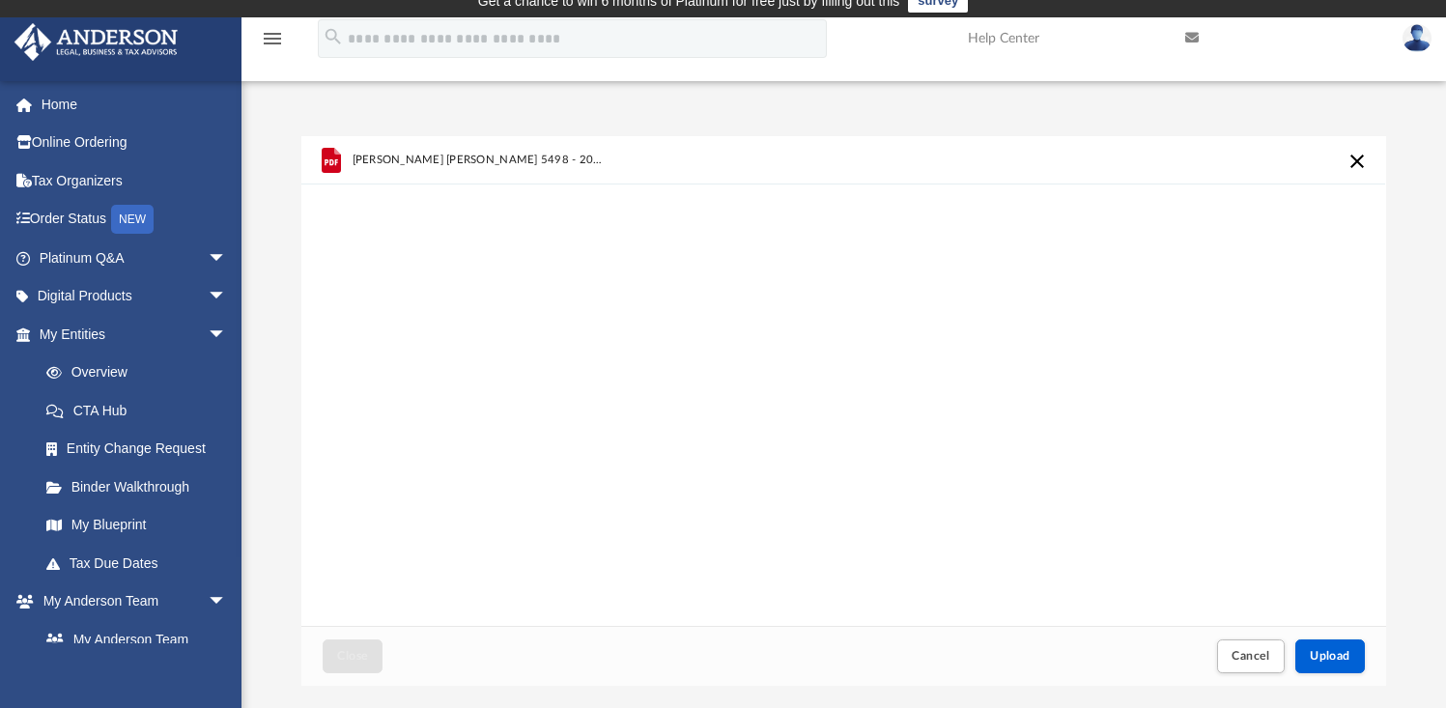
scroll to position [19, 0]
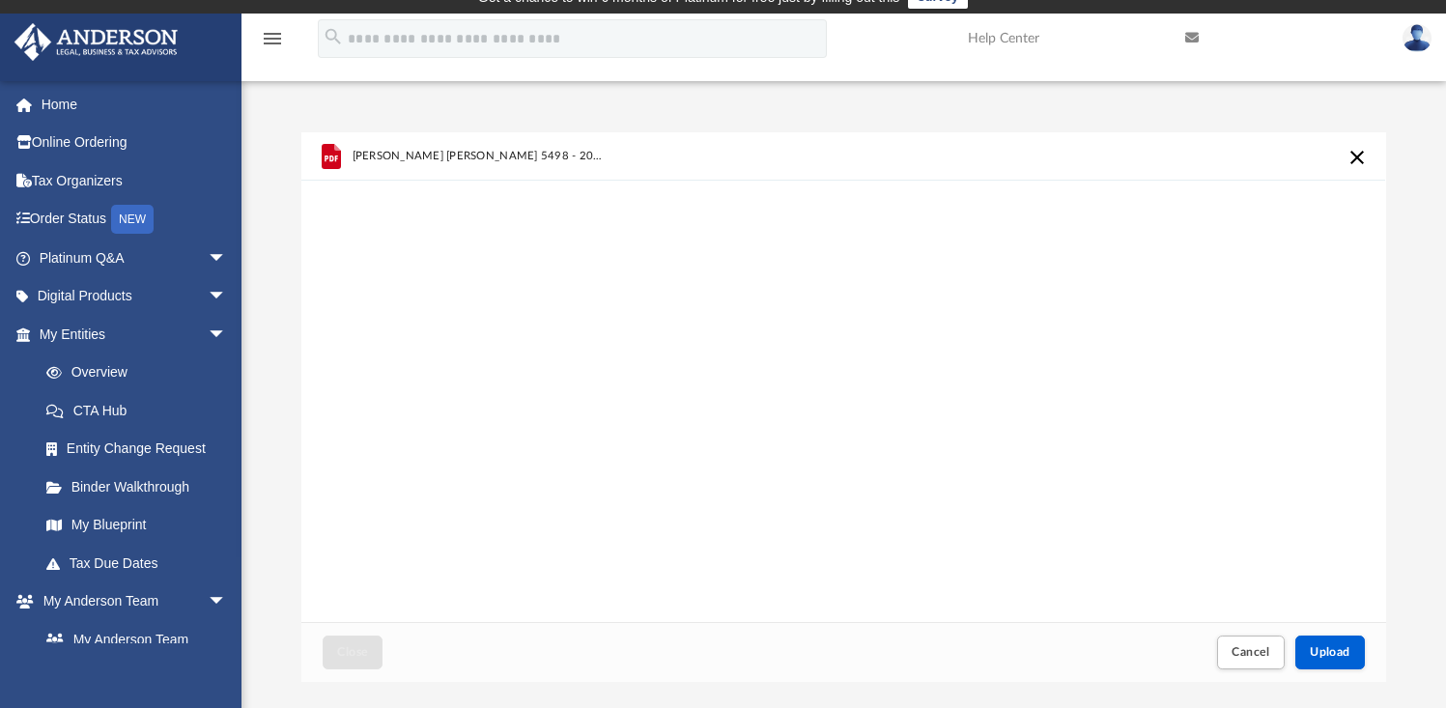
click at [1361, 160] on button "Cancel this upload" at bounding box center [1358, 157] width 23 height 23
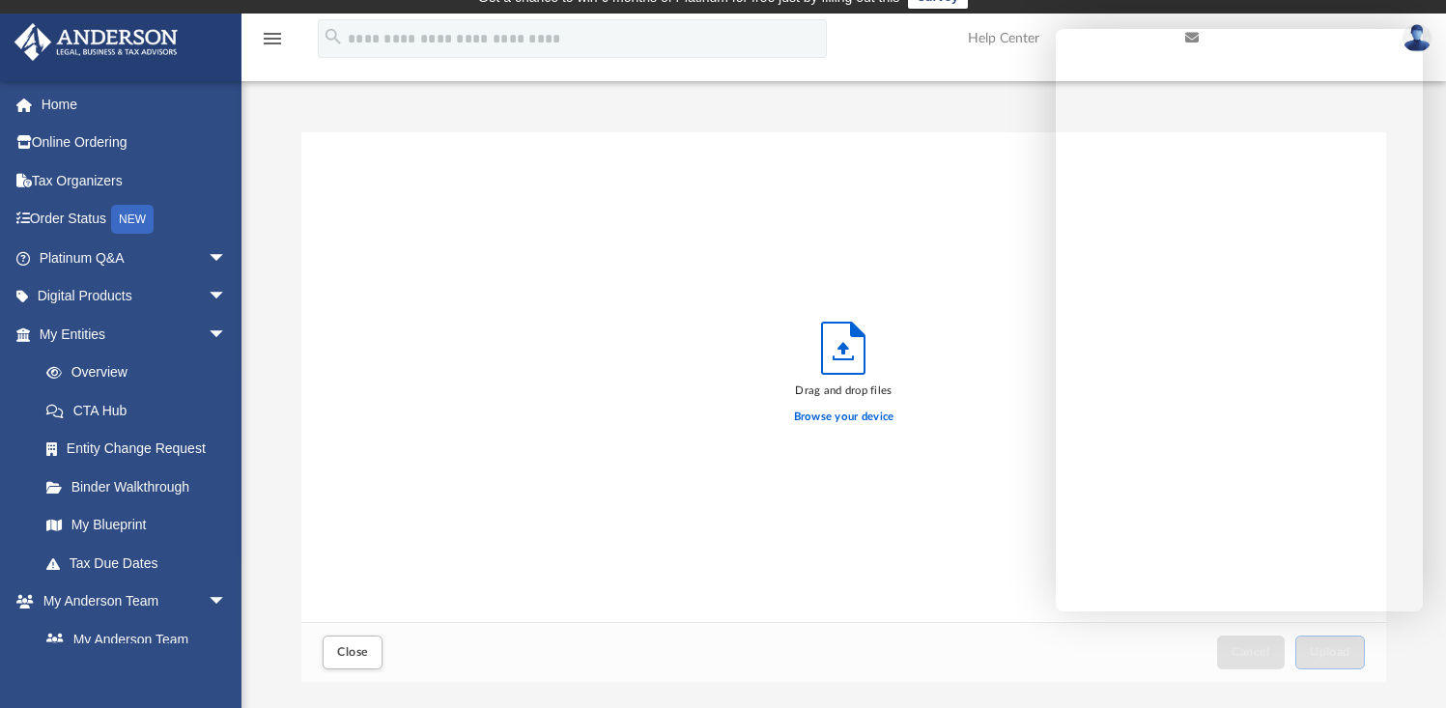
click at [958, 271] on div "Drag and drop files Browse your device" at bounding box center [843, 377] width 1084 height 491
click at [1117, 662] on div "Close Cancel Upload" at bounding box center [843, 651] width 1084 height 59
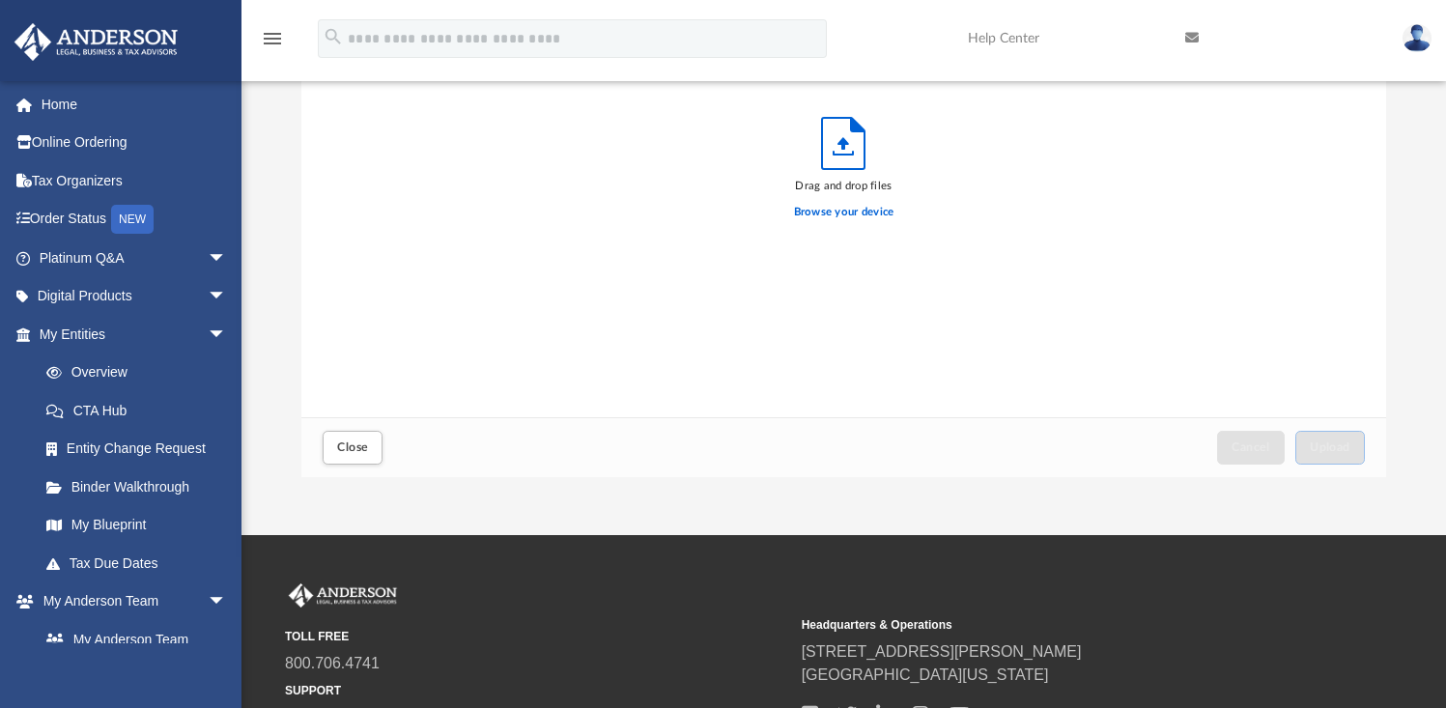
scroll to position [325, 0]
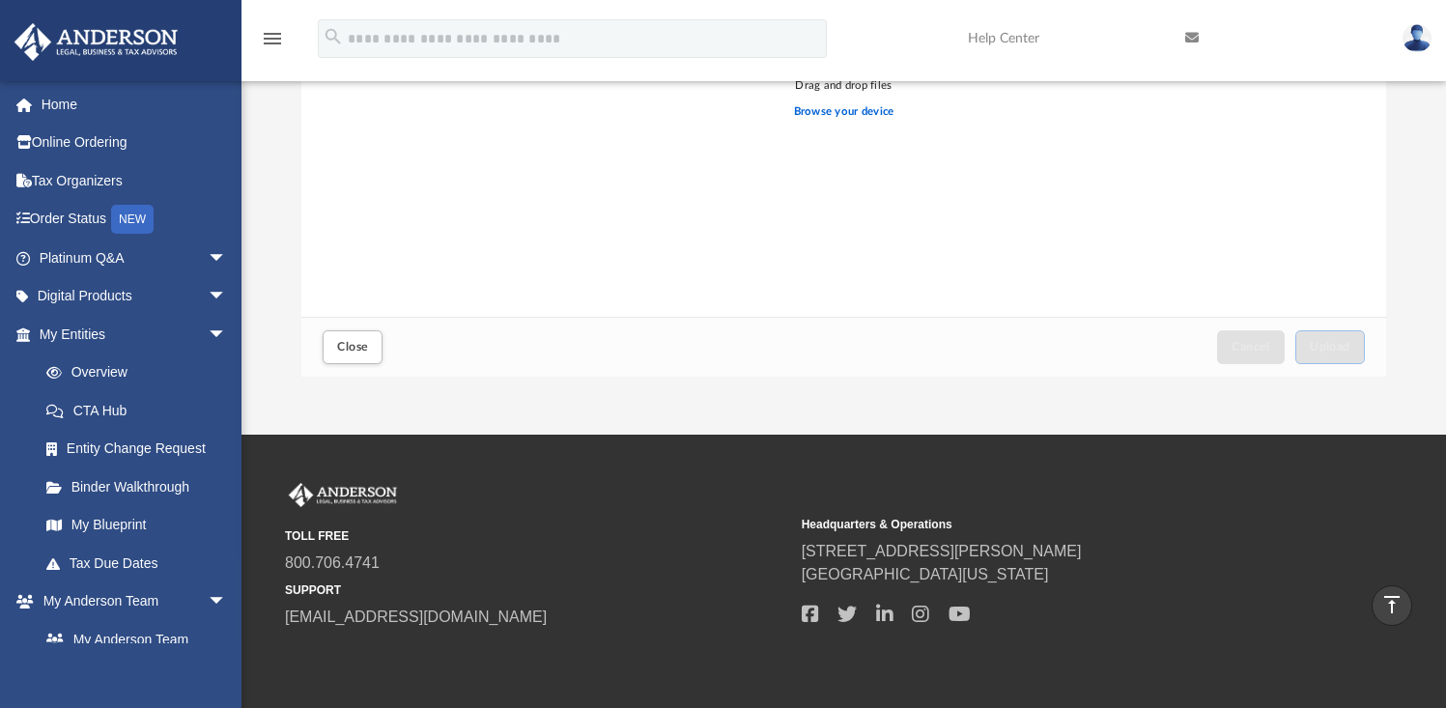
click at [1296, 403] on div "App brent.toland@gmail.com Sign Out brent.toland@gmail.com Home Online Ordering…" at bounding box center [723, 71] width 1446 height 727
click at [1233, 246] on div "Drag and drop files Browse your device" at bounding box center [843, 72] width 1084 height 491
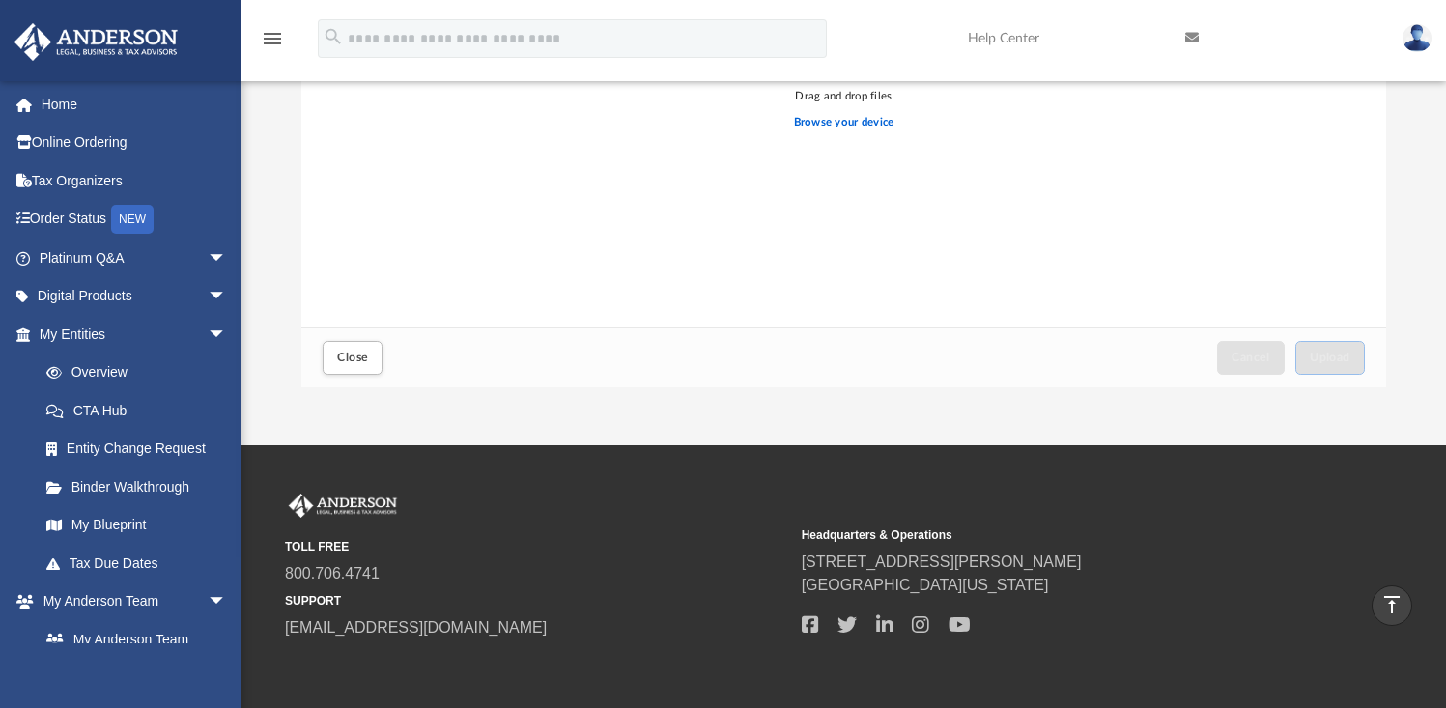
scroll to position [288, 0]
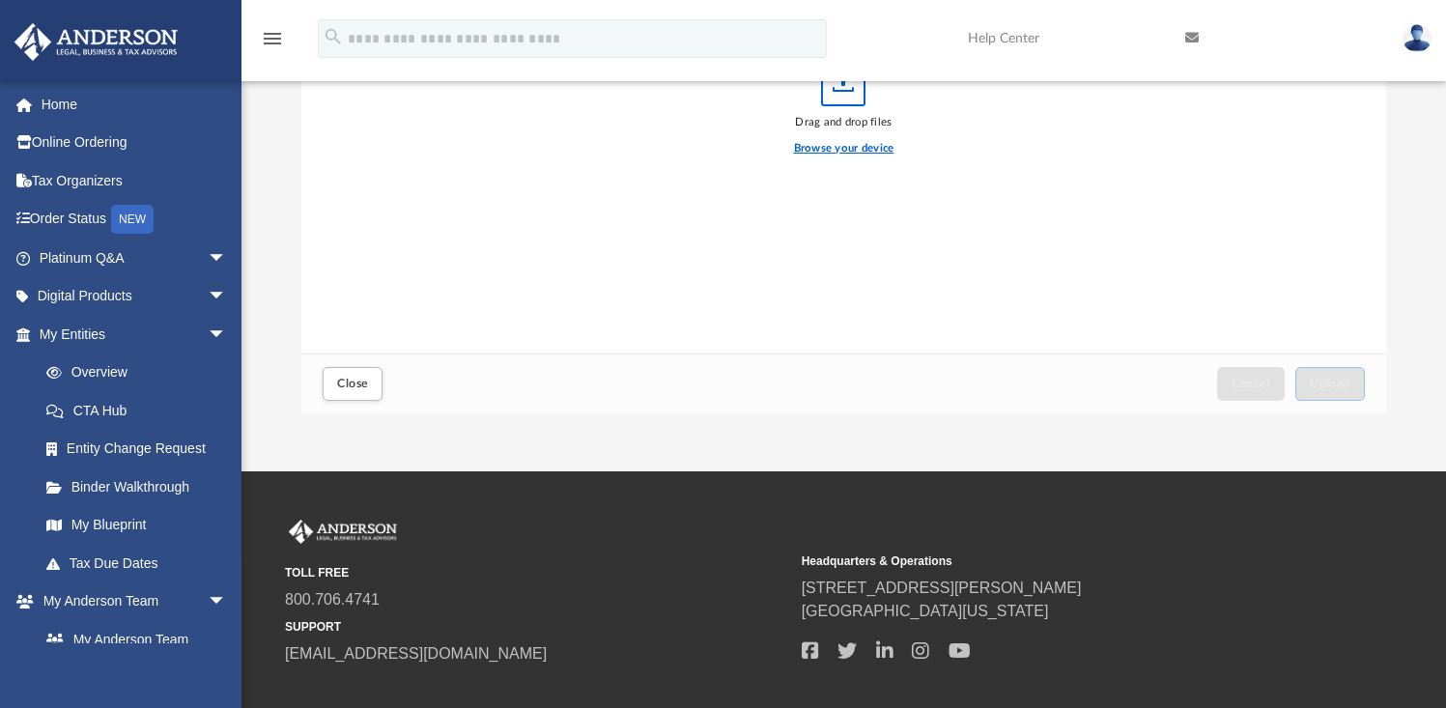
click at [826, 151] on label "Browse your device" at bounding box center [844, 148] width 100 height 17
click at [0, 0] on input "Browse your device" at bounding box center [0, 0] width 0 height 0
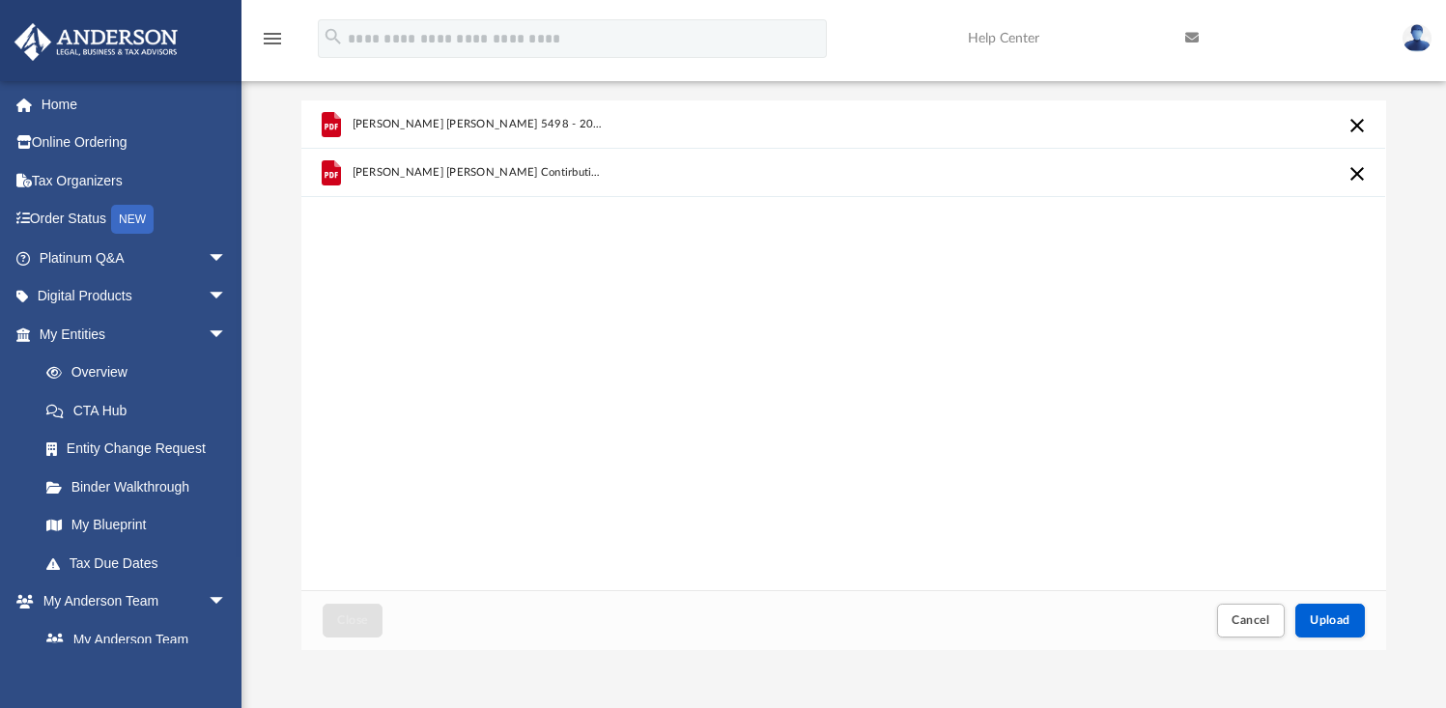
scroll to position [71, 0]
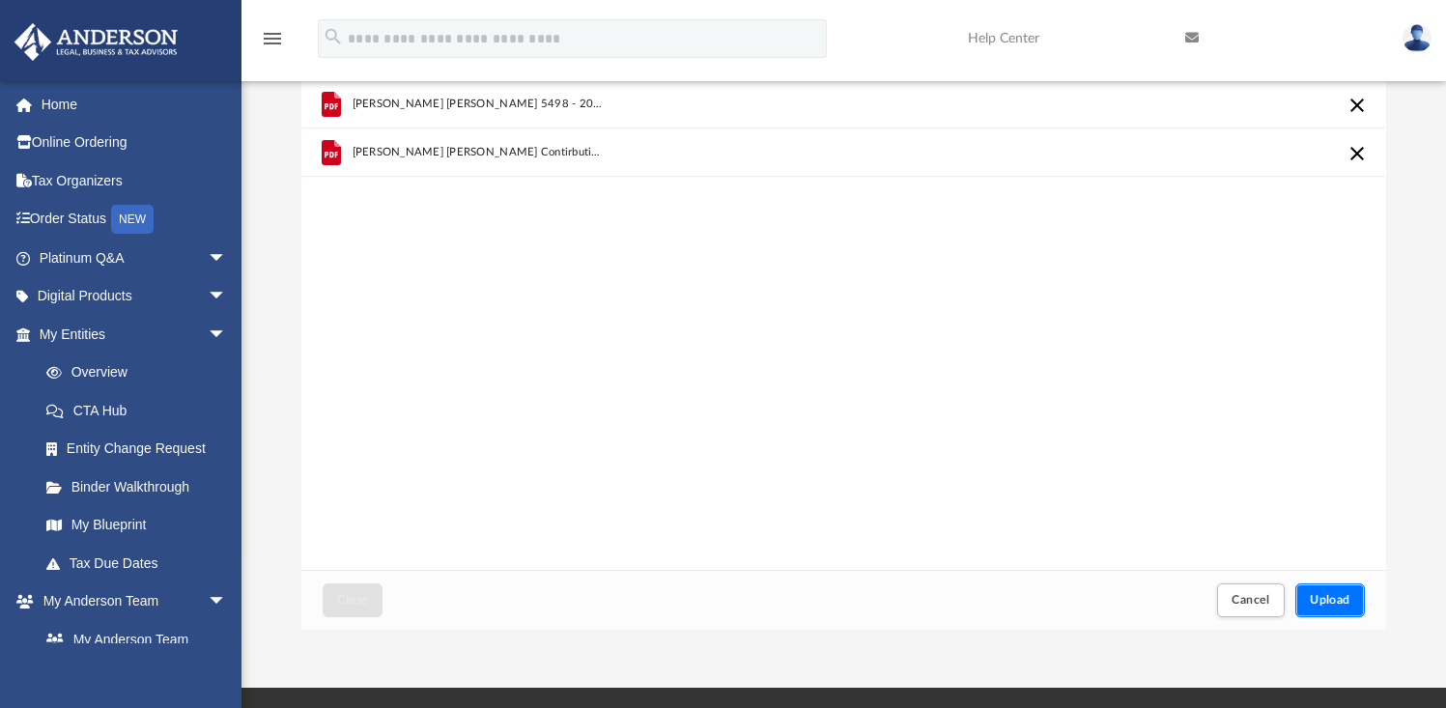
click at [1324, 605] on span "Upload" at bounding box center [1330, 600] width 41 height 12
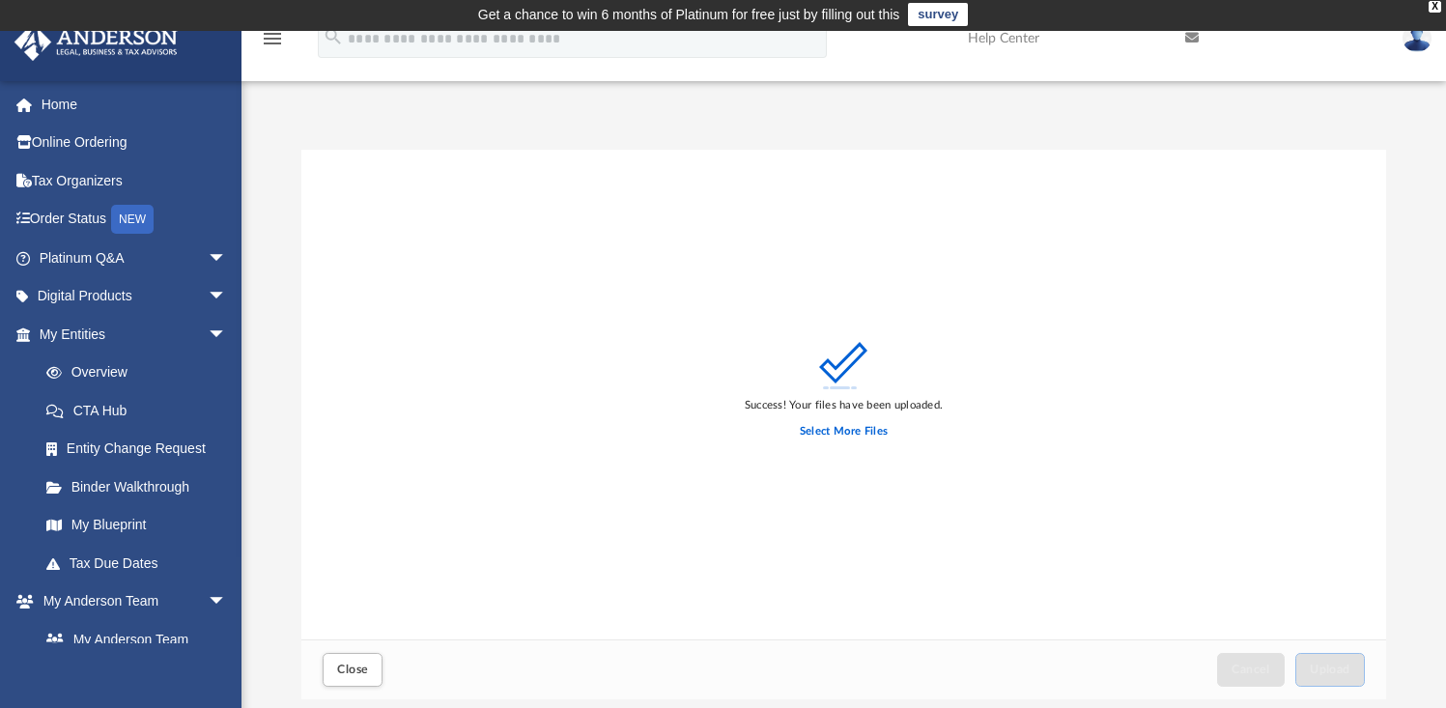
scroll to position [0, 0]
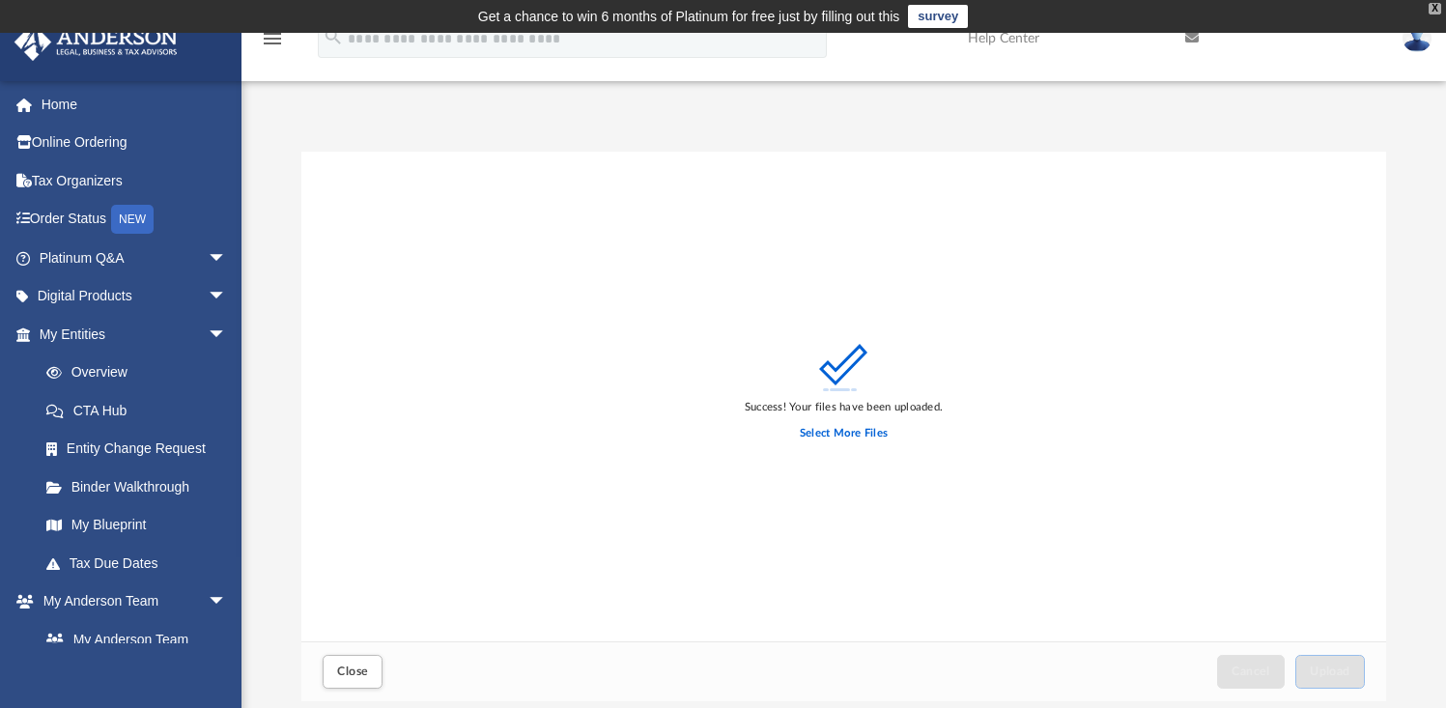
click at [1440, 11] on div "X" at bounding box center [1435, 9] width 13 height 12
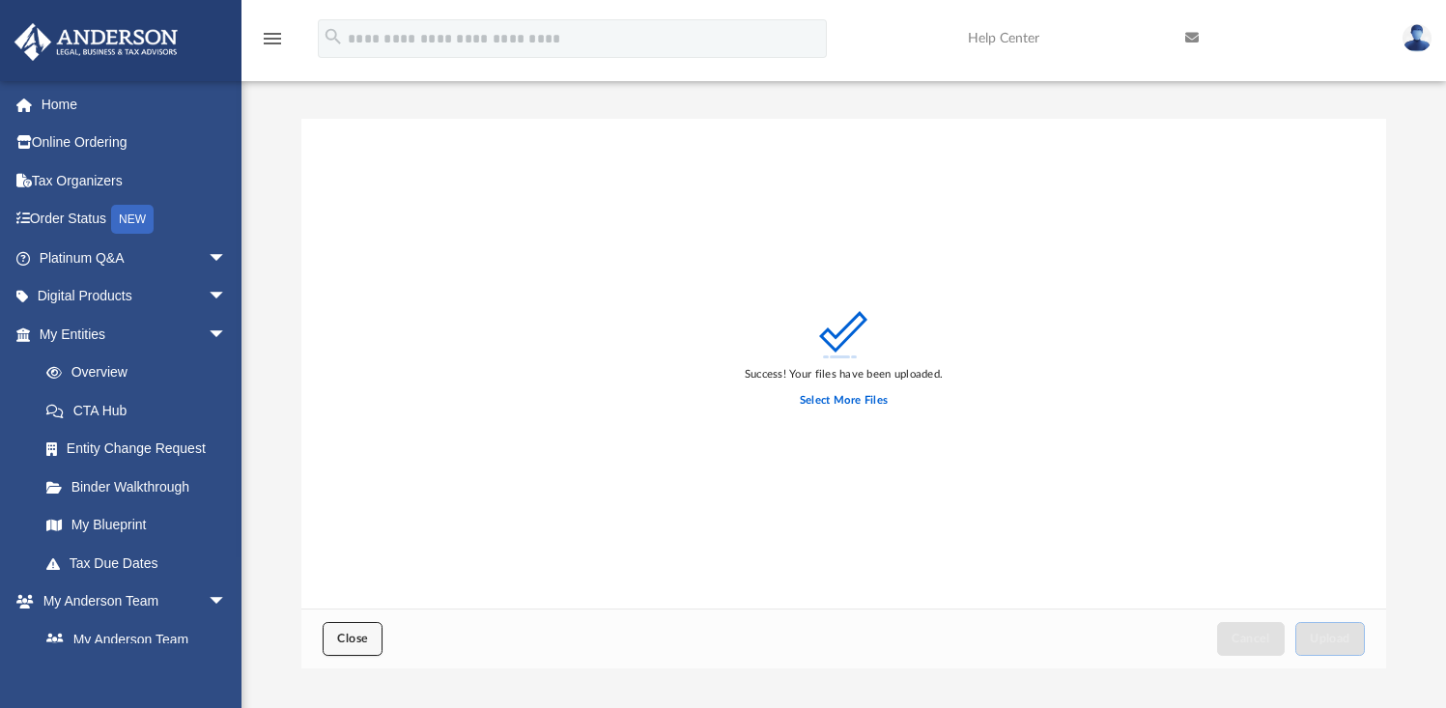
click at [347, 634] on span "Close" at bounding box center [352, 639] width 31 height 12
